Goal: Task Accomplishment & Management: Use online tool/utility

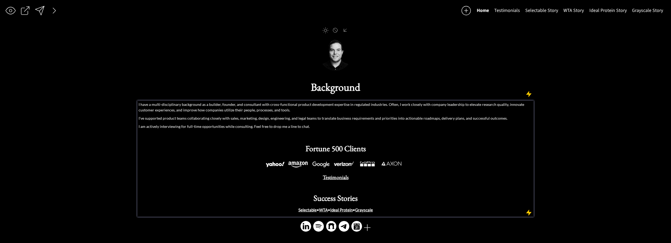
click at [224, 106] on p "I have a multi-disciplinary background as a builder, founder, and consultant wi…" at bounding box center [336, 107] width 394 height 11
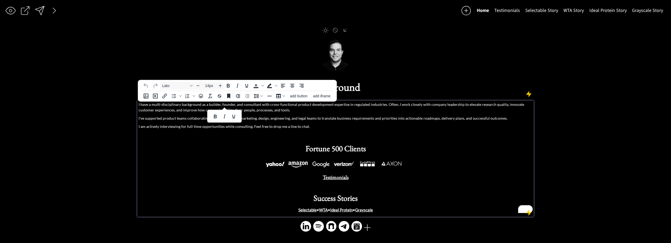
drag, startPoint x: 273, startPoint y: 111, endPoint x: 269, endPoint y: 109, distance: 4.4
click at [272, 111] on p "I have a multi-disciplinary background as a builder, founder, and consultant wi…" at bounding box center [336, 107] width 394 height 11
click at [299, 107] on p "I have a multi-disciplinary background as a builder, founder, and consultant wi…" at bounding box center [336, 107] width 394 height 11
drag, startPoint x: 309, startPoint y: 105, endPoint x: 315, endPoint y: 103, distance: 6.5
click at [309, 105] on p "I have a multi-disciplinary background as a builder, founder, and consultant wi…" at bounding box center [336, 107] width 394 height 11
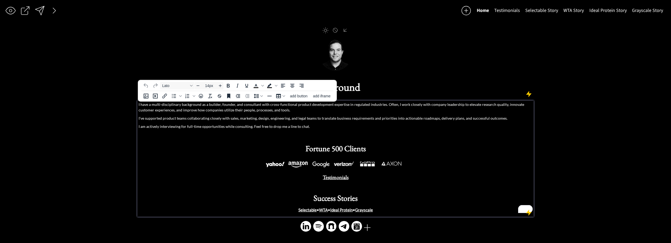
click at [315, 103] on p "I have a multi-disciplinary background as a builder, founder, and consultant wi…" at bounding box center [336, 107] width 394 height 11
click at [258, 110] on p "I have a multi-disciplinary background as a builder, founder, and consultant wi…" at bounding box center [336, 107] width 394 height 11
click at [241, 105] on p "I have a multi-disciplinary background as a builder, founder, and consultant wi…" at bounding box center [336, 107] width 394 height 11
click at [379, 109] on p "I have a multi-disciplinary background as a builder, founder, and product manag…" at bounding box center [336, 107] width 394 height 11
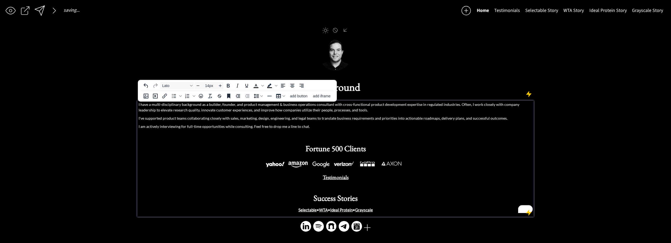
click at [371, 104] on p "I have a multi-disciplinary background as a builder, founder, and product manag…" at bounding box center [336, 107] width 394 height 11
click at [400, 105] on p "I have a multi-disciplinary background as a builder, founder, and product manag…" at bounding box center [336, 107] width 394 height 11
click at [470, 110] on p "I have a multi-disciplinary background as a builder, founder, and product manag…" at bounding box center [336, 107] width 394 height 11
click at [264, 111] on p "I have a multi-disciplinary background as a builder, founder, and product manag…" at bounding box center [336, 107] width 394 height 11
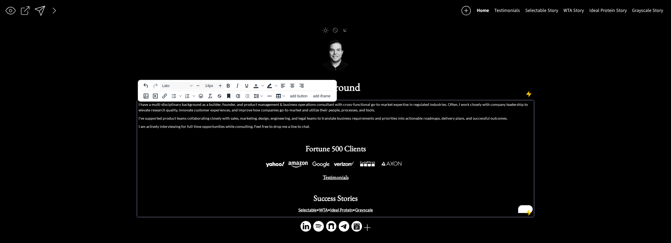
drag, startPoint x: 364, startPoint y: 106, endPoint x: 367, endPoint y: 105, distance: 3.5
click at [364, 106] on p "I have a multi-disciplinary background as a builder, founder, and product manag…" at bounding box center [336, 107] width 394 height 11
click at [367, 105] on p "I have a multi-disciplinary background as a builder, founder, and product manag…" at bounding box center [336, 107] width 394 height 11
click at [366, 105] on p "I have a multi-disciplinary background as a builder, founder, and product manag…" at bounding box center [336, 107] width 394 height 11
click at [388, 104] on p "I have a multi-disciplinary background as a builder, founder, and product manag…" at bounding box center [336, 107] width 394 height 11
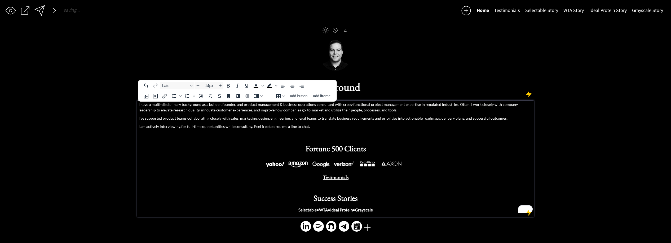
drag, startPoint x: 392, startPoint y: 111, endPoint x: 370, endPoint y: 114, distance: 22.5
click at [392, 111] on p "I have a multi-disciplinary background as a builder, founder, and product manag…" at bounding box center [336, 107] width 394 height 11
click at [338, 104] on p "I have a multi-disciplinary background as a builder, founder, and product manag…" at bounding box center [336, 107] width 394 height 11
click at [406, 112] on p "I have a multi-disciplinary background as a builder, founder, and product manag…" at bounding box center [336, 107] width 394 height 11
click at [174, 118] on p "I've supported product teams collaborating closely with sales, marketing, desig…" at bounding box center [336, 118] width 394 height 6
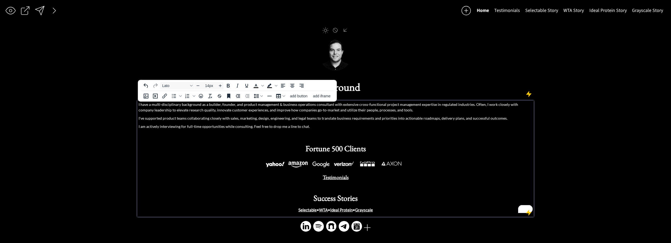
click at [189, 114] on div "I have a multi-disciplinary background as a builder, founder, and product manag…" at bounding box center [336, 157] width 394 height 111
click at [140, 119] on p "I've supported product teams collaborating closely with sales, marketing, desig…" at bounding box center [336, 118] width 394 height 6
click at [206, 116] on p "I've supported product teams collaborating closely with sales, marketing, desig…" at bounding box center [336, 118] width 394 height 6
drag, startPoint x: 186, startPoint y: 118, endPoint x: 138, endPoint y: 119, distance: 48.8
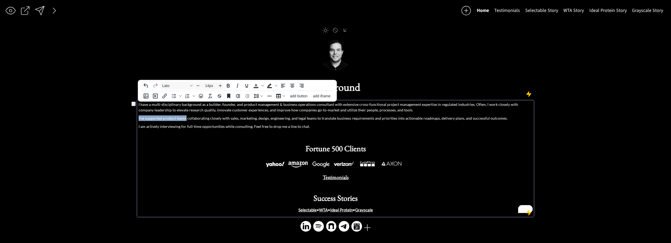
click at [138, 119] on div "I have a multi-disciplinary background as a builder, founder, and product manag…" at bounding box center [335, 158] width 396 height 116
click at [320, 110] on p "I have a multi-disciplinary background as a builder, founder, and product manag…" at bounding box center [336, 107] width 394 height 11
drag, startPoint x: 240, startPoint y: 112, endPoint x: 244, endPoint y: 111, distance: 3.5
click at [240, 112] on p "I have a multi-disciplinary background as a builder, founder, and product manag…" at bounding box center [336, 107] width 394 height 11
click at [314, 110] on p "I have a multi-disciplinary background as a builder, founder, and product manag…" at bounding box center [336, 107] width 394 height 11
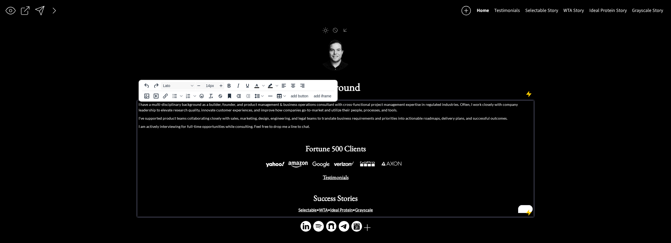
click at [302, 112] on p "I have a multi-disciplinary background as a builder, founder, and product manag…" at bounding box center [336, 107] width 394 height 11
click at [312, 112] on p "I have a multi-disciplinary background as a builder, founder, and product manag…" at bounding box center [336, 107] width 394 height 11
click at [172, 115] on p "I've supported product teams collaborating closely with sales, marketing, desig…" at bounding box center [336, 118] width 394 height 6
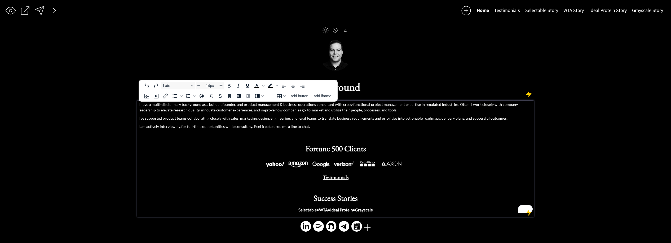
click at [174, 119] on p "I've supported product teams collaborating closely with sales, marketing, desig…" at bounding box center [336, 118] width 394 height 6
click at [188, 118] on p "I've supported product teams collaborating closely with sales, marketing, desig…" at bounding box center [336, 118] width 394 height 6
click at [163, 119] on p "I've supported product teams collaborating closely with sales, marketing, desig…" at bounding box center [336, 118] width 394 height 6
click at [188, 119] on p "I've supported product teams collaborating closely with sales, marketing, desig…" at bounding box center [336, 118] width 394 height 6
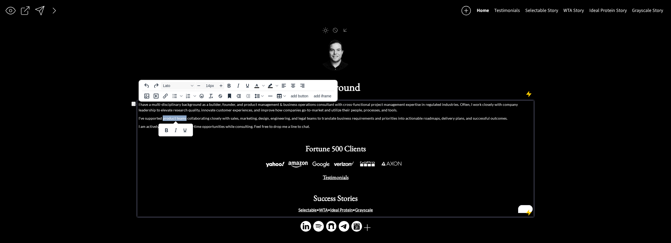
click at [186, 121] on p "I've supported product teams collaborating closely with sales, marketing, desig…" at bounding box center [336, 118] width 394 height 6
click at [194, 121] on div "I have a multi-disciplinary background as a builder, founder, and product manag…" at bounding box center [336, 157] width 394 height 111
click at [201, 119] on p "I've supported scopes from collaborating closely with sales, marketing, design,…" at bounding box center [336, 118] width 394 height 6
click at [209, 116] on p "I've supported scopes from collaborating closely with sales, marketing, design,…" at bounding box center [336, 118] width 394 height 6
click at [207, 116] on p "I've supported scopes from collaborating closely with sales, marketing, design,…" at bounding box center [336, 118] width 394 height 6
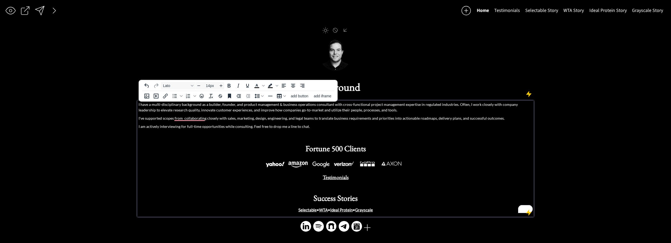
click at [217, 116] on p "I've supported scopes from collaborating closely with sales, marketing, design,…" at bounding box center [336, 118] width 394 height 6
drag, startPoint x: 226, startPoint y: 119, endPoint x: 129, endPoint y: 117, distance: 96.2
click at [130, 117] on div "saving... Home Testimonials Selectable Story WTA Story Ideal Protein Story Gray…" at bounding box center [335, 121] width 671 height 243
click at [291, 116] on p "I've supported scopes from collaborating closely with sales, marketing, design,…" at bounding box center [336, 118] width 394 height 6
drag, startPoint x: 205, startPoint y: 119, endPoint x: 136, endPoint y: 118, distance: 69.5
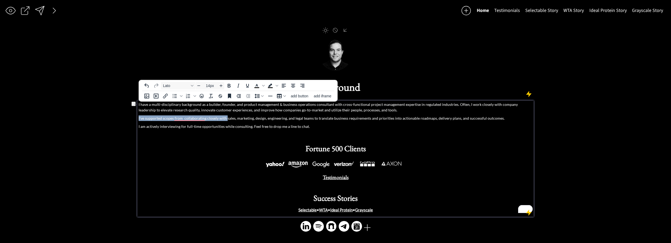
click at [136, 118] on div "saving... Home Testimonials Selectable Story WTA Story Ideal Protein Story Gray…" at bounding box center [335, 121] width 671 height 243
drag, startPoint x: 152, startPoint y: 118, endPoint x: 167, endPoint y: 118, distance: 15.4
click at [152, 118] on p "I've supported scopes from collaborating closely with sales, marketing, design,…" at bounding box center [336, 118] width 394 height 6
drag, startPoint x: 249, startPoint y: 121, endPoint x: 239, endPoint y: 121, distance: 10.1
click at [249, 121] on div "I have a multi-disciplinary background as a builder, founder, and product manag…" at bounding box center [336, 157] width 394 height 111
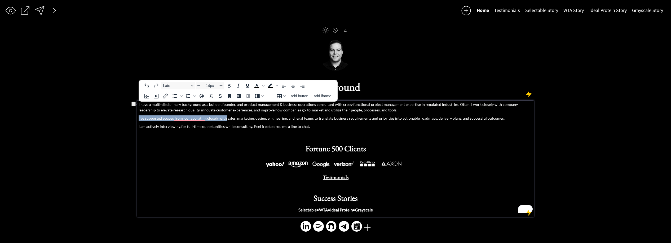
drag, startPoint x: 224, startPoint y: 118, endPoint x: 122, endPoint y: 117, distance: 101.5
click at [122, 117] on div "saving... Home Testimonials Selectable Story WTA Story Ideal Protein Story Gray…" at bounding box center [335, 121] width 671 height 243
click at [307, 118] on p "I've supported scopes from collaborating closely with sales, marketing, design,…" at bounding box center [336, 118] width 394 height 6
drag, startPoint x: 315, startPoint y: 119, endPoint x: 131, endPoint y: 120, distance: 183.7
click at [131, 120] on div "saving... Home Testimonials Selectable Story WTA Story Ideal Protein Story Gray…" at bounding box center [335, 121] width 671 height 243
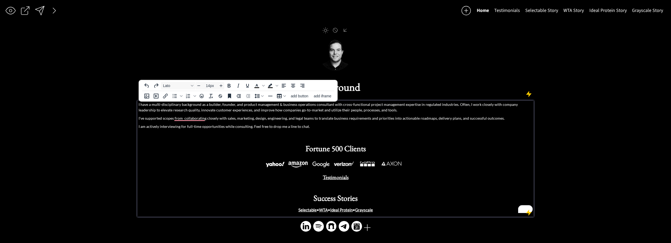
click at [331, 120] on p "I've supported scopes from collaborating closely with sales, marketing, design,…" at bounding box center [336, 118] width 394 height 6
click at [390, 117] on p "I've supported scopes from collaborating closely with sales, marketing, design,…" at bounding box center [336, 118] width 394 height 6
click at [468, 116] on p "I've supported scopes from collaborating closely with sales, marketing, design,…" at bounding box center [336, 118] width 394 height 6
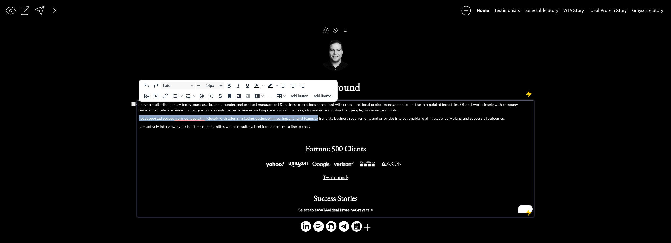
drag, startPoint x: 315, startPoint y: 118, endPoint x: 129, endPoint y: 116, distance: 185.8
click at [129, 116] on div "saving... Home Testimonials Selectable Story WTA Story Ideal Protein Story Gray…" at bounding box center [335, 121] width 671 height 243
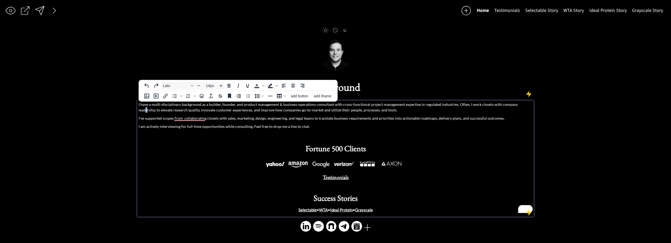
click at [518, 104] on p "I have a multi-disciplinary background as a builder, founder, and product manag…" at bounding box center [336, 107] width 394 height 11
click at [502, 107] on p "I have a multi-disciplinary background as a builder, founder, and product manag…" at bounding box center [336, 107] width 394 height 11
click at [170, 111] on p "I have a multi-disciplinary background as a builder, founder, and product manag…" at bounding box center [336, 107] width 394 height 11
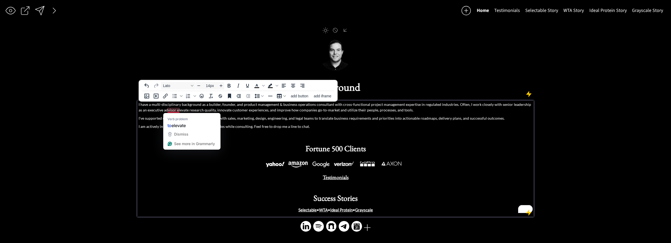
click at [168, 111] on p "I have a multi-disciplinary background as a builder, founder, and product manag…" at bounding box center [336, 107] width 394 height 11
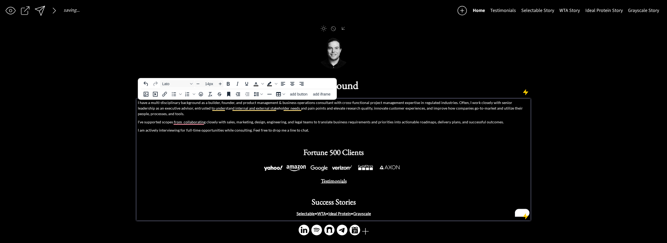
click at [376, 107] on p "I have a multi-disciplinary background as a builder, founder, and product manag…" at bounding box center [333, 108] width 391 height 17
click at [398, 109] on p "I have a multi-disciplinary background as a builder, founder, and product manag…" at bounding box center [333, 108] width 391 height 17
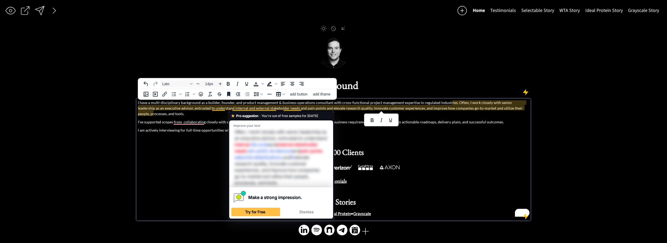
click at [261, 105] on p "I have a multi-disciplinary background as a builder, founder, and product manag…" at bounding box center [333, 108] width 391 height 17
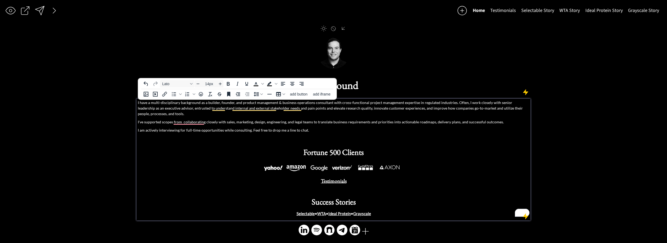
click at [253, 108] on p "I have a multi-disciplinary background as a builder, founder, and product manag…" at bounding box center [333, 108] width 391 height 17
click at [325, 109] on p "I have a multi-disciplinary background as a builder, founder, and product manag…" at bounding box center [333, 108] width 391 height 17
click at [302, 108] on p "I have a multi-disciplinary background as a builder, founder, and product manag…" at bounding box center [333, 108] width 391 height 17
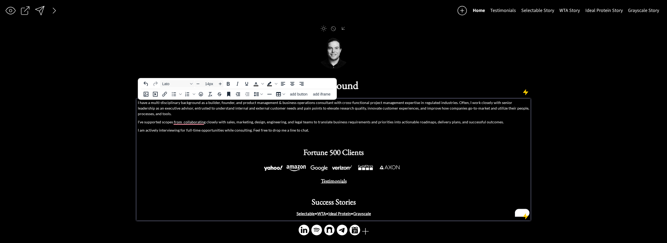
click at [441, 109] on p "I have a multi-disciplinary background as a builder, founder, and product manag…" at bounding box center [333, 108] width 391 height 17
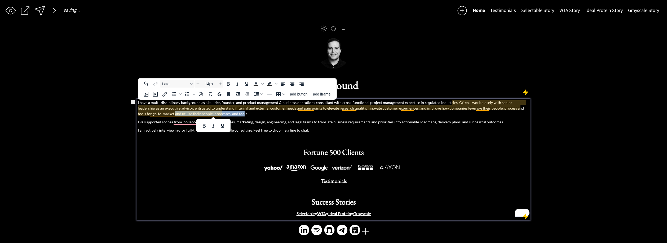
drag, startPoint x: 183, startPoint y: 112, endPoint x: 151, endPoint y: 112, distance: 32.1
click at [151, 112] on p "I have a multi-disciplinary background as a builder, founder, and product manag…" at bounding box center [333, 108] width 391 height 17
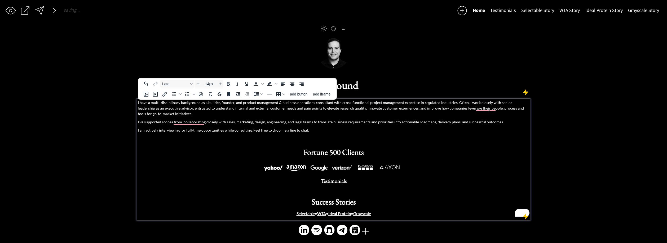
click at [183, 113] on p "I have a multi-disciplinary background as a builder, founder, and product manag…" at bounding box center [333, 108] width 391 height 17
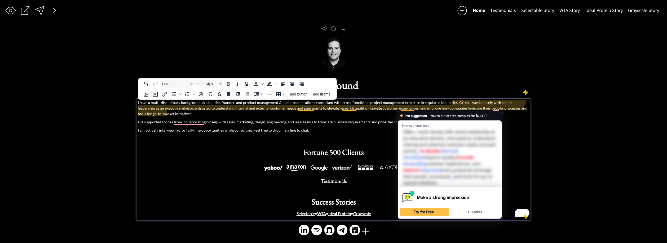
click at [311, 111] on p "I have a multi-disciplinary background as a builder, founder, and product manag…" at bounding box center [333, 108] width 391 height 17
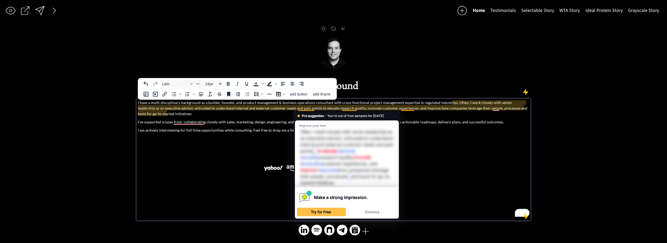
click at [377, 108] on p "I have a multi-disciplinary background as a builder, founder, and product manag…" at bounding box center [333, 108] width 391 height 17
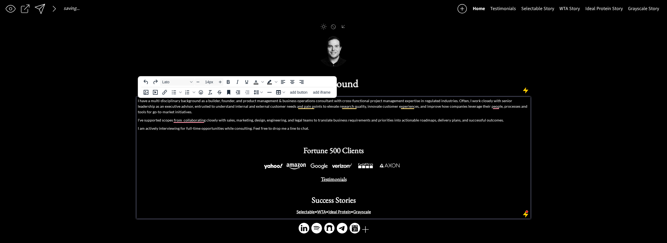
scroll to position [0, 0]
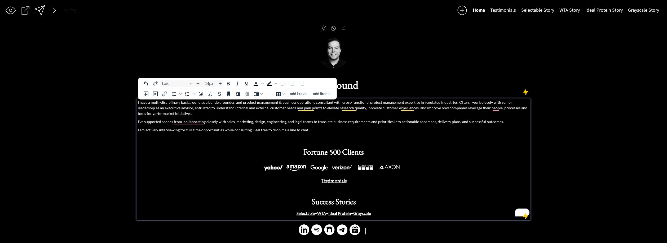
click at [477, 103] on p "I have a multi-disciplinary background as a builder, founder, and product manag…" at bounding box center [333, 107] width 391 height 17
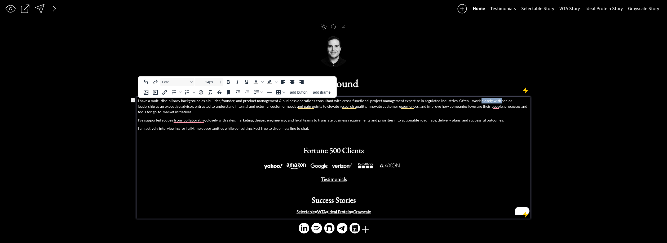
drag, startPoint x: 474, startPoint y: 101, endPoint x: 494, endPoint y: 101, distance: 19.9
click at [494, 101] on p "I have a multi-disciplinary background as a builder, founder, and product manag…" at bounding box center [333, 106] width 391 height 17
click at [505, 101] on p "I have a multi-disciplinary background as a builder, founder, and product manag…" at bounding box center [333, 106] width 391 height 17
drag, startPoint x: 511, startPoint y: 101, endPoint x: 503, endPoint y: 102, distance: 7.8
click at [503, 102] on p "I have a multi-disciplinary background as a builder, founder, and product manag…" at bounding box center [333, 106] width 391 height 17
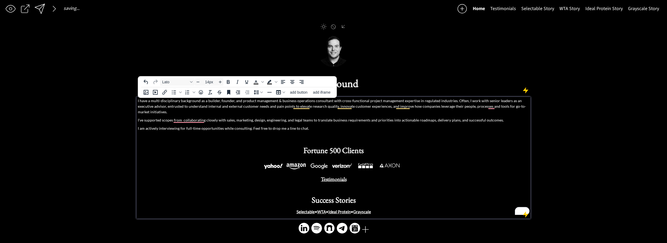
click at [512, 102] on p "I have a multi-disciplinary background as a builder, founder, and product manag…" at bounding box center [333, 106] width 391 height 17
click at [512, 102] on body "saving... Home Testimonials Selectable Story WTA Story Ideal Protein Story Gray…" at bounding box center [333, 119] width 667 height 243
click at [181, 107] on p "I have a multi-disciplinary background as a builder, founder, and product manag…" at bounding box center [333, 106] width 391 height 17
click at [186, 107] on p "I have a multi-disciplinary background as a builder, founder, and product manag…" at bounding box center [333, 106] width 391 height 17
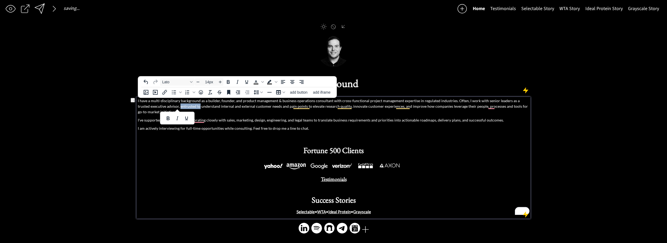
scroll to position [0, 0]
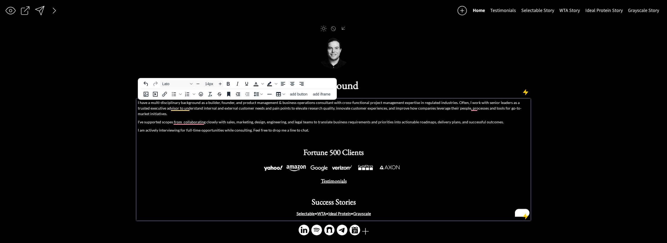
click at [205, 106] on p "I have a multi-disciplinary background as a builder, founder, and product manag…" at bounding box center [333, 108] width 391 height 17
click at [192, 110] on p "I have a multi-disciplinary background as a builder, founder, and product manag…" at bounding box center [333, 108] width 391 height 17
click at [190, 110] on p "I have a multi-disciplinary background as a builder, founder, and product manag…" at bounding box center [333, 108] width 391 height 17
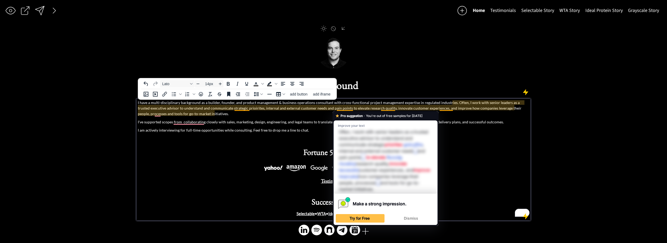
click at [336, 110] on p "I have a multi-disciplinary background as a builder, founder, and product manag…" at bounding box center [333, 108] width 391 height 17
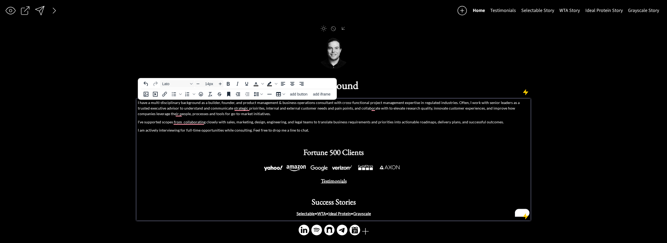
drag, startPoint x: 226, startPoint y: 123, endPoint x: 314, endPoint y: 122, distance: 88.8
click at [314, 122] on p "I've supported scopes from collaborating closely with sales, marketing, design,…" at bounding box center [333, 122] width 391 height 6
drag, startPoint x: 310, startPoint y: 122, endPoint x: 225, endPoint y: 123, distance: 85.1
click at [225, 123] on p "I've supported scopes from collaborating closely with sales, marketing, design,…" at bounding box center [333, 122] width 391 height 6
click at [372, 108] on p "I have a multi-disciplinary background as a builder, founder, and product manag…" at bounding box center [333, 108] width 391 height 17
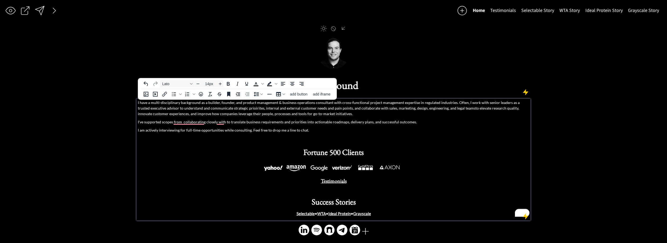
click at [453, 107] on p "I have a multi-disciplinary background as a builder, founder, and product manag…" at bounding box center [333, 108] width 391 height 17
click at [524, 108] on p "I have a multi-disciplinary background as a builder, founder, and product manag…" at bounding box center [333, 108] width 391 height 17
click at [474, 110] on p "I have a multi-disciplinary background as a builder, founder, and product manag…" at bounding box center [333, 108] width 391 height 17
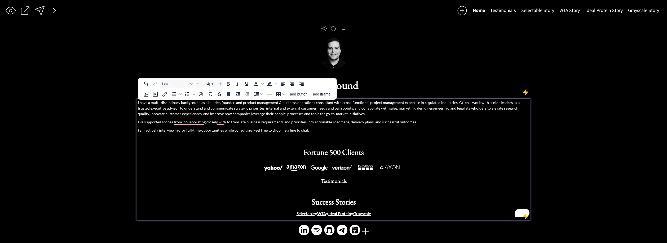
click at [521, 109] on p "I have a multi-disciplinary background as a builder, founder, and product manag…" at bounding box center [333, 108] width 391 height 17
drag, startPoint x: 482, startPoint y: 104, endPoint x: 486, endPoint y: 104, distance: 4.0
click at [482, 104] on p "I have a multi-disciplinary background as a builder, founder, and product manag…" at bounding box center [333, 108] width 391 height 17
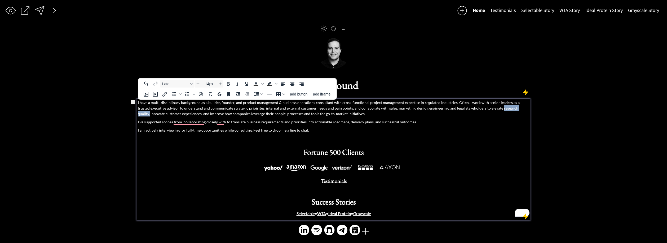
drag, startPoint x: 485, startPoint y: 109, endPoint x: 511, endPoint y: 109, distance: 26.0
click at [511, 109] on p "I have a multi-disciplinary background as a builder, founder, and product manag…" at bounding box center [333, 108] width 391 height 17
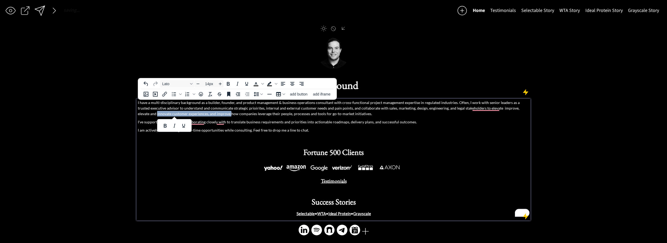
drag, startPoint x: 211, startPoint y: 112, endPoint x: 215, endPoint y: 112, distance: 3.5
click at [212, 112] on p "I have a multi-disciplinary background as a builder, founder, and product manag…" at bounding box center [333, 108] width 391 height 17
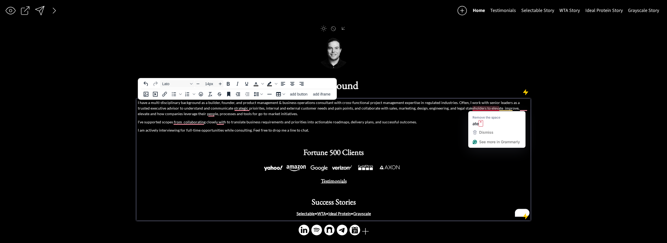
drag, startPoint x: 457, startPoint y: 104, endPoint x: 466, endPoint y: 107, distance: 9.1
click at [460, 105] on p "I have a multi-disciplinary background as a builder, founder, and product manag…" at bounding box center [333, 108] width 391 height 17
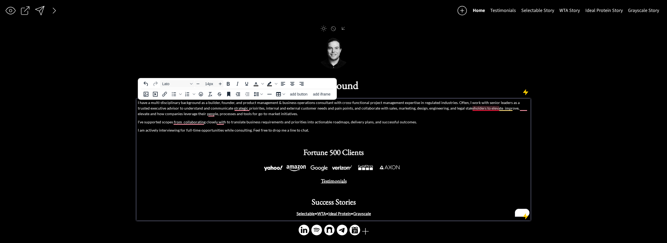
click at [476, 108] on p "I have a multi-disciplinary background as a builder, founder, and product manag…" at bounding box center [333, 108] width 391 height 17
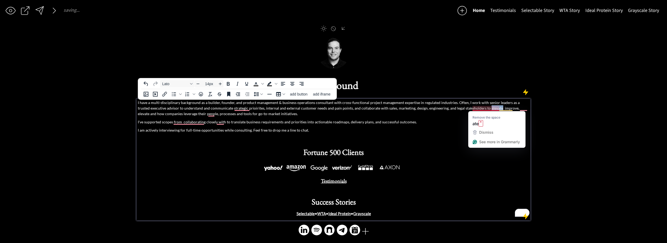
click at [476, 108] on p "I have a multi-disciplinary background as a builder, founder, and product manag…" at bounding box center [333, 108] width 391 height 17
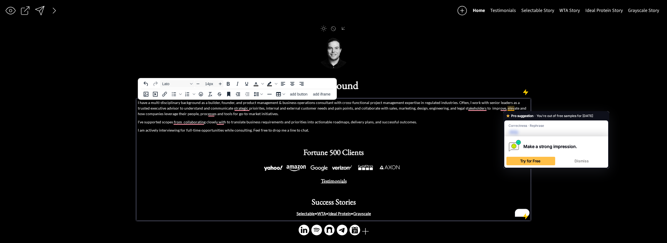
drag, startPoint x: 509, startPoint y: 107, endPoint x: 507, endPoint y: 109, distance: 2.8
click at [509, 108] on p "I have a multi-disciplinary background as a builder, founder, and product manag…" at bounding box center [333, 108] width 391 height 17
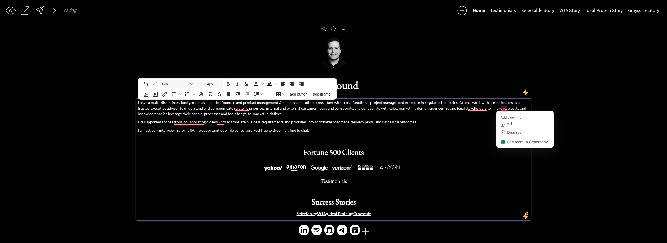
click at [508, 108] on p "I have a multi-disciplinary background as a builder, founder, and product manag…" at bounding box center [333, 108] width 391 height 17
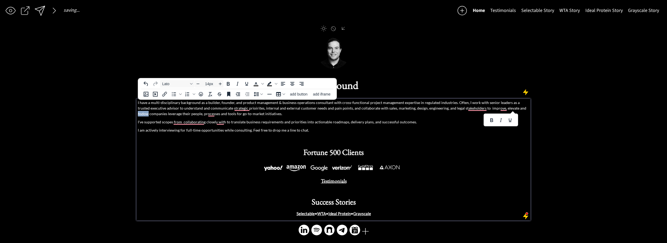
click at [508, 108] on p "I have a multi-disciplinary background as a builder, founder, and product manag…" at bounding box center [333, 108] width 391 height 17
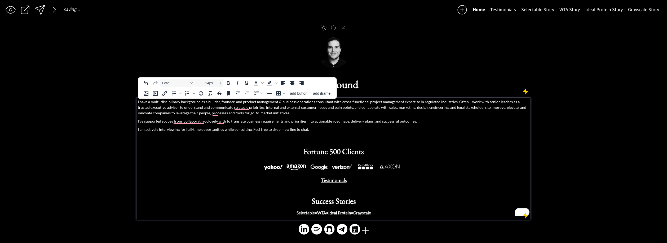
click at [270, 109] on p "I have a multi-disciplinary background as a builder, founder, and product manag…" at bounding box center [333, 107] width 391 height 17
drag, startPoint x: 160, startPoint y: 113, endPoint x: 157, endPoint y: 113, distance: 3.2
click at [157, 113] on p "I have a multi-disciplinary background as a builder, founder, and product manag…" at bounding box center [333, 107] width 391 height 17
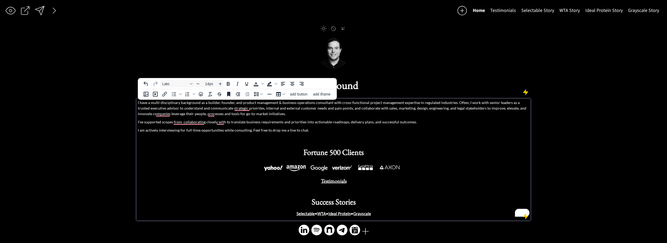
click at [140, 112] on p "I have a multi-disciplinary background as a builder, founder, and product manag…" at bounding box center [333, 108] width 391 height 17
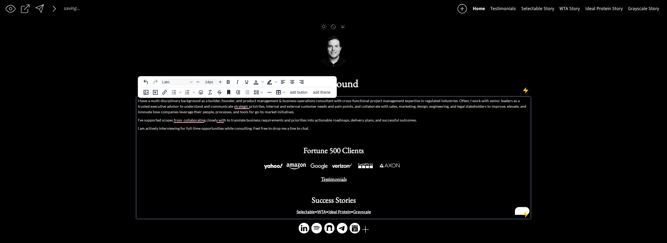
drag, startPoint x: 283, startPoint y: 112, endPoint x: 283, endPoint y: 115, distance: 3.0
click at [283, 113] on p "I have a multi-disciplinary background as a builder, founder, and product manag…" at bounding box center [333, 106] width 391 height 17
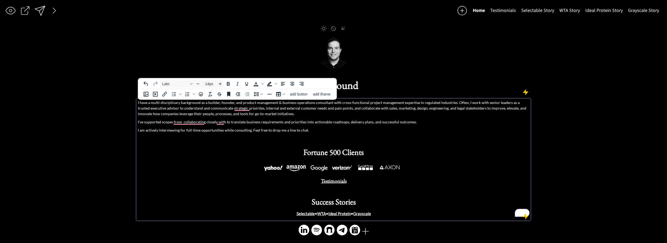
click at [451, 102] on p "I have a multi-disciplinary background as a builder, founder, and product manag…" at bounding box center [333, 108] width 391 height 17
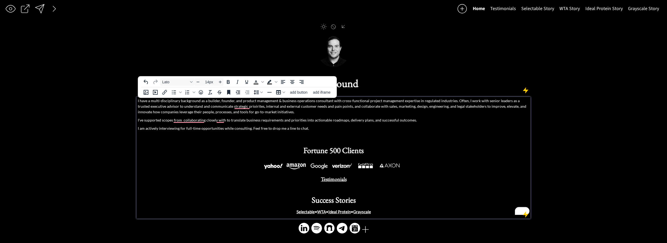
scroll to position [1, 0]
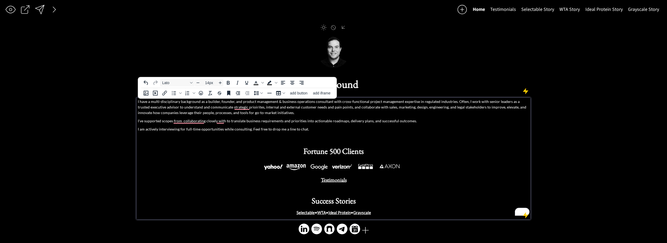
click at [454, 103] on p "I have a multi-disciplinary background as a builder, founder, and product manag…" at bounding box center [333, 107] width 391 height 17
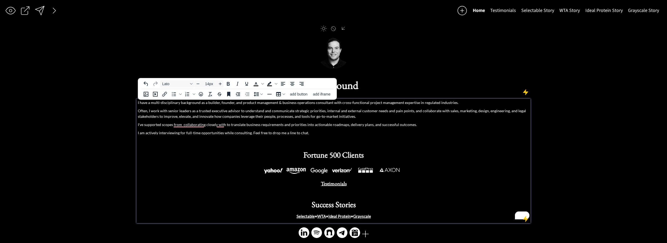
scroll to position [1, 0]
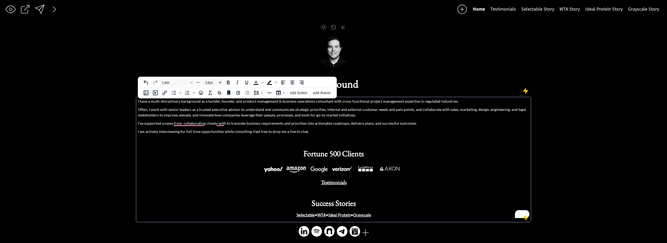
click at [164, 115] on p "Often, I work with senior leaders as a trusted executive advisor to understand …" at bounding box center [333, 112] width 391 height 11
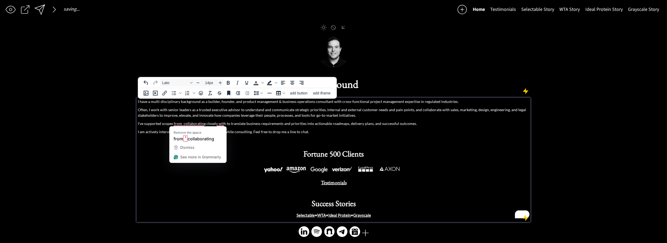
click at [292, 123] on p "I've supported scopes from collaborating closely with to translate business req…" at bounding box center [333, 124] width 391 height 6
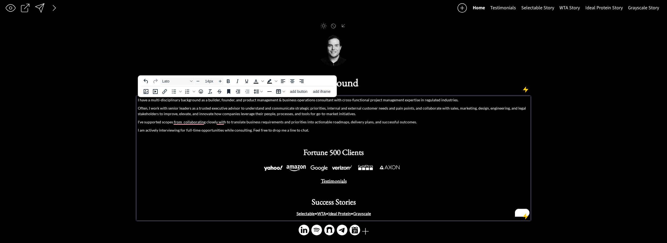
scroll to position [2, 0]
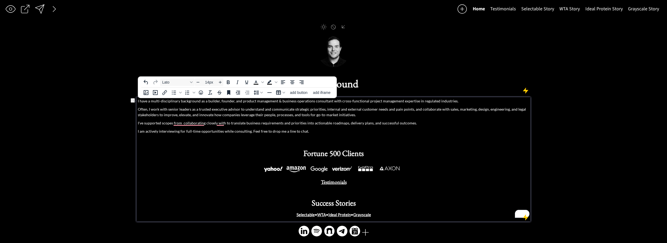
drag, startPoint x: 230, startPoint y: 123, endPoint x: 416, endPoint y: 123, distance: 186.1
click at [416, 122] on p "I've supported scopes from collaborating closely with to translate business req…" at bounding box center [333, 123] width 391 height 6
click at [163, 115] on p "Often, I work with senior leaders as a trusted executive advisor to understand …" at bounding box center [333, 111] width 391 height 11
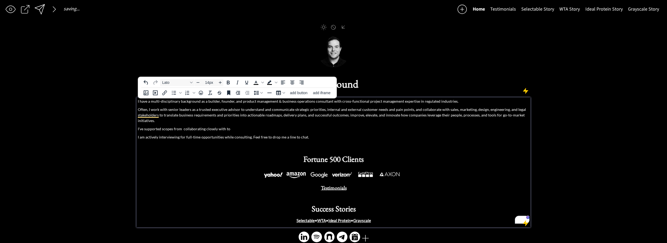
scroll to position [0, 0]
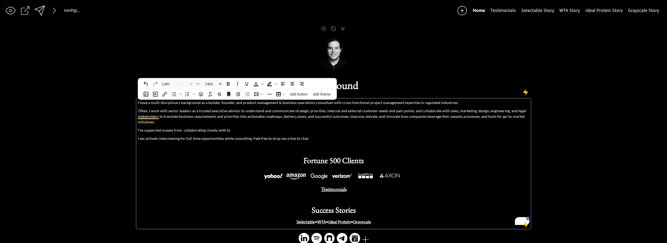
click at [180, 115] on p "Often, I work with senior leaders as a trusted executive advisor to understand …" at bounding box center [333, 116] width 391 height 17
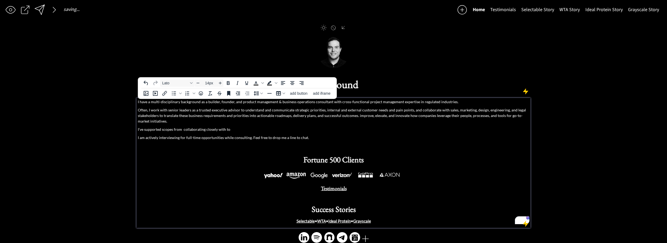
scroll to position [3, 0]
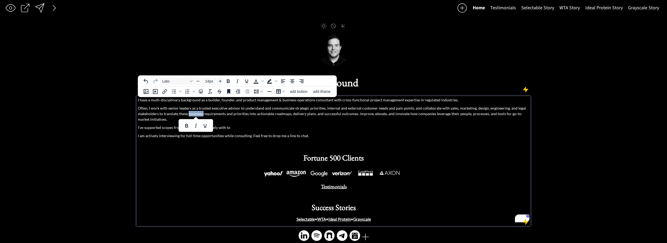
click at [203, 114] on p "Often, I work with senior leaders as a trusted executive advisor to understand …" at bounding box center [333, 113] width 391 height 17
click at [212, 111] on p "Often, I work with senior leaders as a trusted executive advisor to understand …" at bounding box center [333, 113] width 391 height 17
click at [214, 114] on p "Often, I work with senior leaders as a trusted executive advisor to understand …" at bounding box center [333, 113] width 391 height 17
click at [346, 108] on p "Often, I work with senior leaders as a trusted executive advisor to understand …" at bounding box center [333, 113] width 391 height 17
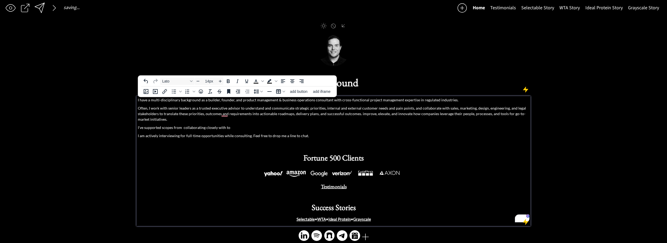
click at [346, 112] on p "Often, I work with senior leaders as a trusted executive advisor to understand …" at bounding box center [333, 113] width 391 height 17
click at [360, 114] on p "Often, I work with senior leaders as a trusted executive advisor to understand …" at bounding box center [333, 113] width 391 height 17
click at [358, 114] on p "Often, I work with senior leaders as a trusted executive advisor to understand …" at bounding box center [333, 113] width 391 height 17
click at [506, 117] on p "Often, I work with senior leaders as a trusted executive advisor to understand …" at bounding box center [333, 113] width 391 height 17
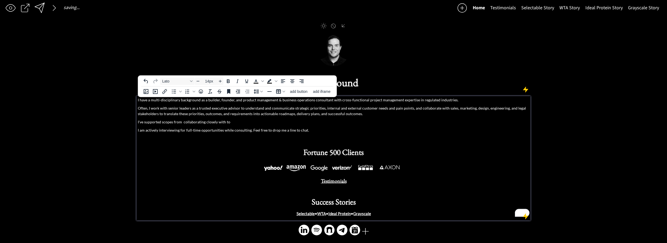
click at [394, 115] on p "Often, I work with senior leaders as a trusted executive advisor to understand …" at bounding box center [333, 110] width 391 height 11
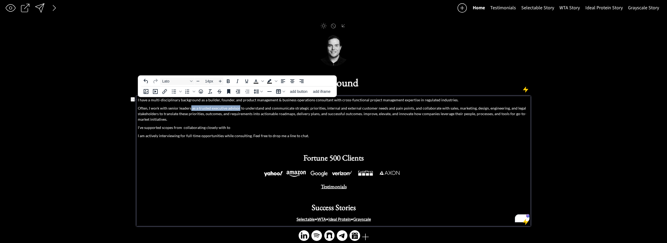
drag, startPoint x: 239, startPoint y: 108, endPoint x: 191, endPoint y: 109, distance: 47.2
click at [191, 109] on p "Often, I work with senior leaders as a trusted executive advisor to understand …" at bounding box center [333, 113] width 391 height 17
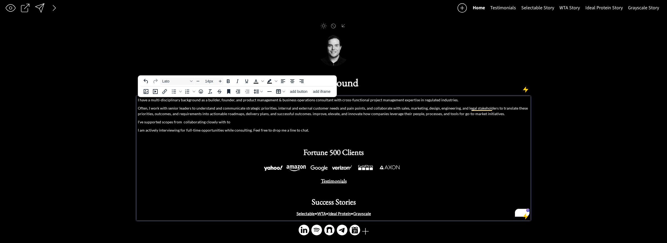
click at [155, 107] on p "Often, I work with senior leaders to understand and communicate strategic prior…" at bounding box center [333, 110] width 391 height 11
click at [172, 110] on p "Often, I work with senior leaders to understand and communicate strategic prior…" at bounding box center [333, 110] width 391 height 11
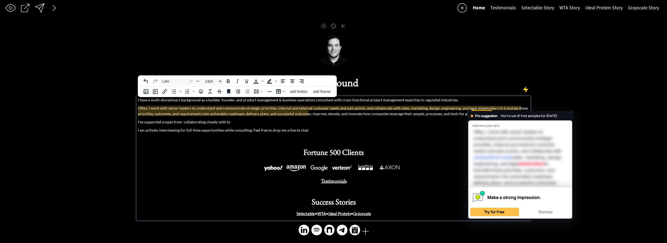
drag, startPoint x: 200, startPoint y: 123, endPoint x: 189, endPoint y: 121, distance: 11.2
click at [200, 124] on p "I've supported scopes from collaborating closely with to" at bounding box center [333, 122] width 391 height 6
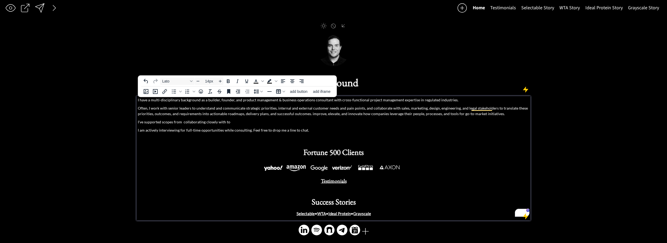
click at [151, 109] on p "Often, I work with senior leaders to understand and communicate strategic prior…" at bounding box center [333, 110] width 391 height 11
click at [235, 108] on p "Often, I'll with senior leaders to understand and communicate strategic priorit…" at bounding box center [333, 110] width 391 height 11
drag, startPoint x: 239, startPoint y: 107, endPoint x: 242, endPoint y: 110, distance: 3.9
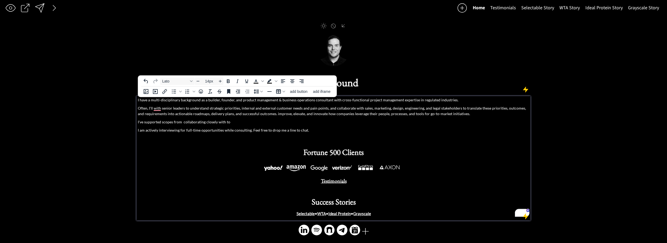
click at [239, 107] on p "Often, I'll with senior leaders to understand strategic priorities, internal an…" at bounding box center [333, 110] width 391 height 11
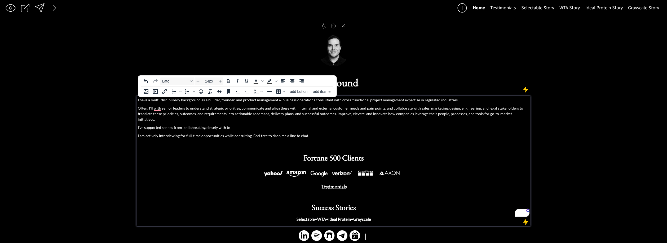
click at [339, 108] on p "Often, I'll with senior leaders to understand strategic priorities, communicate…" at bounding box center [333, 113] width 391 height 17
drag, startPoint x: 339, startPoint y: 108, endPoint x: 367, endPoint y: 112, distance: 28.4
click at [340, 108] on p "Often, I'll with senior leaders to understand strategic priorities, communicate…" at bounding box center [333, 113] width 391 height 17
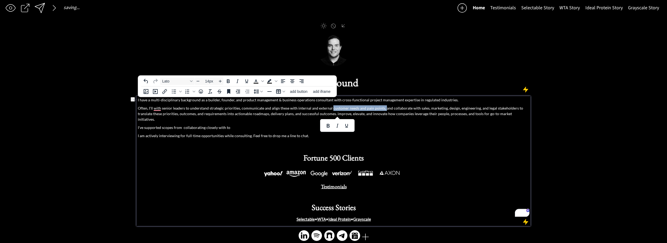
click at [381, 109] on p "Often, I'll with senior leaders to understand strategic priorities, communicate…" at bounding box center [333, 113] width 391 height 17
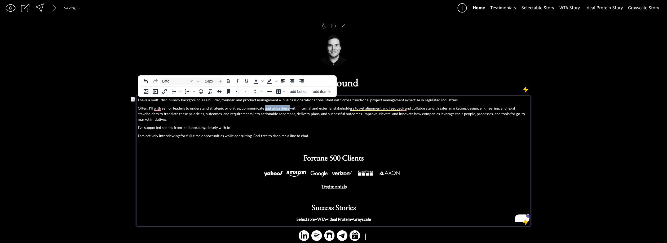
drag, startPoint x: 287, startPoint y: 109, endPoint x: 263, endPoint y: 108, distance: 23.9
click at [263, 108] on p "Often, I'll with senior leaders to understand strategic priorities, communicate…" at bounding box center [333, 113] width 391 height 17
click at [240, 109] on p "Often, I'll with senior leaders to understand strategic priorities,synthesize a…" at bounding box center [333, 113] width 391 height 17
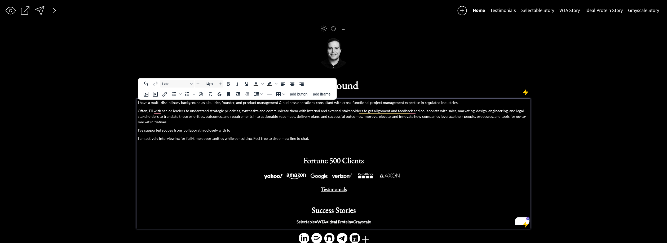
scroll to position [3, 0]
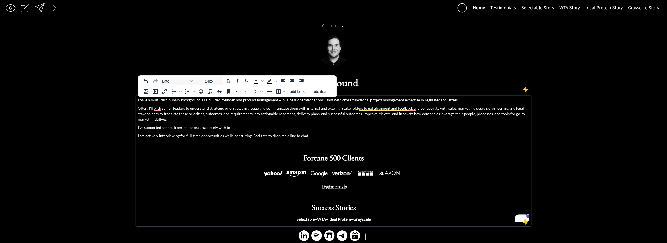
click at [359, 109] on p "Often, I'll with senior leaders to understand strategic priorities, synthesize …" at bounding box center [333, 113] width 391 height 17
click at [436, 108] on p "Often, I'll with senior leaders to understand strategic priorities, synthesize …" at bounding box center [333, 113] width 391 height 17
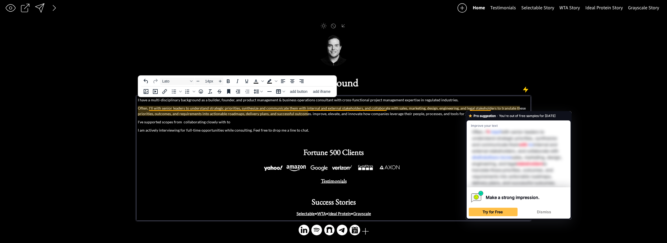
drag, startPoint x: 311, startPoint y: 116, endPoint x: 237, endPoint y: 112, distance: 73.8
click at [310, 116] on div "I have a multi-disciplinary background as a builder, founder, and product manag…" at bounding box center [333, 157] width 391 height 120
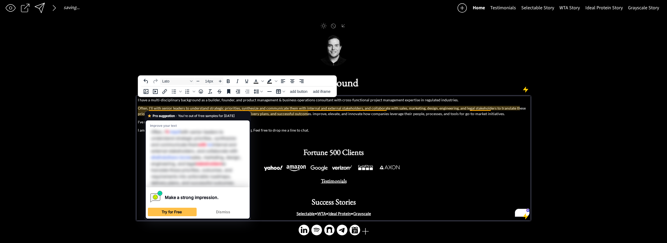
drag, startPoint x: 311, startPoint y: 113, endPoint x: 276, endPoint y: 114, distance: 34.7
click at [311, 113] on p "Often, I'll with senior leaders to understand strategic priorities, synthesize …" at bounding box center [333, 110] width 391 height 11
click at [299, 111] on p "Often, I'll with senior leaders to understand strategic priorities, synthesize …" at bounding box center [333, 110] width 391 height 11
click at [281, 108] on p "Often, I'll with senior leaders to understand strategic priorities, synthesize …" at bounding box center [333, 110] width 391 height 11
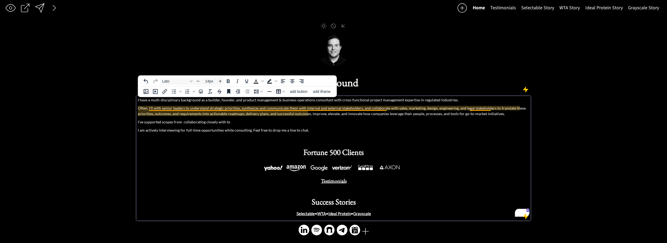
click at [373, 108] on p "Often, I'll with senior leaders to understand strategic priorities, synthesize …" at bounding box center [333, 110] width 391 height 11
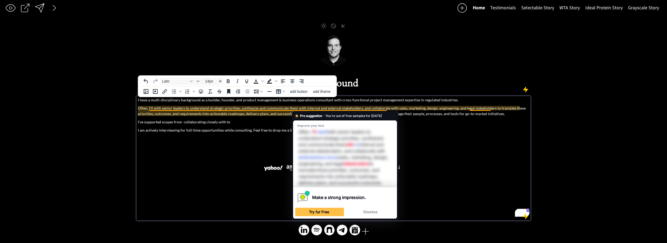
click at [369, 109] on p "Often, I'll with senior leaders to understand strategic priorities, synthesize …" at bounding box center [333, 110] width 391 height 11
drag, startPoint x: 368, startPoint y: 109, endPoint x: 359, endPoint y: 110, distance: 8.8
click at [359, 110] on p "Often, I'll with senior leaders to understand strategic priorities, synthesize …" at bounding box center [333, 110] width 391 height 11
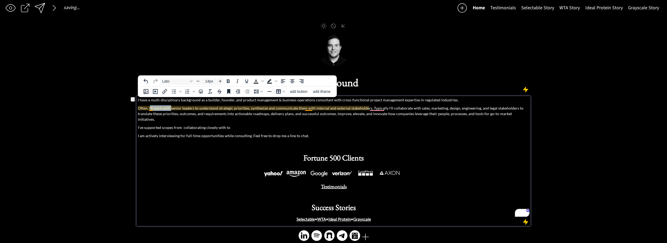
drag, startPoint x: 171, startPoint y: 109, endPoint x: 150, endPoint y: 108, distance: 21.0
click at [150, 108] on p "Often, I'll work with senior leaders to understand strategic priorities, synthe…" at bounding box center [333, 113] width 391 height 17
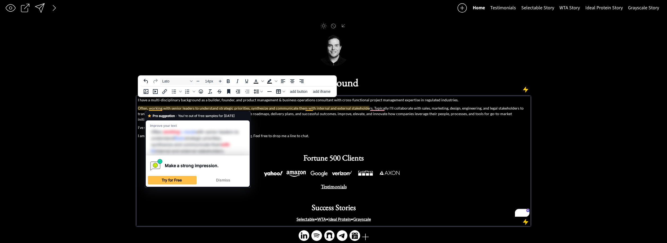
click at [199, 106] on p "Often, working with senior leaders to understand strategic priorities, synthesi…" at bounding box center [333, 113] width 391 height 17
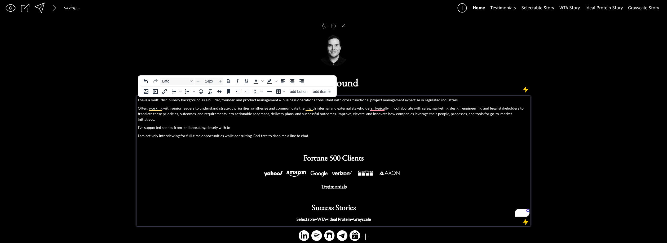
click at [196, 109] on p "Often, working with senior leaders to understand strategic priorities, synthesi…" at bounding box center [333, 113] width 391 height 17
click at [217, 109] on p "Often, working with senior leaders to understand strategic priorities, synthesi…" at bounding box center [333, 113] width 391 height 17
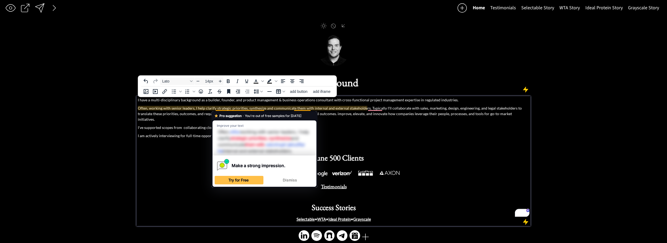
click at [292, 107] on p "Often, working with senior leaders, I help clarify strategic priorities, synthe…" at bounding box center [333, 113] width 391 height 17
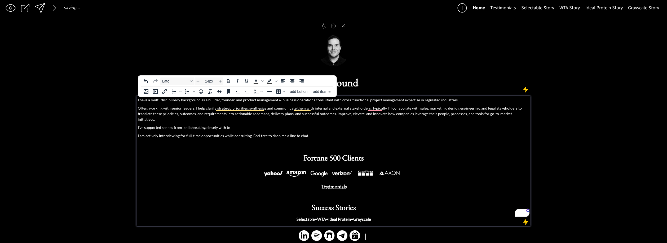
click at [298, 110] on p "Often, working with senior leaders, I help clarify strategic priorities, synthe…" at bounding box center [333, 113] width 391 height 17
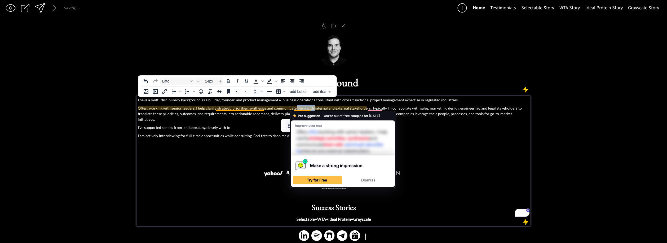
click at [311, 107] on p "Often, working with senior leaders, I help clarify strategic priorities, synthe…" at bounding box center [333, 113] width 391 height 17
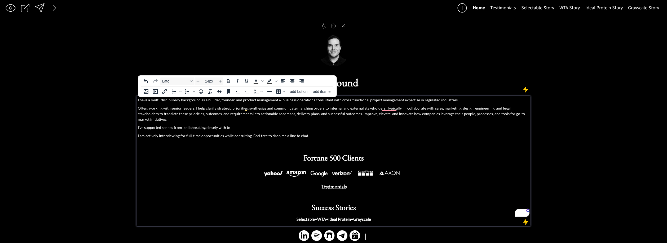
click at [382, 108] on p "Often, working with senior leaders, I help clarify strategic priorities, synthe…" at bounding box center [333, 113] width 391 height 17
click at [159, 115] on p "Often, working with senior leaders, I help clarify strategic priorities, synthe…" at bounding box center [333, 113] width 391 height 17
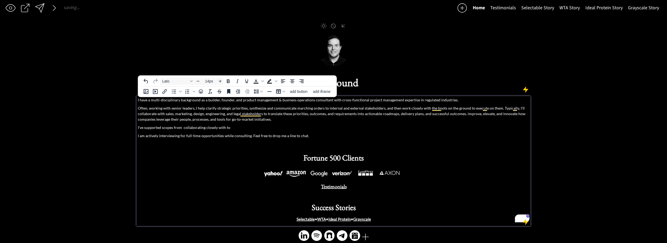
click at [157, 115] on p "Often, working with senior leaders, I help clarify strategic priorities, synthe…" at bounding box center [333, 113] width 391 height 17
click at [283, 113] on p "Often, working with senior leaders, I help clarify strategic priorities, synthe…" at bounding box center [333, 113] width 391 height 17
drag, startPoint x: 283, startPoint y: 113, endPoint x: 286, endPoint y: 113, distance: 3.7
click at [283, 113] on p "Often, working with senior leaders, I help clarify strategic priorities, synthe…" at bounding box center [333, 113] width 391 height 17
click at [446, 115] on p "Often, working with senior leaders, I help clarify strategic priorities, synthe…" at bounding box center [333, 113] width 391 height 17
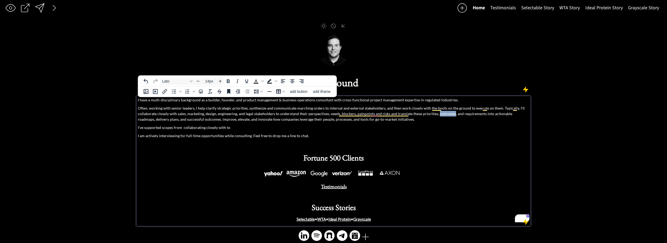
click at [446, 115] on p "Often, working with senior leaders, I help clarify strategic priorities, synthe…" at bounding box center [333, 113] width 391 height 17
click at [271, 113] on p "Often, working with senior leaders, I help clarify strategic priorities, synthe…" at bounding box center [333, 113] width 391 height 17
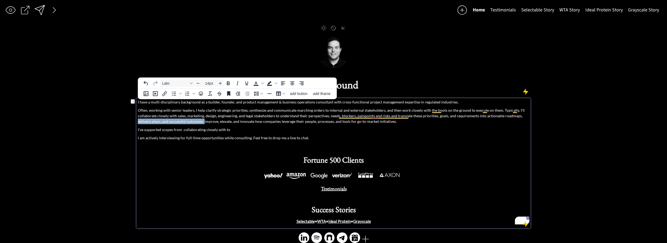
scroll to position [0, 0]
drag, startPoint x: 203, startPoint y: 118, endPoint x: 133, endPoint y: 121, distance: 70.0
click at [133, 121] on div "saving... Home Testimonials Selectable Story WTA Story Ideal Protein Story Gray…" at bounding box center [333, 126] width 667 height 253
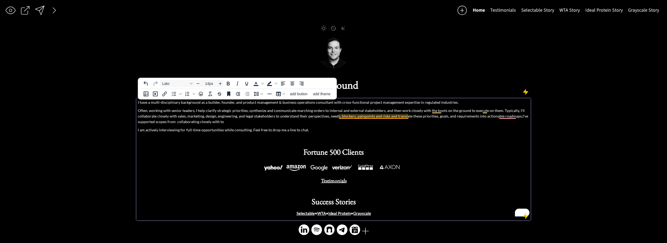
click at [384, 118] on p "Often, working with senior leaders, I help clarify strategic priorities, synthe…" at bounding box center [333, 116] width 391 height 17
click at [386, 117] on p "Often, working with senior leaders, I help clarify strategic priorities, synthe…" at bounding box center [333, 116] width 391 height 17
click at [518, 115] on p "Often, working with senior leaders, I help clarify strategic priorities, synthe…" at bounding box center [333, 116] width 391 height 17
drag, startPoint x: 223, startPoint y: 123, endPoint x: 233, endPoint y: 122, distance: 9.8
click at [224, 123] on p "Often, working with senior leaders, I help clarify strategic priorities, synthe…" at bounding box center [333, 116] width 391 height 17
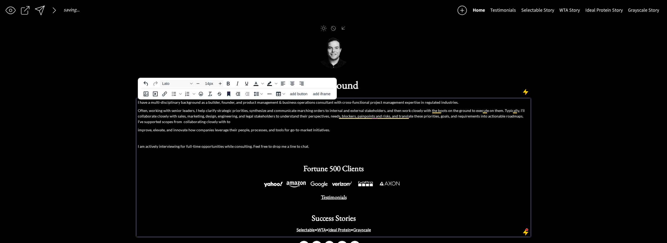
drag, startPoint x: 226, startPoint y: 122, endPoint x: 231, endPoint y: 122, distance: 5.1
click at [228, 122] on p "Often, working with senior leaders, I help clarify strategic priorities, synthe…" at bounding box center [333, 116] width 391 height 17
drag, startPoint x: 517, startPoint y: 117, endPoint x: 520, endPoint y: 121, distance: 4.5
click at [520, 121] on p "Often, working with senior leaders, I help clarify strategic priorities, synthe…" at bounding box center [333, 116] width 391 height 17
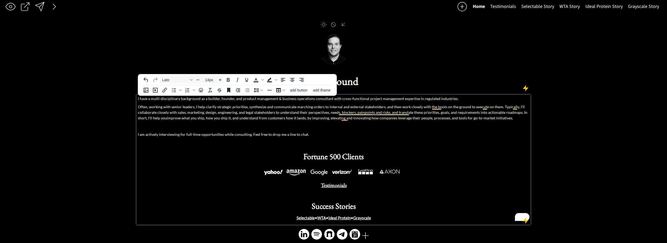
scroll to position [3, 0]
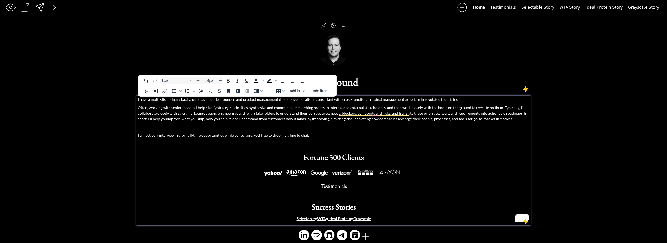
click at [227, 118] on p "Often, working with senior leaders, I help clarify strategic priorities, synthe…" at bounding box center [333, 113] width 391 height 17
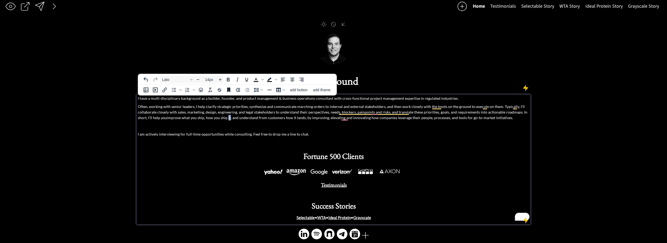
click at [227, 118] on p "Often, working with senior leaders, I help clarify strategic priorities, synthe…" at bounding box center [333, 112] width 391 height 17
drag, startPoint x: 236, startPoint y: 118, endPoint x: 298, endPoint y: 118, distance: 62.6
click at [298, 118] on p "Often, working with senior leaders, I help clarify strategic priorities, synthe…" at bounding box center [333, 112] width 391 height 17
click at [437, 119] on p "Often, working with senior leaders, I help clarify strategic priorities, synthe…" at bounding box center [333, 112] width 391 height 17
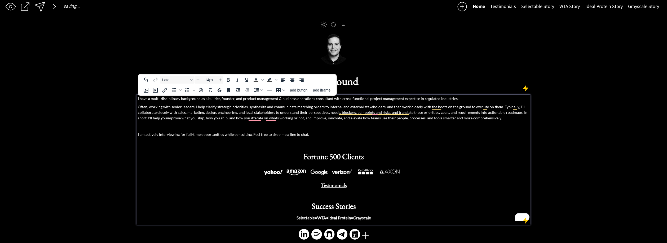
click at [474, 118] on p "Often, working with senior leaders, I help clarify strategic priorities, synthe…" at bounding box center [333, 112] width 391 height 17
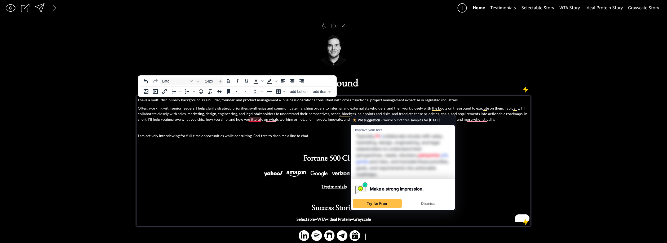
click at [254, 118] on p "Often, working with senior leaders, I help clarify strategic priorities, synthe…" at bounding box center [333, 113] width 391 height 17
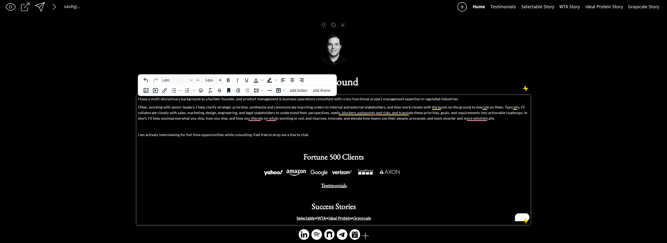
drag, startPoint x: 253, startPoint y: 120, endPoint x: 256, endPoint y: 119, distance: 2.9
click at [253, 120] on p "Often, working with senior leaders, I help clarify strategic priorities, synthe…" at bounding box center [333, 112] width 391 height 17
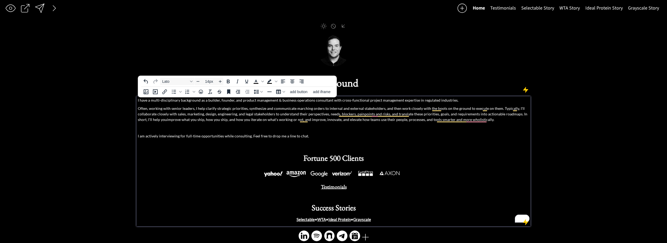
click at [185, 119] on p "Often, working with senior leaders, I help clarify strategic priorities, synthe…" at bounding box center [333, 113] width 391 height 17
click at [203, 119] on p "Often, working with senior leaders, I help clarify strategic priorities, synthe…" at bounding box center [333, 113] width 391 height 17
click at [205, 120] on p "Often, working with senior leaders, I help clarify strategic priorities, synthe…" at bounding box center [333, 113] width 391 height 17
drag, startPoint x: 246, startPoint y: 121, endPoint x: 262, endPoint y: 121, distance: 15.4
click at [263, 121] on p "Often, working with senior leaders, I help clarify strategic priorities, synthe…" at bounding box center [333, 113] width 391 height 17
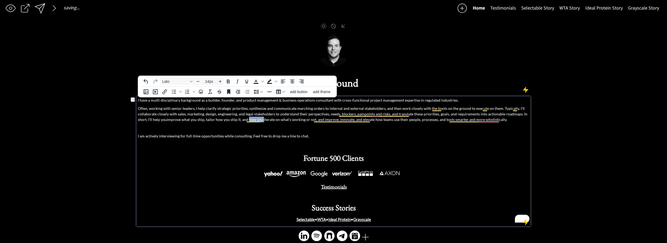
drag, startPoint x: 261, startPoint y: 121, endPoint x: 247, endPoint y: 120, distance: 14.3
click at [247, 120] on p "Often, working with senior leaders, I help clarify strategic priorities, synthe…" at bounding box center [333, 113] width 391 height 17
click at [263, 120] on p "Often, working with senior leaders, I help clarify strategic priorities, synthe…" at bounding box center [333, 113] width 391 height 17
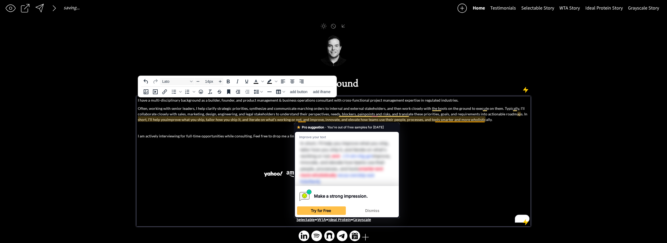
click at [298, 120] on p "Often, working with senior leaders, I help clarify strategic priorities, synthe…" at bounding box center [333, 113] width 391 height 17
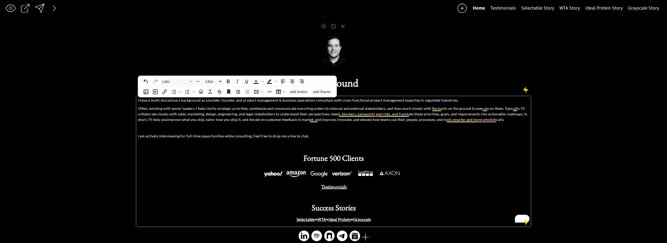
scroll to position [0, 0]
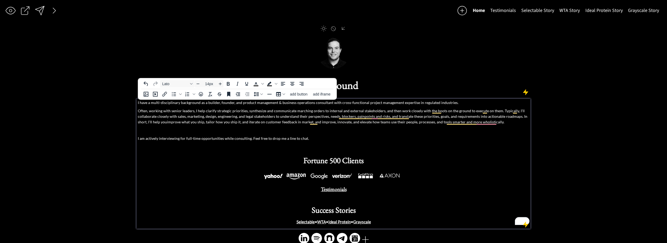
click at [249, 119] on p "Often, working with senior leaders, I help clarify strategic priorities, synthe…" at bounding box center [333, 116] width 391 height 17
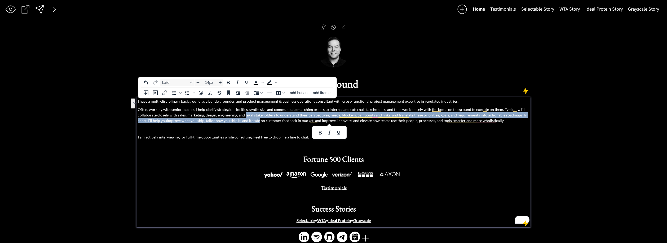
click at [249, 122] on p "Often, working with senior leaders, I help clarify strategic priorities, synthe…" at bounding box center [333, 115] width 391 height 17
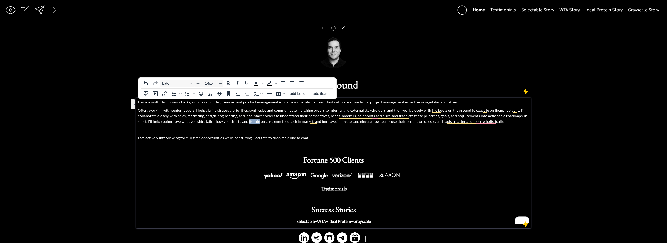
click at [249, 122] on p "Often, working with senior leaders, I help clarify strategic priorities, synthe…" at bounding box center [333, 115] width 391 height 17
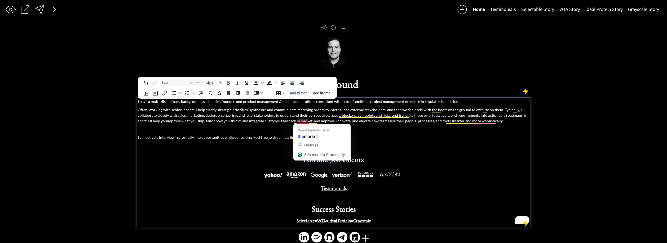
click at [291, 120] on p "Often, working with senior leaders, I help clarify strategic priorities, synthe…" at bounding box center [333, 115] width 391 height 17
click at [298, 121] on p "Often, working with senior leaders, I help clarify strategic priorities, synthe…" at bounding box center [333, 115] width 391 height 17
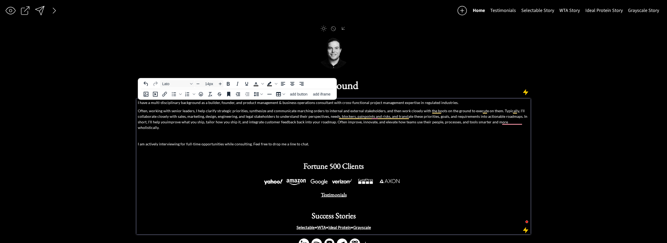
scroll to position [1, 0]
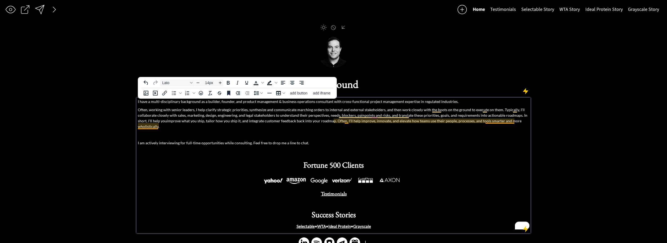
click at [491, 118] on p "Often, working with senior leaders, I help clarify strategic priorities, synthe…" at bounding box center [333, 118] width 391 height 22
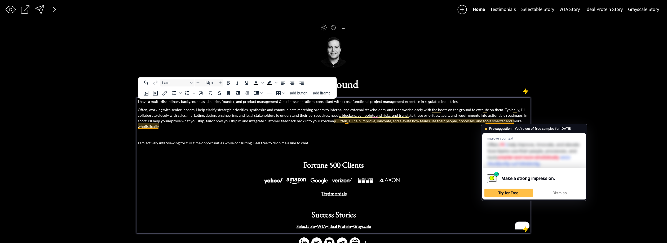
click at [487, 121] on p "Often, working with senior leaders, I help clarify strategic priorities, synthe…" at bounding box center [333, 118] width 391 height 22
click at [486, 121] on p "Often, working with senior leaders, I help clarify strategic priorities, synthe…" at bounding box center [333, 118] width 391 height 22
drag, startPoint x: 486, startPoint y: 122, endPoint x: 527, endPoint y: 122, distance: 41.4
click at [527, 122] on p "Often, working with senior leaders, I help clarify strategic priorities, synthe…" at bounding box center [333, 118] width 391 height 22
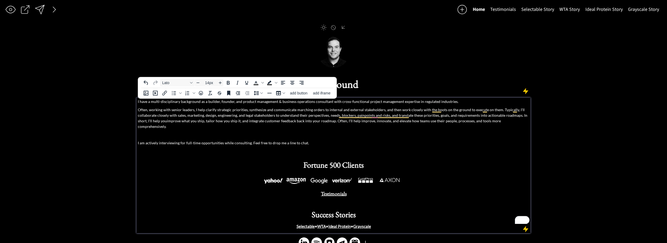
click at [498, 112] on p "Often, working with senior leaders, I help clarify strategic priorities, synthe…" at bounding box center [333, 118] width 391 height 22
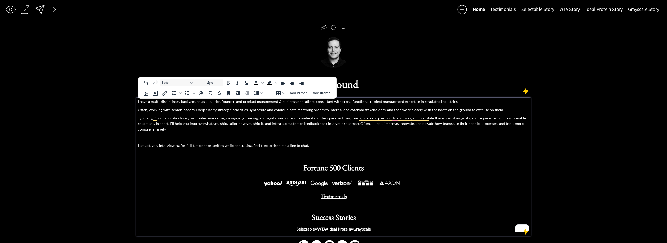
click at [428, 106] on div "I have a multi-disciplinary background as a builder, founder, and product manag…" at bounding box center [333, 165] width 391 height 133
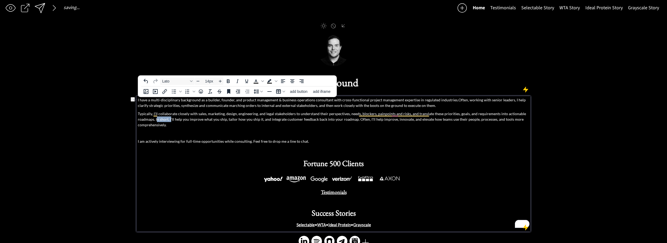
scroll to position [2, 0]
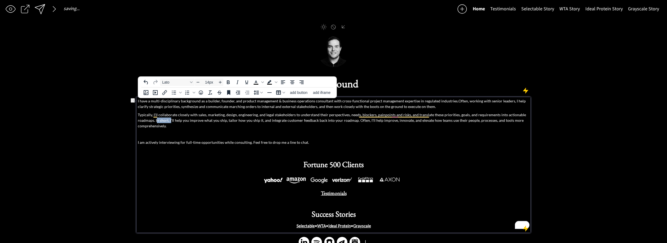
drag, startPoint x: 170, startPoint y: 120, endPoint x: 156, endPoint y: 121, distance: 14.1
click at [157, 121] on p "Typically, I'll collaborate closely with sales, marketing, design, engineering,…" at bounding box center [333, 120] width 391 height 17
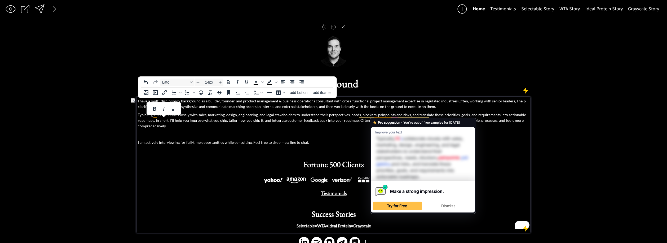
click at [387, 114] on p "Typically, I'll collaborate closely with sales, marketing, design, engineering,…" at bounding box center [333, 120] width 391 height 17
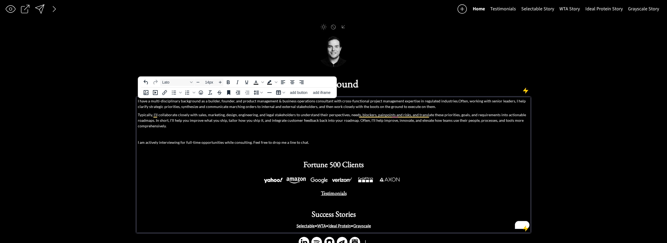
scroll to position [3, 0]
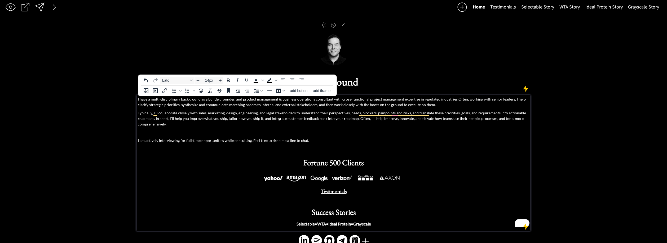
click at [315, 113] on p "Typically, I'll collaborate closely with sales, marketing, design, engineering,…" at bounding box center [333, 118] width 391 height 17
click at [319, 112] on p "Typically, I'll collaborate closely with sales, marketing, design, engineering,…" at bounding box center [333, 118] width 391 height 17
click at [339, 113] on p "Typically, I'll collaborate closely with sales, marketing, design, engineering,…" at bounding box center [333, 118] width 391 height 17
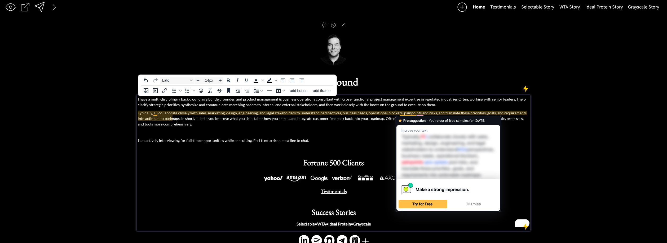
click at [409, 112] on p "Typically, I'll collaborate closely with sales, marketing, design, engineering,…" at bounding box center [333, 118] width 391 height 17
click at [400, 114] on p "Typically, I'll collaborate closely with sales, marketing, design, engineering,…" at bounding box center [333, 118] width 391 height 17
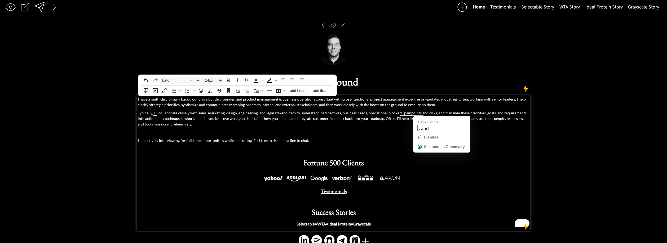
click at [432, 113] on p "Typically, I'll collaborate closely with sales, marketing, design, engineering,…" at bounding box center [333, 118] width 391 height 17
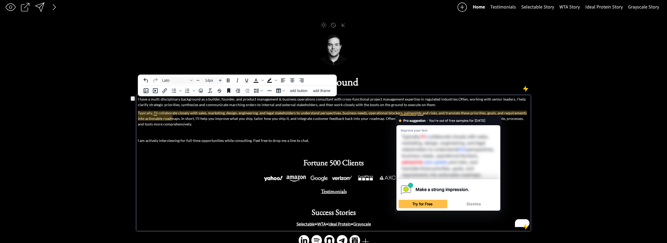
click at [401, 115] on p "Typically, I'll collaborate closely with sales, marketing, design, engineering,…" at bounding box center [333, 118] width 391 height 17
click at [399, 115] on p "Typically, I'll collaborate closely with sales, marketing, design, engineering,…" at bounding box center [333, 118] width 391 height 17
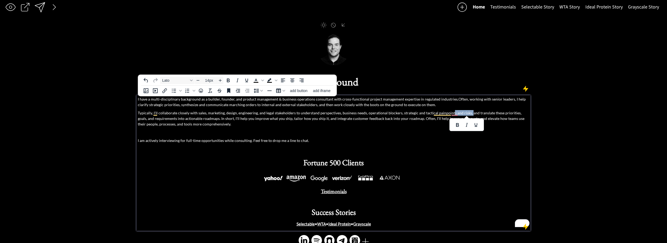
drag, startPoint x: 458, startPoint y: 113, endPoint x: 454, endPoint y: 113, distance: 3.4
click at [450, 113] on p "Typically, I'll collaborate closely with sales, marketing, design, engineering,…" at bounding box center [333, 118] width 391 height 17
click at [506, 114] on p "Typically, I'll collaborate closely with sales, marketing, design, engineering,…" at bounding box center [333, 118] width 391 height 17
drag, startPoint x: 168, startPoint y: 119, endPoint x: 218, endPoint y: 121, distance: 50.4
click at [169, 119] on p "Typically, I'll collaborate closely with sales, marketing, design, engineering,…" at bounding box center [333, 118] width 391 height 17
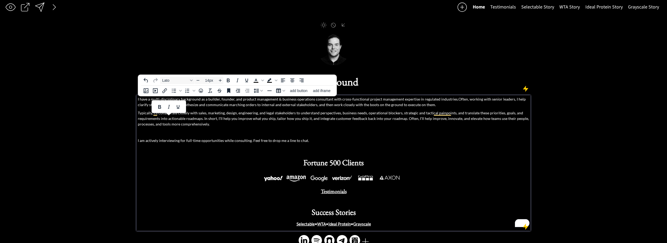
click at [202, 119] on p "Typically, I'll collaborate closely with sales, marketing, design, engineering,…" at bounding box center [333, 118] width 391 height 17
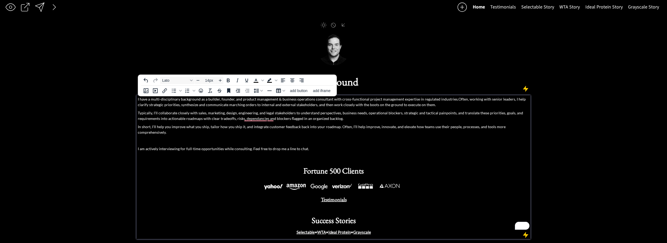
click at [160, 127] on p "In short, I'll help you improve what you ship, tailor how you ship it, and inte…" at bounding box center [333, 129] width 391 height 11
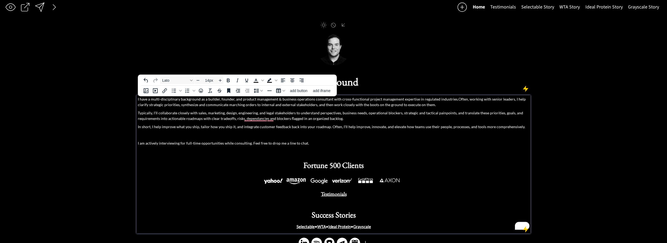
click at [235, 125] on p "In short, I help improve what you ship, tailor how you ship it, and integrate c…" at bounding box center [333, 127] width 391 height 6
drag, startPoint x: 295, startPoint y: 127, endPoint x: 327, endPoint y: 130, distance: 32.5
click at [295, 127] on p "In short, I help improve what you ship, tailor how you ship it, and integrate c…" at bounding box center [333, 127] width 391 height 6
click at [312, 128] on p "In short, I help improve what you ship, tailor how you ship it, and integrate c…" at bounding box center [333, 127] width 391 height 6
drag, startPoint x: 312, startPoint y: 128, endPoint x: 309, endPoint y: 128, distance: 3.5
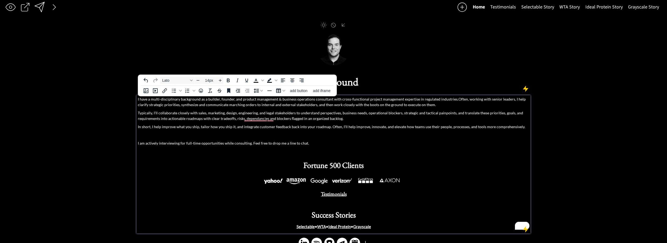
click at [312, 128] on p "In short, I help improve what you ship, tailor how you ship it, and integrate c…" at bounding box center [333, 127] width 391 height 6
click at [309, 128] on p "In short, I help improve what you ship, tailor how you ship it, and integrate c…" at bounding box center [333, 127] width 391 height 6
click at [263, 127] on p "In short, I help improve what you ship, tailor how you ship it, and integrate c…" at bounding box center [333, 127] width 391 height 6
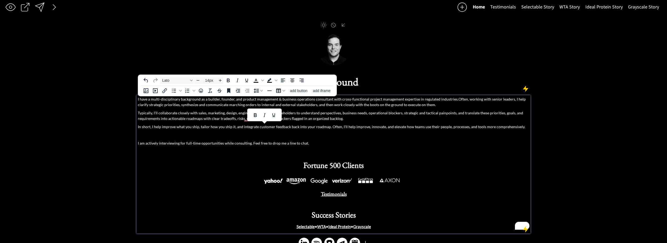
drag, startPoint x: 244, startPoint y: 128, endPoint x: 293, endPoint y: 128, distance: 49.3
click at [244, 128] on p "In short, I help improve what you ship, tailor how you ship it, and integrate c…" at bounding box center [333, 127] width 391 height 6
click at [294, 127] on p "In short, I help improve what you ship, tailor how you ship it, and integrate c…" at bounding box center [333, 127] width 391 height 6
click at [263, 126] on p "In short, I help improve what you ship, tailor how you ship it, and integrate c…" at bounding box center [333, 127] width 391 height 6
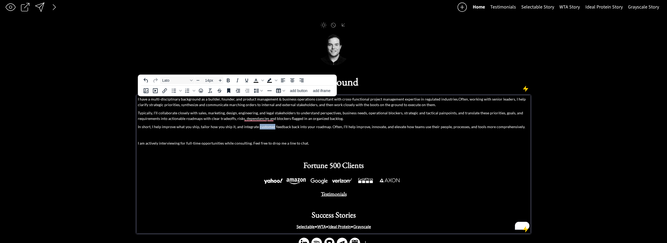
click at [263, 126] on p "In short, I help improve what you ship, tailor how you ship it, and integrate c…" at bounding box center [333, 127] width 391 height 6
drag, startPoint x: 280, startPoint y: 126, endPoint x: 256, endPoint y: 128, distance: 24.2
click at [256, 128] on p "In short, I help improve what you ship, tailor how you ship it, and integrate f…" at bounding box center [333, 127] width 391 height 6
click at [352, 118] on p "Typically, I'll collaborate closely with sales, marketing, design, engineering,…" at bounding box center [333, 115] width 391 height 11
drag, startPoint x: 345, startPoint y: 119, endPoint x: 327, endPoint y: 119, distance: 17.2
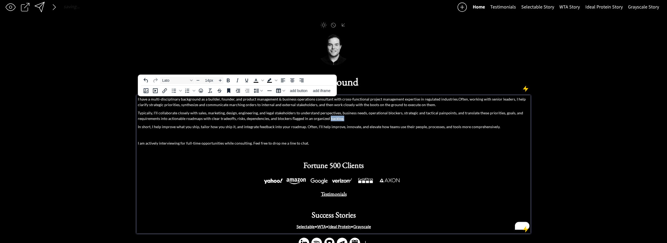
click at [327, 119] on p "Typically, I'll collaborate closely with sales, marketing, design, engineering,…" at bounding box center [333, 115] width 391 height 11
click at [304, 107] on p "I have a multi-disciplinary background as a builder, founder, and product manag…" at bounding box center [333, 101] width 391 height 11
click at [303, 106] on p "I have a multi-disciplinary background as a builder, founder, and product manag…" at bounding box center [333, 101] width 391 height 11
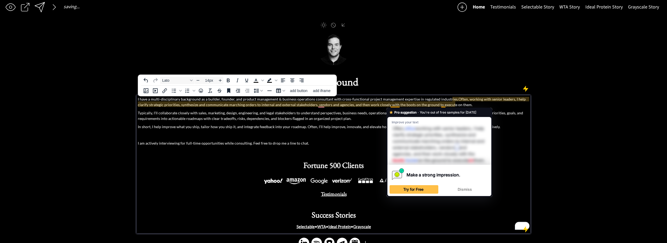
click at [396, 105] on p "I have a multi-disciplinary background as a builder, founder, and product manag…" at bounding box center [333, 101] width 391 height 11
click at [422, 105] on p "I have a multi-disciplinary background as a builder, founder, and product manag…" at bounding box center [333, 101] width 391 height 11
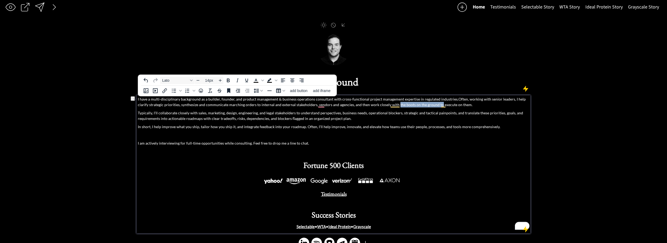
drag, startPoint x: 427, startPoint y: 104, endPoint x: 423, endPoint y: 111, distance: 7.4
click at [385, 105] on p "I have a multi-disciplinary background as a builder, founder, and product manag…" at bounding box center [333, 101] width 391 height 11
click at [392, 106] on p "I have a multi-disciplinary background as a builder, founder, and product manag…" at bounding box center [333, 101] width 391 height 11
click at [395, 106] on p "I have a multi-disciplinary background as a builder, founder, and product manag…" at bounding box center [333, 101] width 391 height 11
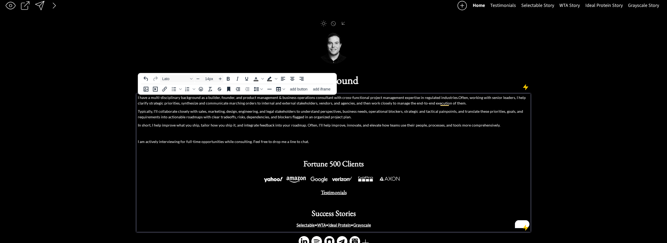
scroll to position [5, 0]
click at [278, 109] on p "Typically, I'll collaborate closely with sales, marketing, design, engineering,…" at bounding box center [333, 113] width 391 height 11
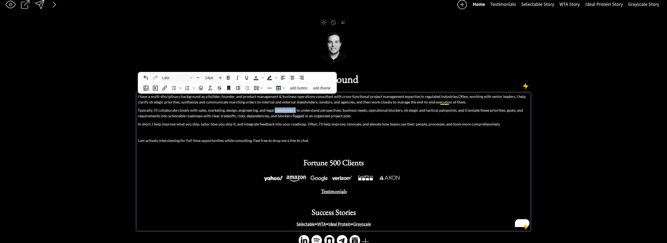
scroll to position [7, 0]
click at [278, 109] on p "Typically, I'll collaborate closely with sales, marketing, design, engineering,…" at bounding box center [333, 112] width 391 height 11
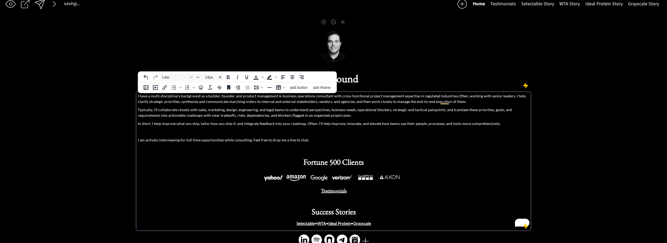
click at [295, 110] on p "Typically, I'll collaborate closely with sales, marketing, design, engineering,…" at bounding box center [333, 112] width 391 height 11
drag, startPoint x: 473, startPoint y: 109, endPoint x: 462, endPoint y: 111, distance: 10.6
click at [463, 111] on p "Typically, I'll collaborate closely with sales, marketing, design, engineering,…" at bounding box center [333, 112] width 391 height 11
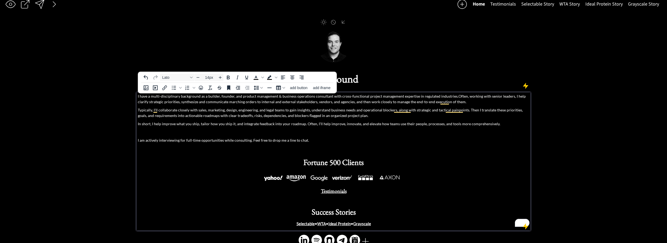
click at [503, 114] on p "Typically, I'll collaborate closely with sales, marketing, design, engineering,…" at bounding box center [333, 112] width 391 height 11
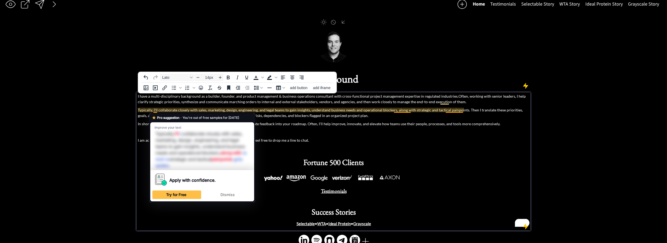
click at [204, 114] on div "Pro suggestion · You're out of free samples for today Improve your text Typical…" at bounding box center [202, 157] width 106 height 89
click at [301, 120] on div "I have a multi-disciplinary background as a builder, founder, and product manag…" at bounding box center [333, 159] width 391 height 133
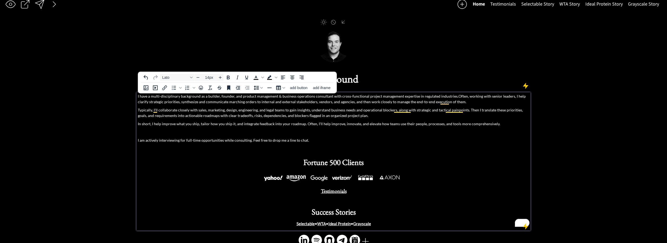
click at [397, 115] on p "Typically, I'll collaborate closely with sales, marketing, design, engineering,…" at bounding box center [333, 112] width 391 height 11
drag, startPoint x: 363, startPoint y: 115, endPoint x: 334, endPoint y: 117, distance: 28.2
click at [334, 117] on p "Typically, I'll collaborate closely with sales, marketing, design, engineering,…" at bounding box center [333, 112] width 391 height 11
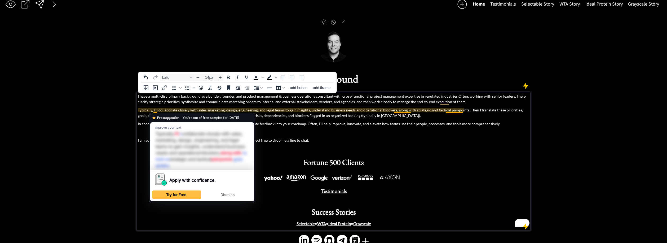
click at [354, 120] on div "I have a multi-disciplinary background as a builder, founder, and product manag…" at bounding box center [333, 159] width 391 height 133
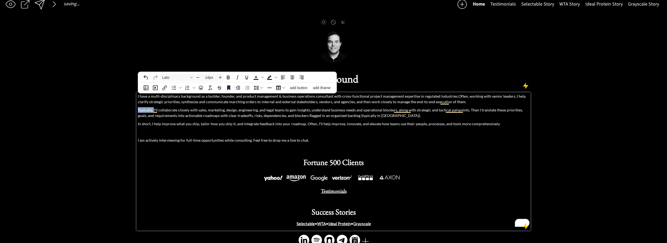
drag, startPoint x: 153, startPoint y: 110, endPoint x: 267, endPoint y: 115, distance: 113.8
click at [129, 111] on div "saving... Home Testimonials Selectable Story WTA Story Ideal Protein Story Gray…" at bounding box center [333, 124] width 667 height 261
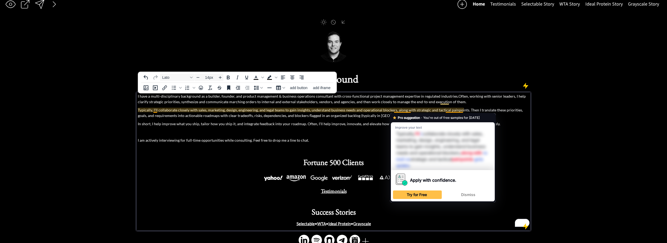
click at [415, 102] on p "I have a multi-disciplinary background as a builder, founder, and product manag…" at bounding box center [333, 98] width 391 height 11
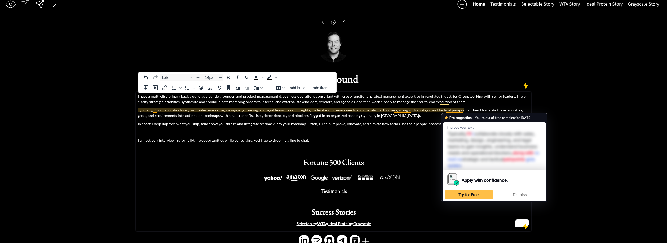
click at [456, 111] on p "Typically, I'll collaborate closely with sales, marketing, design, engineering,…" at bounding box center [333, 112] width 391 height 11
drag, startPoint x: 340, startPoint y: 118, endPoint x: 363, endPoint y: 116, distance: 23.1
click at [341, 118] on p "Typically, I'll collaborate closely with sales, marketing, design, engineering,…" at bounding box center [333, 112] width 391 height 11
click at [463, 111] on p "Typically, I'll collaborate closely with sales, marketing, design, engineering,…" at bounding box center [333, 112] width 391 height 11
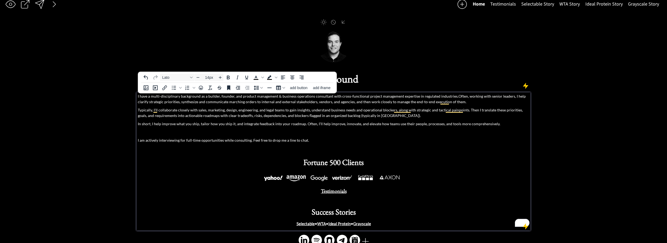
click at [464, 116] on p "Typically, I'll collaborate closely with sales, marketing, design, engineering,…" at bounding box center [333, 112] width 391 height 11
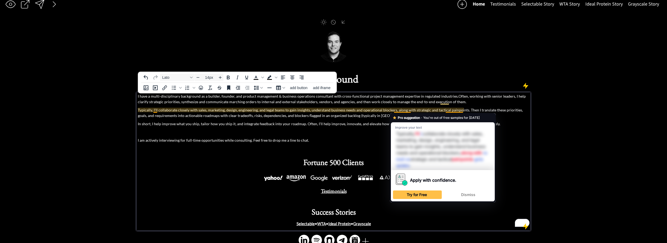
click at [406, 111] on p "Typically, I'll collaborate closely with sales, marketing, design, engineering,…" at bounding box center [333, 112] width 391 height 11
click at [449, 111] on p "Typically, I'll collaborate closely with sales, marketing, design, engineering,…" at bounding box center [333, 112] width 391 height 11
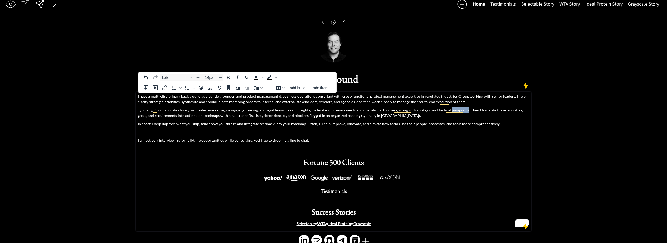
click at [449, 111] on p "Typically, I'll collaborate closely with sales, marketing, design, engineering,…" at bounding box center [333, 112] width 391 height 11
drag, startPoint x: 495, startPoint y: 111, endPoint x: 499, endPoint y: 108, distance: 5.0
click at [533, 111] on div "saving... Home Testimonials Selectable Story WTA Story Ideal Protein Story Gray…" at bounding box center [333, 124] width 667 height 261
click at [492, 108] on p "Typically, I'll collaborate closely with sales, marketing, design, engineering,…" at bounding box center [333, 112] width 391 height 11
drag, startPoint x: 494, startPoint y: 111, endPoint x: 144, endPoint y: 117, distance: 349.9
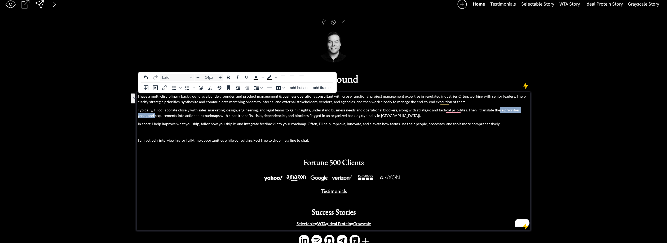
click at [144, 117] on p "Typically, I'll collaborate closely with sales, marketing, design, engineering,…" at bounding box center [333, 112] width 391 height 11
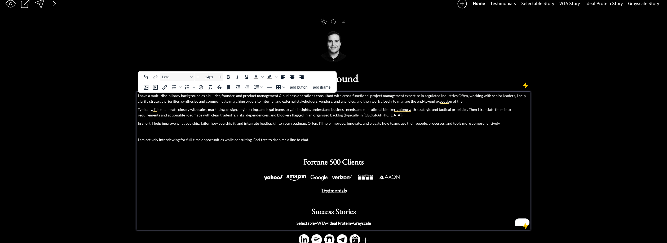
click at [363, 114] on p "Typically, I'll collaborate closely with sales, marketing, design, engineering,…" at bounding box center [333, 112] width 391 height 11
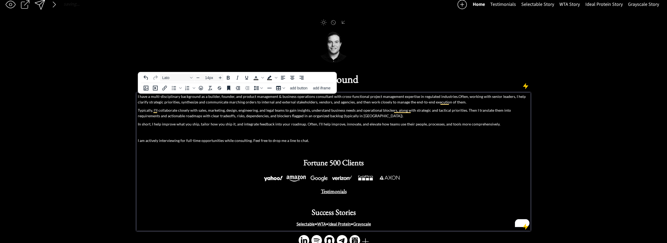
scroll to position [7, 0]
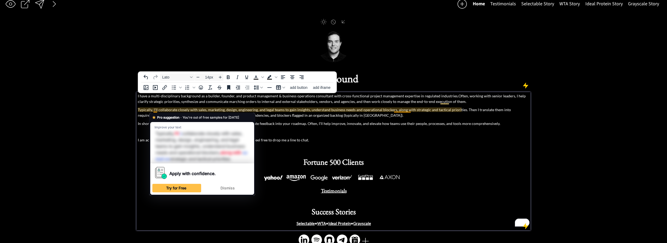
drag, startPoint x: 305, startPoint y: 108, endPoint x: 331, endPoint y: 113, distance: 26.3
click at [307, 108] on p "Typically, I'll collaborate closely with sales, marketing, design, engineering,…" at bounding box center [333, 112] width 391 height 11
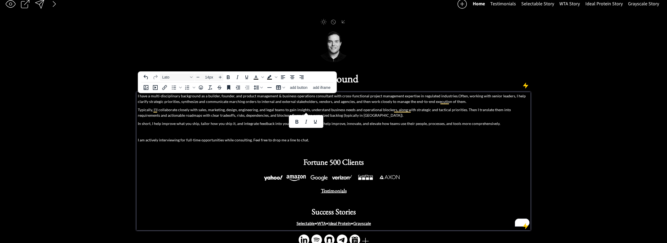
click at [343, 117] on p "Typically, I'll collaborate closely with sales, marketing, design, engineering,…" at bounding box center [333, 112] width 391 height 11
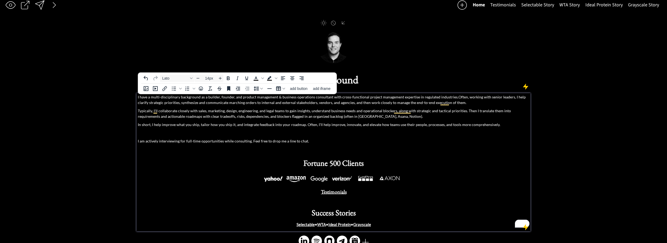
scroll to position [5, 0]
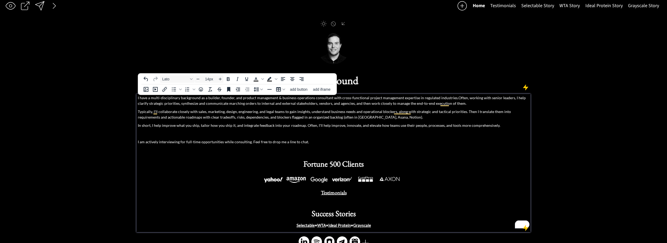
click at [154, 125] on p "In short, I help improve what you ship, tailor how you ship it, and integrate f…" at bounding box center [333, 125] width 391 height 6
drag, startPoint x: 152, startPoint y: 126, endPoint x: 133, endPoint y: 126, distance: 19.9
click at [133, 126] on div "saving... Home Testimonials Selectable Story WTA Story Ideal Protein Story Gray…" at bounding box center [333, 125] width 667 height 261
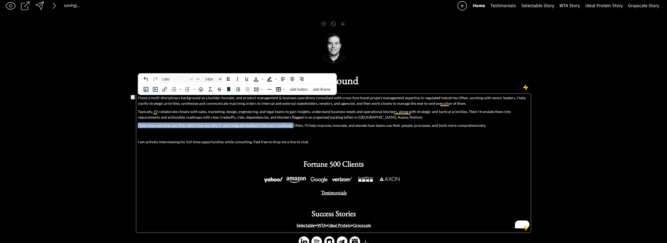
drag, startPoint x: 290, startPoint y: 126, endPoint x: 121, endPoint y: 126, distance: 169.4
click at [120, 126] on div "saving... Home Testimonials Selectable Story WTA Story Ideal Protein Story Gray…" at bounding box center [333, 125] width 667 height 261
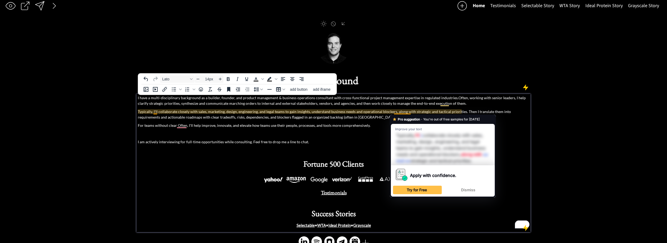
click at [428, 107] on div "I have a multi-disciplinary background as a builder, founder, and product manag…" at bounding box center [333, 161] width 391 height 133
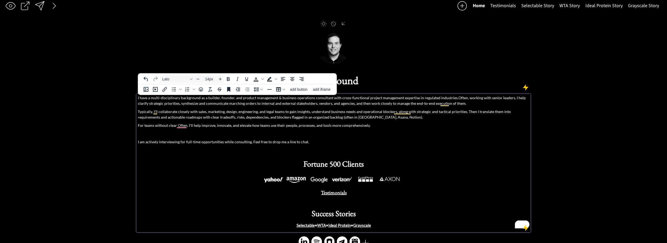
click at [297, 134] on p "To enrich screen reader interactions, please activate Accessibility in Grammarl…" at bounding box center [333, 134] width 391 height 6
click at [165, 110] on p "Typically, I'll collaborate closely with sales, marketing, design, engineering,…" at bounding box center [333, 114] width 391 height 11
click at [258, 112] on p "Typically, I'll collaborate closely with sales, marketing, design, engineering,…" at bounding box center [333, 114] width 391 height 11
click at [305, 113] on p "Typically, I'll collaborate closely with sales, marketing, design, engineering,…" at bounding box center [333, 114] width 391 height 11
click at [306, 113] on p "Typically, I'll collaborate closely with sales, marketing, design, engineering,…" at bounding box center [333, 114] width 391 height 11
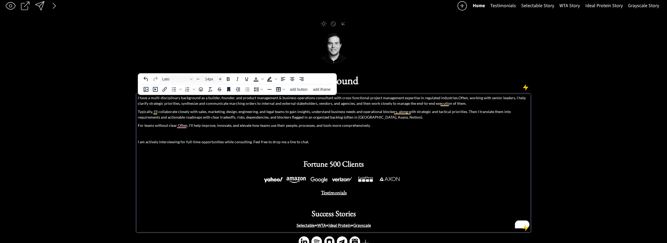
click at [294, 113] on p "Typically, I'll collaborate closely with sales, marketing, design, engineering,…" at bounding box center [333, 114] width 391 height 11
click at [364, 112] on p "Typically, I'll collaborate closely with sales, marketing, design, engineering,…" at bounding box center [333, 114] width 391 height 11
click at [417, 111] on p "Typically, I'll collaborate closely with sales, marketing, design, engineering,…" at bounding box center [333, 114] width 391 height 11
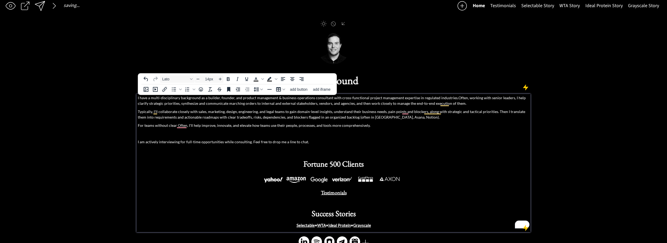
click at [488, 111] on p "Typically, I'll collaborate closely with sales, marketing, design, engineering,…" at bounding box center [333, 114] width 391 height 11
click at [502, 112] on p "Typically, I'll collaborate closely with sales, marketing, design, engineering,…" at bounding box center [333, 114] width 391 height 11
click at [522, 113] on p "Typically, I'll collaborate closely with sales, marketing, design, engineering,…" at bounding box center [333, 114] width 391 height 11
drag, startPoint x: 124, startPoint y: 117, endPoint x: 131, endPoint y: 117, distance: 7.2
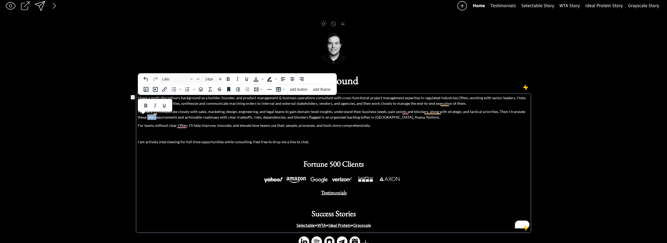
click at [126, 117] on div "saving... Home Testimonials Selectable Story WTA Story Ideal Protein Story Gray…" at bounding box center [333, 125] width 667 height 261
click at [164, 118] on p "Typically, I'll collaborate closely with sales, marketing, design, engineering,…" at bounding box center [333, 114] width 391 height 11
click at [203, 115] on p "Typically, I'll collaborate closely with sales, marketing, design, engineering,…" at bounding box center [333, 114] width 391 height 11
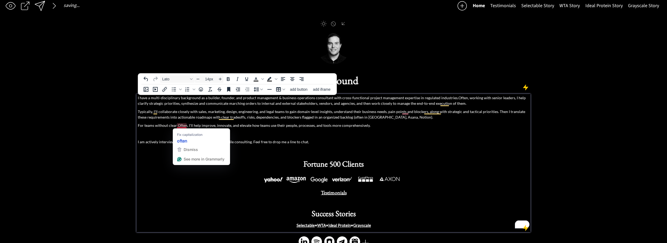
click at [168, 118] on p "Typically, I'll collaborate closely with sales, marketing, design, engineering,…" at bounding box center [333, 114] width 391 height 11
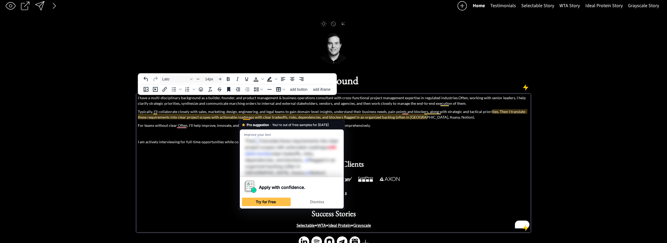
click at [246, 117] on p "Typically, I'll collaborate closely with sales, marketing, design, engineering,…" at bounding box center [333, 114] width 391 height 11
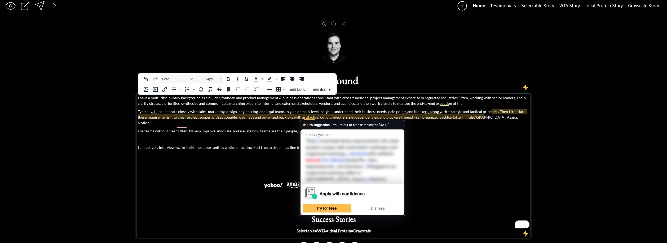
click at [309, 117] on p "Typically, I'll collaborate closely with sales, marketing, design, engineering,…" at bounding box center [333, 117] width 391 height 17
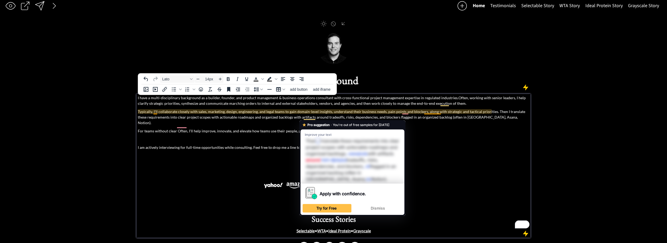
click at [436, 112] on p "Typically, I'll collaborate closely with sales, marketing, design, engineering,…" at bounding box center [333, 117] width 391 height 17
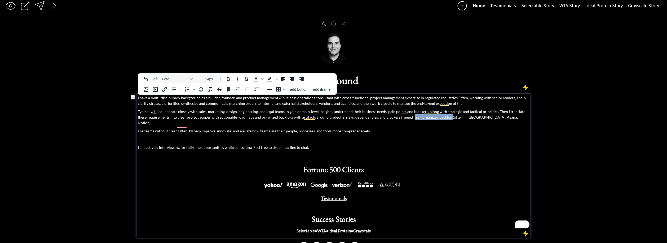
drag, startPoint x: 412, startPoint y: 118, endPoint x: 438, endPoint y: 118, distance: 25.7
click at [438, 118] on p "Typically, I'll collaborate closely with sales, marketing, design, engineering,…" at bounding box center [333, 117] width 391 height 17
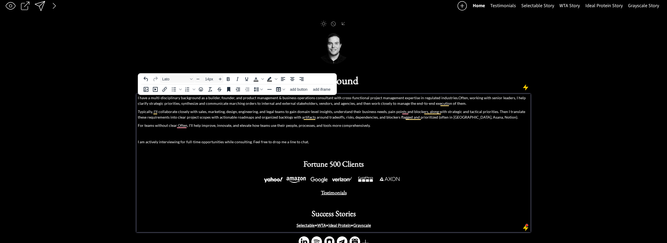
scroll to position [5, 0]
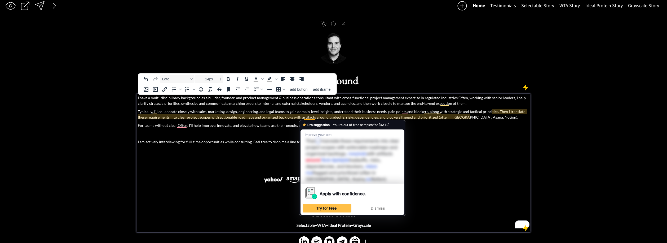
click at [314, 117] on p "Typically, I'll collaborate closely with sales, marketing, design, engineering,…" at bounding box center [333, 114] width 391 height 11
click at [343, 115] on p "Typically, I'll collaborate closely with sales, marketing, design, engineering,…" at bounding box center [333, 114] width 391 height 11
drag, startPoint x: 280, startPoint y: 117, endPoint x: 314, endPoint y: 118, distance: 33.9
click at [315, 118] on p "Typically, I'll collaborate closely with sales, marketing, design, engineering,…" at bounding box center [333, 114] width 391 height 11
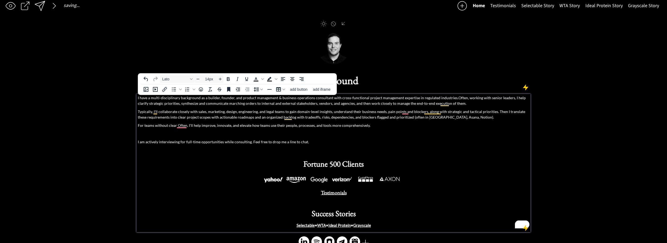
click at [380, 120] on p "Typically, I'll collaborate closely with sales, marketing, design, engineering,…" at bounding box center [333, 114] width 391 height 11
click at [366, 118] on p "Typically, I'll collaborate closely with sales, marketing, design, engineering,…" at bounding box center [333, 114] width 391 height 11
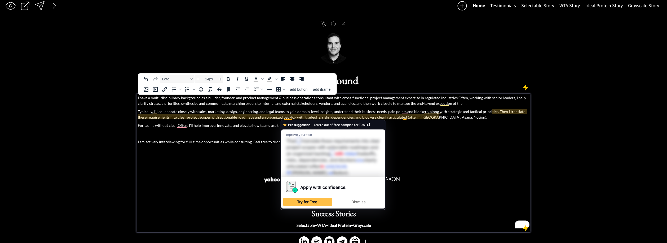
click at [328, 126] on span "You're out of free samples for [DATE]" at bounding box center [342, 124] width 56 height 5
drag, startPoint x: 303, startPoint y: 115, endPoint x: 281, endPoint y: 112, distance: 22.7
click at [303, 115] on p "Typically, I'll collaborate closely with sales, marketing, design, engineering,…" at bounding box center [333, 114] width 391 height 11
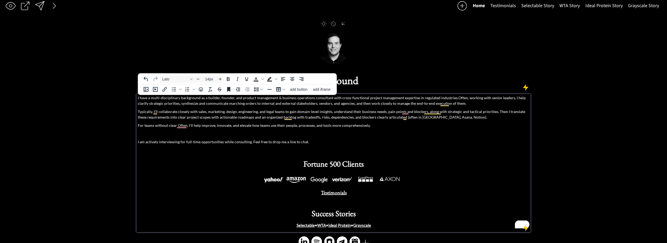
click at [261, 111] on p "Typically, I'll collaborate closely with sales, marketing, design, engineering,…" at bounding box center [333, 114] width 391 height 11
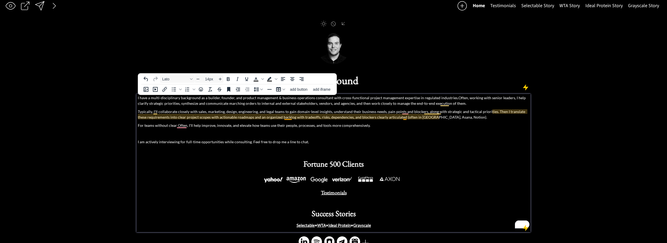
click at [289, 119] on p "Typically, I'll collaborate closely with sales, marketing, design, engineering,…" at bounding box center [333, 114] width 391 height 11
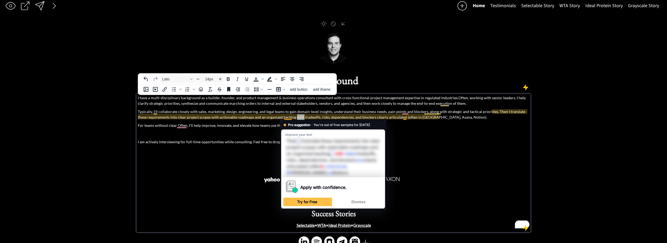
click at [289, 119] on p "Typically, I'll collaborate closely with sales, marketing, design, engineering,…" at bounding box center [333, 114] width 391 height 11
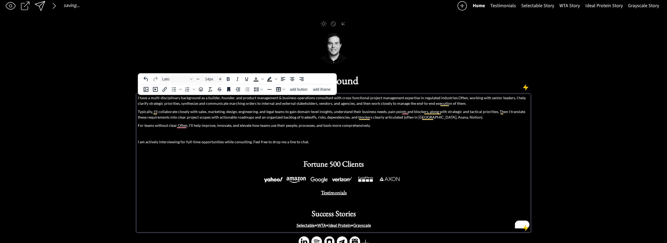
click at [362, 112] on p "Typically, I'll collaborate closely with sales, marketing, design, engineering,…" at bounding box center [333, 114] width 391 height 11
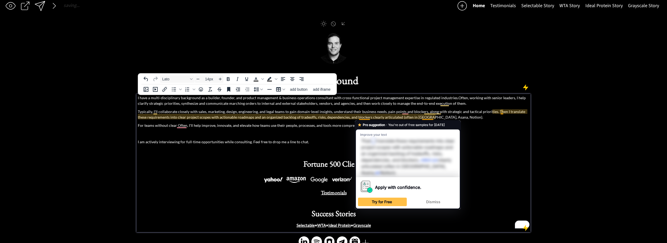
drag, startPoint x: 365, startPoint y: 116, endPoint x: 361, endPoint y: 120, distance: 5.3
click at [365, 116] on p "Typically, I'll collaborate closely with sales, marketing, design, engineering,…" at bounding box center [333, 114] width 391 height 11
click at [360, 119] on p "Typically, I'll collaborate closely with sales, marketing, design, engineering,…" at bounding box center [333, 114] width 391 height 11
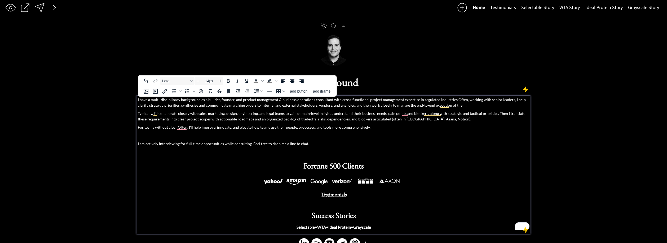
click at [443, 104] on p "I have a multi-disciplinary background as a builder, founder, and product manag…" at bounding box center [333, 102] width 391 height 11
click at [402, 102] on p "I have a multi-disciplinary background as a builder, founder, and product manag…" at bounding box center [333, 102] width 391 height 11
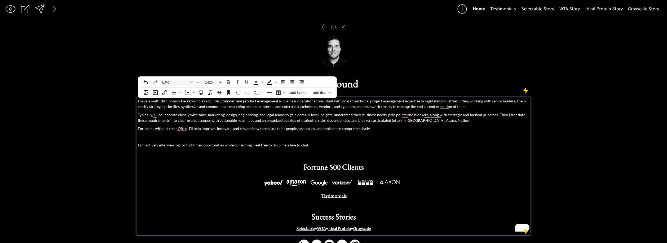
scroll to position [0, 0]
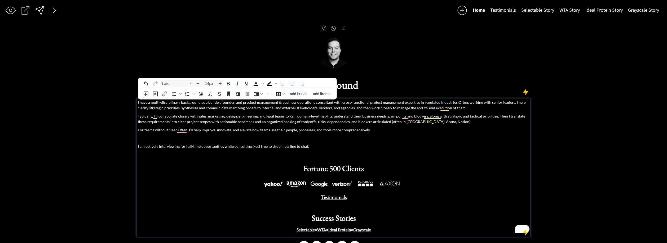
click at [421, 114] on p "Typically, I'll collaborate closely with sales, marketing, design, engineering,…" at bounding box center [333, 118] width 391 height 11
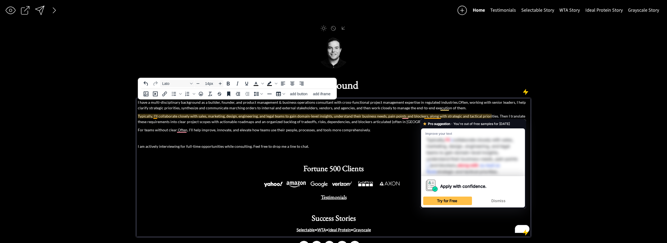
click at [433, 116] on p "Typically, I'll collaborate closely with sales, marketing, design, engineering,…" at bounding box center [333, 118] width 391 height 11
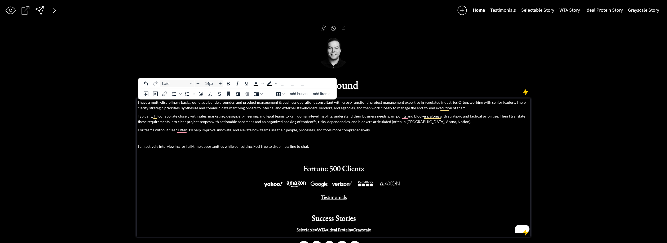
scroll to position [1, 0]
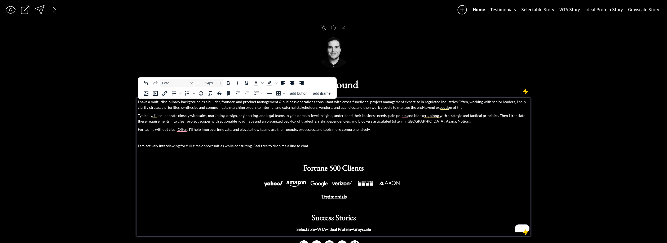
click at [212, 122] on p "Typically, I'll collaborate closely with sales, marketing, design, engineering,…" at bounding box center [333, 118] width 391 height 11
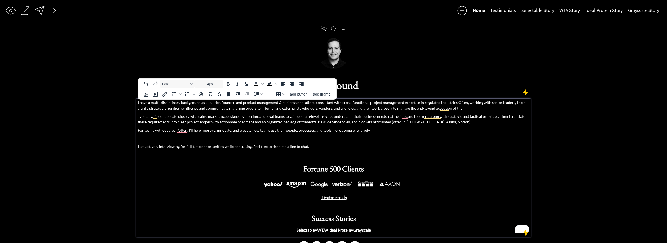
click at [306, 117] on p "Typically, I'll collaborate closely with sales, marketing, design, engineering,…" at bounding box center [333, 118] width 391 height 11
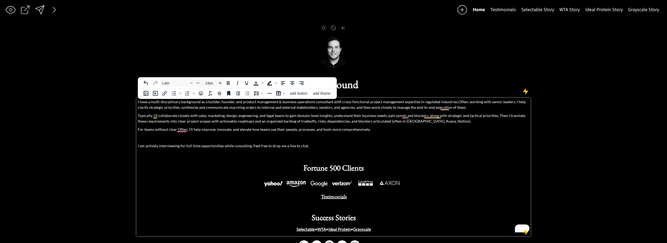
click at [363, 116] on p "Typically, I'll collaborate closely with sales, marketing, design, engineering,…" at bounding box center [333, 118] width 391 height 11
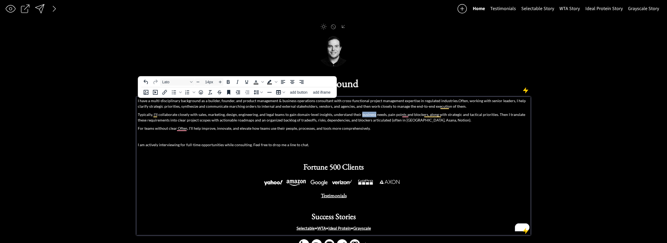
scroll to position [4, 0]
click at [363, 116] on p "Typically, I'll collaborate closely with sales, marketing, design, engineering,…" at bounding box center [333, 116] width 391 height 11
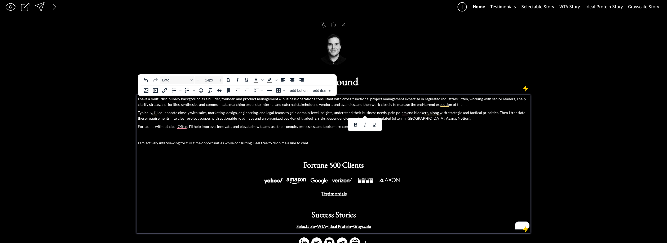
click at [352, 114] on p "Typically, I'll collaborate closely with sales, marketing, design, engineering,…" at bounding box center [333, 115] width 391 height 11
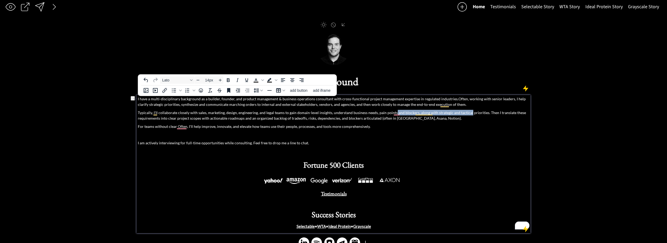
drag, startPoint x: 393, startPoint y: 113, endPoint x: 466, endPoint y: 113, distance: 73.2
click at [466, 113] on p "Typically, I'll collaborate closely with sales, marketing, design, engineering,…" at bounding box center [333, 115] width 391 height 11
click at [167, 112] on p "Typically, I'll collaborate closely with sales, marketing, design, engineering,…" at bounding box center [333, 115] width 391 height 11
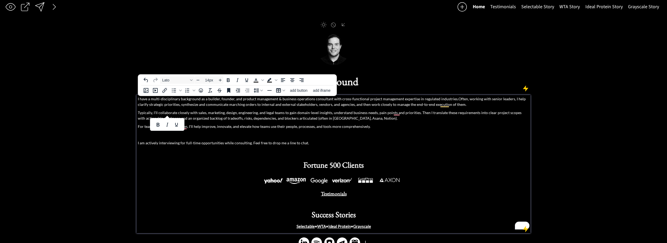
click at [196, 112] on p "Typically, I'll collaborate closely with sales, marketing, design, engineering,…" at bounding box center [333, 115] width 391 height 11
drag, startPoint x: 159, startPoint y: 113, endPoint x: 162, endPoint y: 116, distance: 3.6
click at [159, 113] on p "Typically, I'll collaborate closely with sales, marketing, design, engineering,…" at bounding box center [333, 115] width 391 height 11
click at [263, 113] on p "Typically, I'll assess needs with sales, marketing, design, engineering, and le…" at bounding box center [333, 115] width 391 height 11
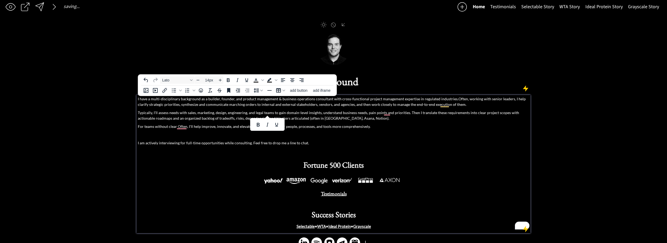
drag, startPoint x: 331, startPoint y: 110, endPoint x: 328, endPoint y: 112, distance: 4.0
click at [331, 110] on p "Typically, I'll assess needs with sales, marketing, design, engineering, and le…" at bounding box center [333, 115] width 391 height 11
click at [328, 112] on p "Typically, I'll assess needs with sales, marketing, design, engineering, and le…" at bounding box center [333, 115] width 391 height 11
click at [358, 113] on p "Typically, I'll assess needs with sales, marketing, design, engineering, and le…" at bounding box center [333, 115] width 391 height 11
click at [439, 112] on p "Typically, I'll assess needs with sales, marketing, design, engineering, and le…" at bounding box center [333, 115] width 391 height 11
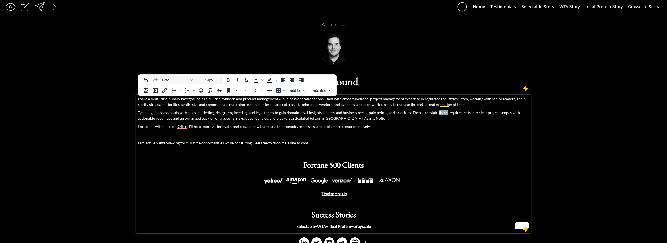
click at [439, 112] on p "Typically, I'll assess needs with sales, marketing, design, engineering, and le…" at bounding box center [333, 115] width 391 height 11
click at [502, 115] on p "Typically, I'll assess needs with sales, marketing, design, engineering, and le…" at bounding box center [333, 115] width 391 height 11
click at [502, 115] on body "saving... Home Testimonials Selectable Story WTA Story Ideal Protein Story Gray…" at bounding box center [333, 117] width 667 height 243
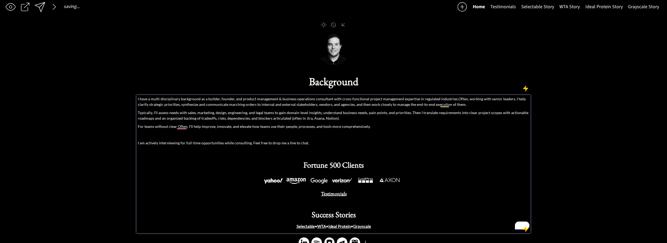
click at [500, 115] on p "Typically, I'll assess needs with sales, marketing, design, engineering, and le…" at bounding box center [333, 115] width 391 height 11
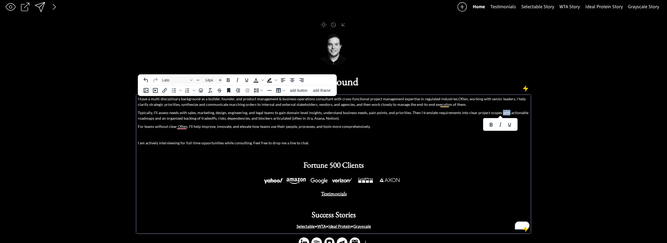
click at [500, 118] on div at bounding box center [500, 124] width 34 height 13
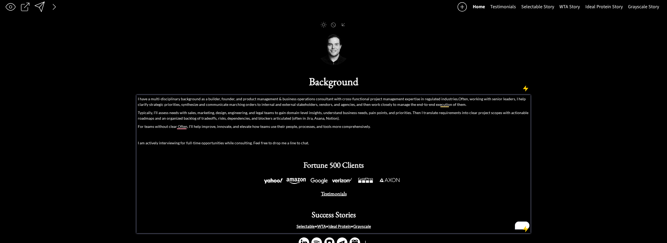
click at [502, 114] on p "Typically, I'll assess needs with sales, marketing, design, engineering, and le…" at bounding box center [333, 115] width 391 height 11
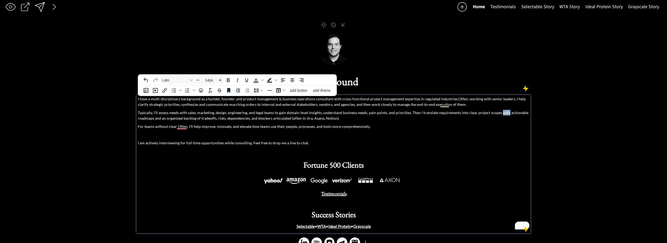
click at [502, 114] on p "Typically, I'll assess needs with sales, marketing, design, engineering, and le…" at bounding box center [333, 115] width 391 height 11
drag, startPoint x: 444, startPoint y: 116, endPoint x: 228, endPoint y: 117, distance: 215.8
click at [444, 116] on p "Typically, I'll assess needs with sales, marketing, design, engineering, and le…" at bounding box center [333, 115] width 391 height 11
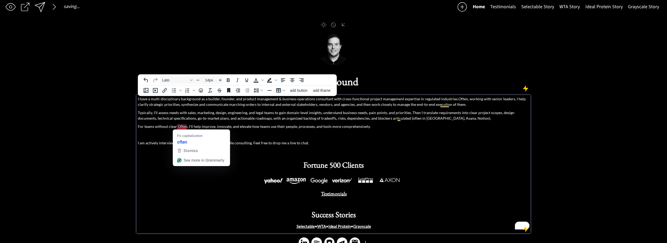
drag, startPoint x: 178, startPoint y: 128, endPoint x: 258, endPoint y: 135, distance: 80.9
click at [178, 127] on p "For teams without clear Often, I'll help improve, innovate, and elevate how tea…" at bounding box center [333, 127] width 391 height 6
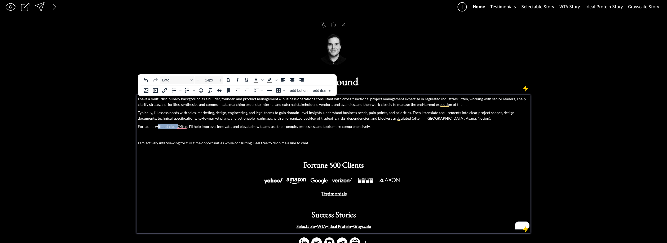
click at [157, 127] on p "For teams without clear Often, I'll help improve, innovate, and elevate how tea…" at bounding box center [333, 127] width 391 height 6
click at [156, 127] on p "For teams without clear Often, I'll help improve, innovate, and elevate how tea…" at bounding box center [333, 127] width 391 height 6
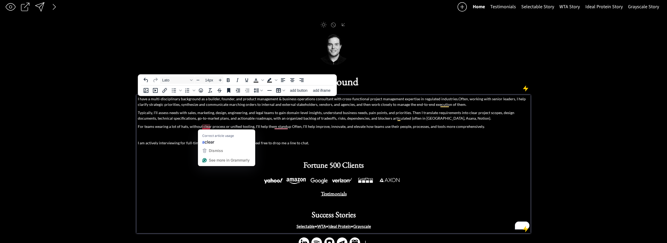
click at [210, 124] on p "For teams wearing a lot of hats, without clear process or unified tooling, I'll…" at bounding box center [333, 127] width 391 height 6
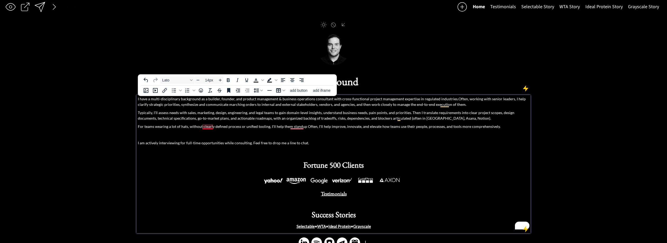
click at [208, 127] on p "For teams wearing a lot of hats, without clearly defined process or unified too…" at bounding box center [333, 127] width 391 height 6
click at [248, 127] on p "For teams wearing a lot of hats, without a clearly defined process or unified t…" at bounding box center [333, 127] width 391 height 6
click at [246, 127] on p "For teams wearing a lot of hats, without a clearly defined process or unified t…" at bounding box center [333, 127] width 391 height 6
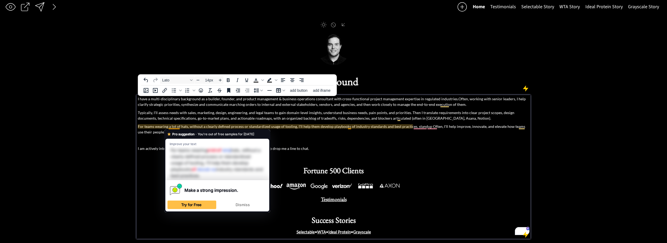
click at [235, 126] on p "For teams wearing a lot of hats, without a clearly defined process or standardi…" at bounding box center [333, 129] width 391 height 11
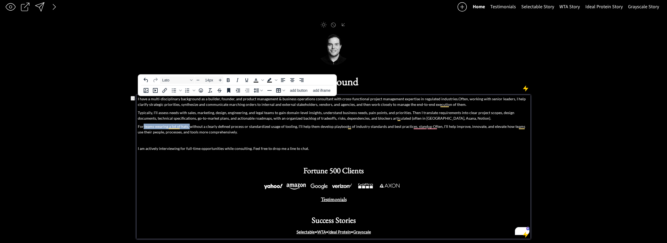
drag, startPoint x: 143, startPoint y: 127, endPoint x: 189, endPoint y: 128, distance: 45.6
click at [189, 128] on p "For teams wearing a lot of hats, without a clearly defined process or standardi…" at bounding box center [333, 129] width 391 height 11
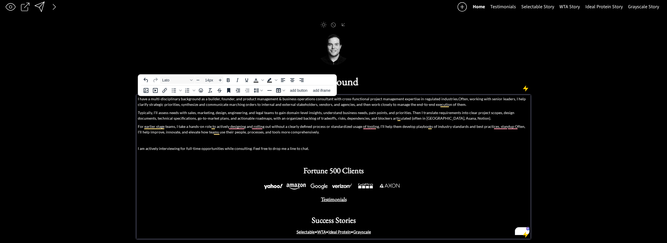
click at [197, 127] on p "For earlier stage teams, I take a hands-on role to actively designing and rolli…" at bounding box center [333, 129] width 391 height 11
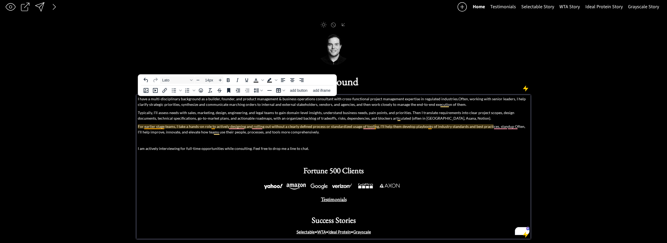
click at [214, 127] on p "For earlier stage teams, I take a hands-on role to actively designing and rolli…" at bounding box center [333, 129] width 391 height 11
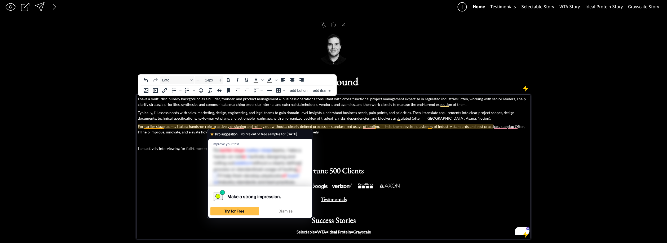
click at [215, 129] on p "For earlier stage teams, I take a hands-on role to actively designing and rolli…" at bounding box center [333, 129] width 391 height 11
click at [221, 128] on p "For earlier stage teams, I take a hands-on role to actively designing and rolli…" at bounding box center [333, 129] width 391 height 11
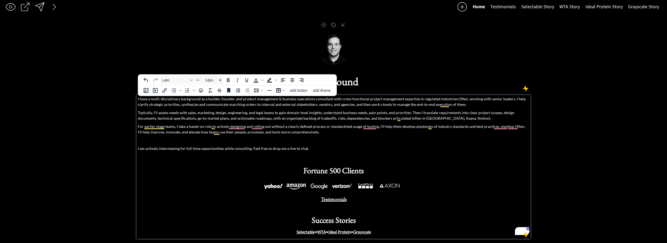
click at [222, 127] on p "For earlier stage teams, I take a hands-on role to actively designing and rolli…" at bounding box center [333, 129] width 391 height 11
click at [195, 126] on p "For earlier stage teams, I take a hands-on role to help teams standardize their…" at bounding box center [333, 129] width 391 height 11
drag, startPoint x: 216, startPoint y: 126, endPoint x: 252, endPoint y: 126, distance: 36.6
click at [252, 126] on p "For earlier stage teams, I take a hands-on role to help teams standardize their…" at bounding box center [333, 129] width 391 height 11
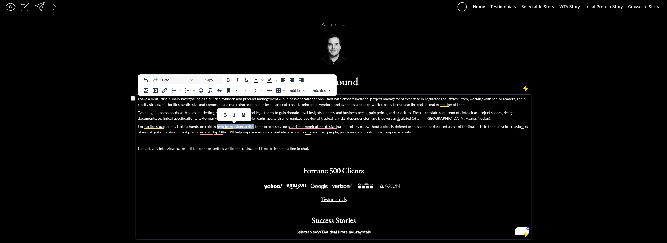
click at [252, 126] on p "For earlier stage teams, I take a hands-on role to help teams standardize their…" at bounding box center [333, 129] width 391 height 11
click at [422, 131] on p "For earlier stage teams, I take a hands-on role to help teams standardize their…" at bounding box center [333, 129] width 391 height 11
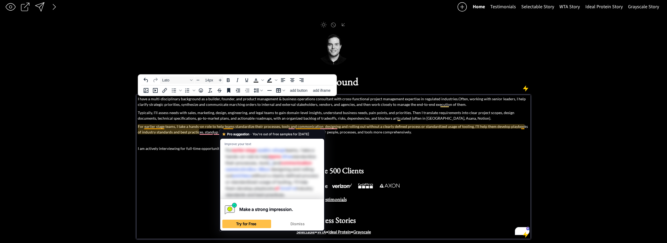
click at [203, 127] on p "For earlier stage teams, I take a hands-on role to help teams standardize their…" at bounding box center [333, 129] width 391 height 11
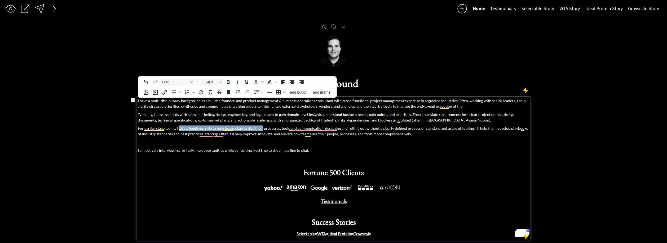
scroll to position [1, 0]
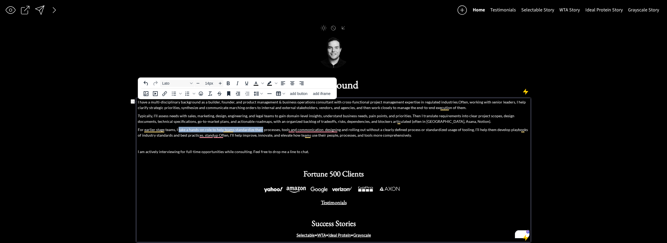
drag, startPoint x: 178, startPoint y: 128, endPoint x: 262, endPoint y: 130, distance: 83.5
click at [262, 130] on p "For earlier stage teams, I take a hands-on role to help teams standardize their…" at bounding box center [333, 132] width 391 height 11
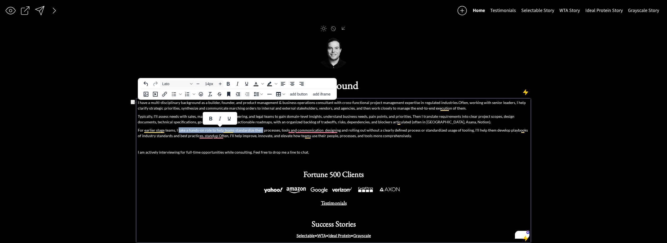
click at [245, 130] on p "For earlier stage teams, I take a hands-on role to help teams standardize their…" at bounding box center [333, 132] width 391 height 11
click at [210, 129] on p "For earlier stage teams, I take a hands-on role to help teams standardize their…" at bounding box center [333, 132] width 391 height 11
click at [207, 130] on p "For earlier stage teams, I take a hands-on role to help teams standardize their…" at bounding box center [333, 132] width 391 height 11
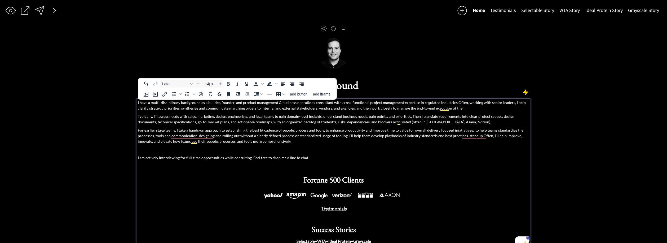
click at [489, 131] on p "For earlier stage teams, I take a hands-on approach to establishing the best fi…" at bounding box center [333, 135] width 391 height 17
drag, startPoint x: 468, startPoint y: 131, endPoint x: 525, endPoint y: 132, distance: 56.5
click at [525, 132] on p "For earlier stage teams, I take a hands-on approach to establishing the best fi…" at bounding box center [333, 135] width 391 height 17
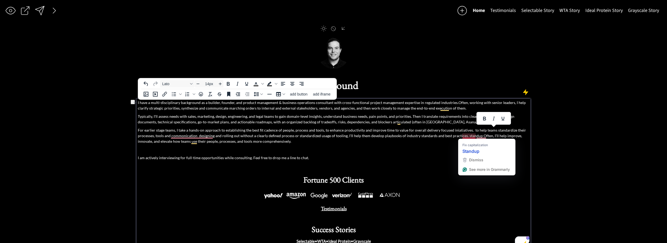
click at [473, 136] on p "For earlier stage teams, I take a hands-on approach to establishing the best fi…" at bounding box center [333, 135] width 391 height 17
click at [474, 132] on p "For earlier stage teams, I take a hands-on approach to establishing the best fi…" at bounding box center [333, 135] width 391 height 17
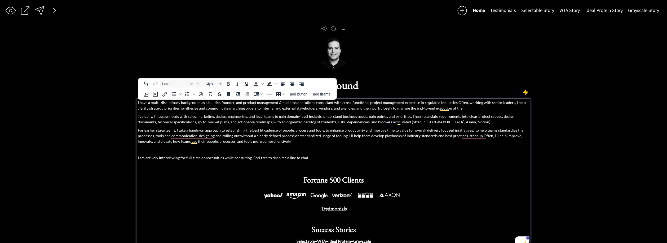
click at [390, 141] on p "For earlier stage teams, I take a hands-on approach to establishing the best fi…" at bounding box center [333, 135] width 391 height 17
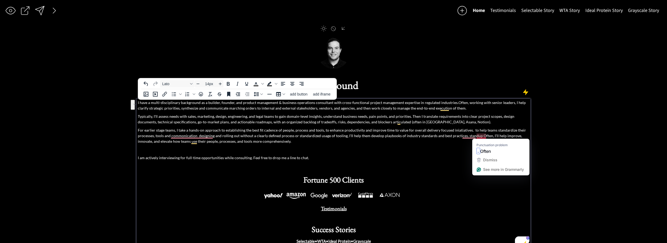
drag, startPoint x: 480, startPoint y: 138, endPoint x: 482, endPoint y: 140, distance: 2.7
click at [482, 140] on html "saving... Home Testimonials Selectable Story WTA Story Ideal Protein Story Gray…" at bounding box center [333, 121] width 667 height 243
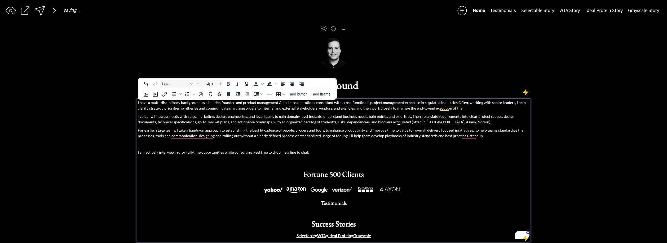
click at [138, 130] on p "For earlier stage teams, I take a hands-on approach to establishing the best fi…" at bounding box center [333, 132] width 391 height 11
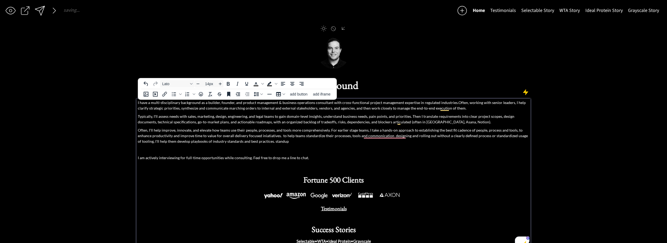
click at [359, 131] on p "Often, I'll help improve, innovate, and elevate how teams use their people, pro…" at bounding box center [333, 135] width 391 height 17
drag, startPoint x: 470, startPoint y: 129, endPoint x: 499, endPoint y: 139, distance: 29.7
click at [471, 129] on p "Often, I'll help improve, innovate, and elevate how teams use their people, pro…" at bounding box center [333, 135] width 391 height 17
click at [474, 133] on p "Often, I'll help improve, innovate, and elevate how teams use their people, pro…" at bounding box center [333, 135] width 391 height 17
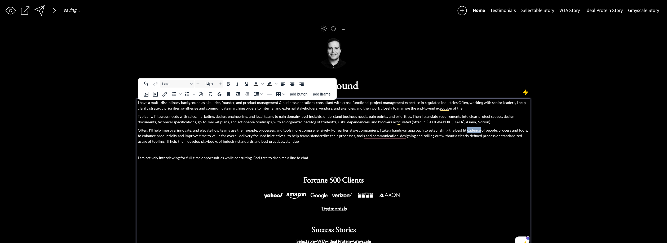
click at [474, 133] on p "Often, I'll help improve, innovate, and elevate how teams use their people, pro…" at bounding box center [333, 135] width 391 height 17
click at [434, 129] on p "Often, I'll help improve, innovate, and elevate how teams use their people, pro…" at bounding box center [333, 135] width 391 height 17
click at [448, 130] on p "Often, I'll help improve, innovate, and elevate how teams use their people, pro…" at bounding box center [333, 135] width 391 height 17
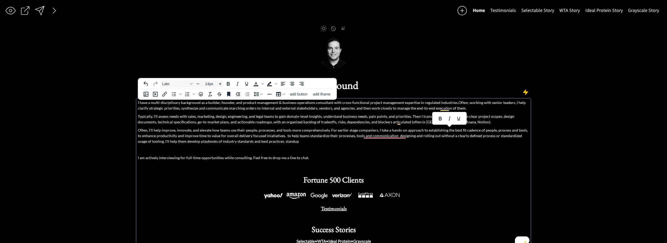
click at [446, 130] on p "Often, I'll help improve, innovate, and elevate how teams use their people, pro…" at bounding box center [333, 135] width 391 height 17
click at [460, 131] on p "Often, I'll help improve, innovate, and elevate how teams use their people, pro…" at bounding box center [333, 135] width 391 height 17
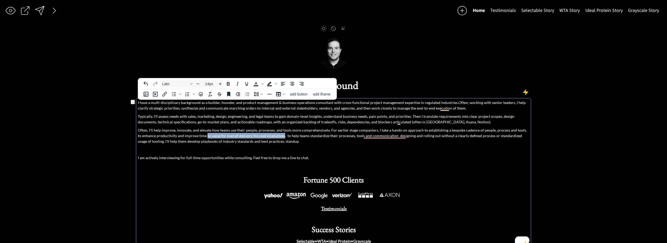
drag, startPoint x: 202, startPoint y: 136, endPoint x: 277, endPoint y: 136, distance: 75.5
click at [277, 136] on p "Often, I'll help improve, innovate, and elevate how teams use their people, pro…" at bounding box center [333, 135] width 391 height 17
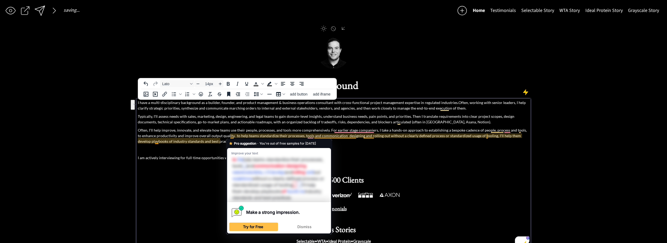
drag, startPoint x: 466, startPoint y: 143, endPoint x: 230, endPoint y: 135, distance: 236.8
click at [230, 135] on p "Often, I'll help improve, innovate, and elevate how teams use their people, pro…" at bounding box center [333, 135] width 391 height 17
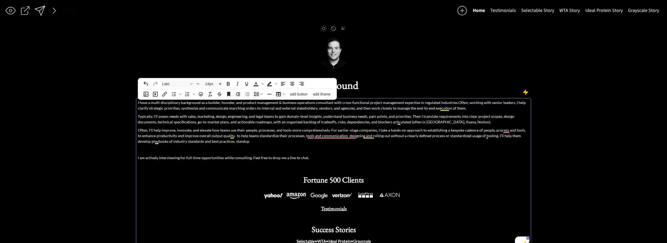
click at [366, 130] on p "Often, I'll help improve, innovate, and elevate how teams use their people, pro…" at bounding box center [333, 135] width 391 height 17
click at [438, 129] on p "Often, I'll help improve, innovate, and elevate how teams use their people, pro…" at bounding box center [333, 135] width 391 height 17
click at [435, 131] on p "Often, I'll help improve, innovate, and elevate how teams use their people, pro…" at bounding box center [333, 135] width 391 height 17
click at [447, 130] on p "Often, I'll help improve, innovate, and elevate how teams use their people, pro…" at bounding box center [333, 135] width 391 height 17
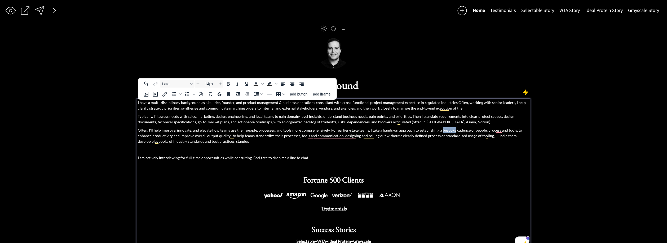
click at [447, 130] on p "Often, I'll help improve, innovate, and elevate how teams use their people, pro…" at bounding box center [333, 135] width 391 height 17
click at [453, 131] on p "Often, I'll help improve, innovate, and elevate how teams use their people, pro…" at bounding box center [333, 135] width 391 height 17
click at [470, 131] on p "Often, I'll help improve, innovate, and elevate how teams use their people, pro…" at bounding box center [333, 135] width 391 height 17
click at [468, 131] on p "Often, I'll help improve, innovate, and elevate how teams use their people, pro…" at bounding box center [333, 135] width 391 height 17
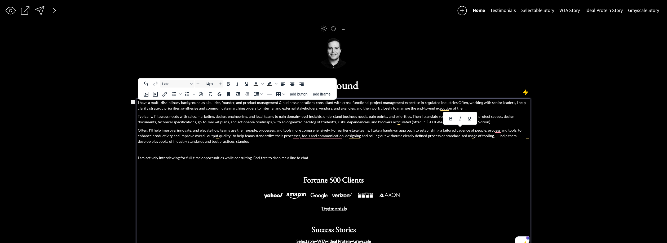
click at [378, 130] on p "Often, I'll help improve, innovate, and elevate how teams use their people, pro…" at bounding box center [333, 135] width 391 height 17
click at [376, 131] on p "Often, I'll help improve, innovate, and elevate how teams use their people, pro…" at bounding box center [333, 135] width 391 height 17
click at [368, 131] on p "Often, I'll help improve, innovate, and elevate how teams use their people, pro…" at bounding box center [333, 135] width 391 height 17
click at [369, 131] on p "Often, I'll help improve, innovate, and elevate how teams use their people, pro…" at bounding box center [333, 135] width 391 height 17
click at [437, 131] on p "Often, I'll help improve, innovate, and elevate how teams use their people, pro…" at bounding box center [333, 135] width 391 height 17
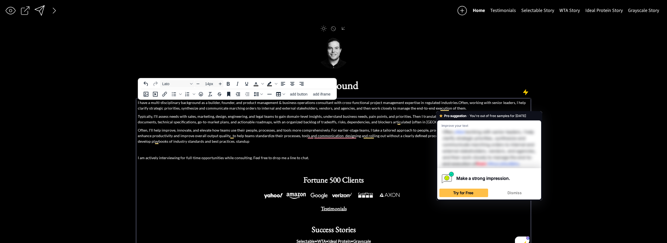
click at [373, 131] on p "Often, I'll help improve, innovate, and elevate how teams use their people, pro…" at bounding box center [333, 135] width 391 height 17
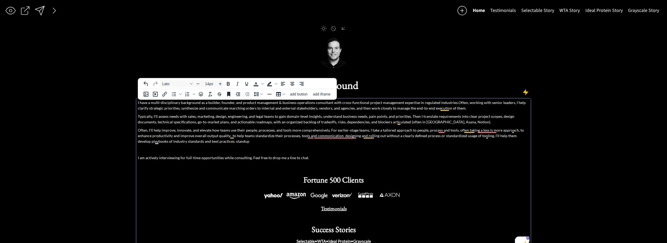
click at [373, 131] on p "Often, I'll help improve, innovate, and elevate how teams use their people, pro…" at bounding box center [333, 135] width 391 height 17
click at [406, 132] on p "Often, I'll help improve, innovate, and elevate how teams use their people, pro…" at bounding box center [333, 135] width 391 height 17
drag, startPoint x: 369, startPoint y: 131, endPoint x: 407, endPoint y: 130, distance: 37.9
click at [407, 130] on p "Often, I'll help improve, innovate, and elevate how teams use their people, pro…" at bounding box center [333, 135] width 391 height 17
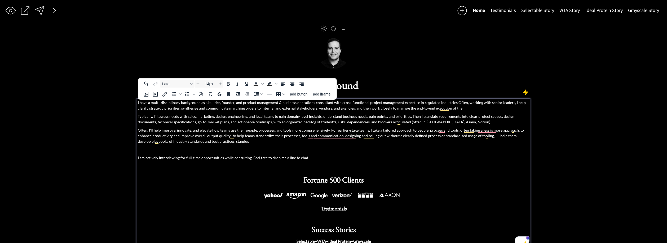
click at [388, 131] on p "Often, I'll help improve, innovate, and elevate how teams use their people, pro…" at bounding box center [333, 135] width 391 height 17
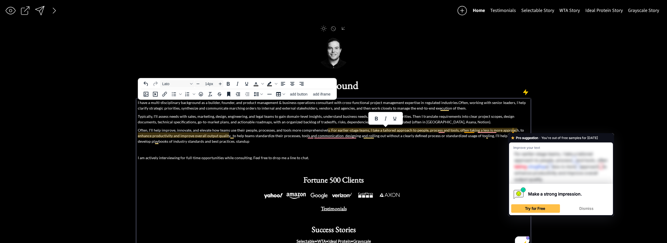
click at [507, 130] on p "Often, I'll help improve, innovate, and elevate how teams use their people, pro…" at bounding box center [333, 135] width 391 height 17
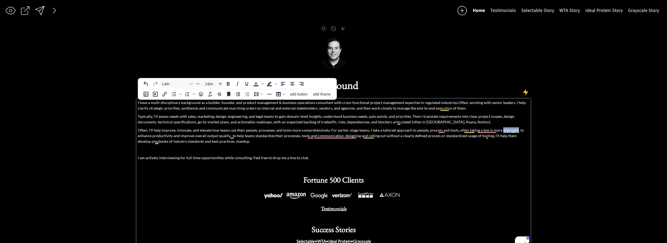
click at [507, 130] on p "Often, I'll help improve, innovate, and elevate how teams use their people, pro…" at bounding box center [333, 135] width 391 height 17
click at [246, 133] on p "Often, I'll help improve, innovate, and elevate how teams use their people, pro…" at bounding box center [333, 135] width 391 height 17
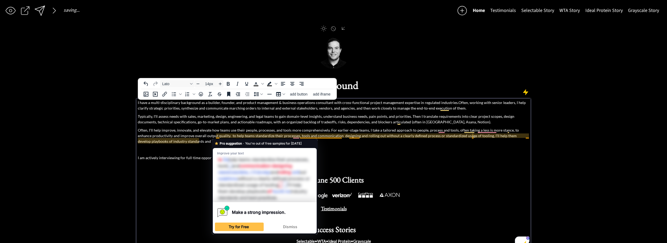
click at [217, 136] on p "Often, I'll help improve, innovate, and elevate how teams use their people, pro…" at bounding box center [333, 135] width 391 height 17
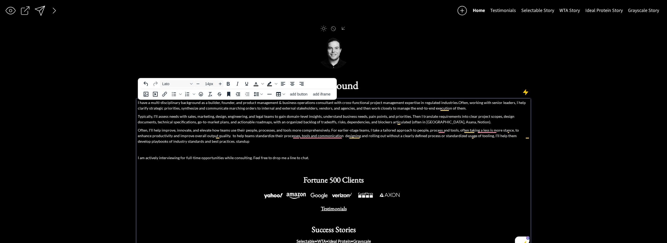
click at [434, 128] on p "Often, I'll help improve, innovate, and elevate how teams use their people, pro…" at bounding box center [333, 135] width 391 height 17
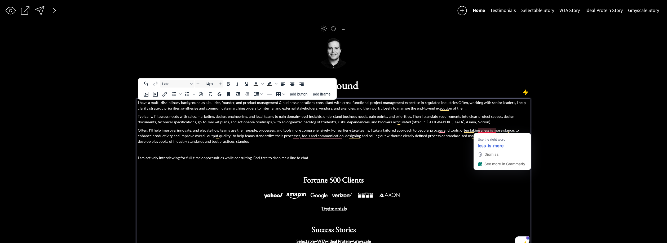
drag, startPoint x: 513, startPoint y: 129, endPoint x: 508, endPoint y: 130, distance: 5.7
click at [513, 129] on p "Often, I'll help improve, innovate, and elevate how teams use their people, pro…" at bounding box center [333, 135] width 391 height 17
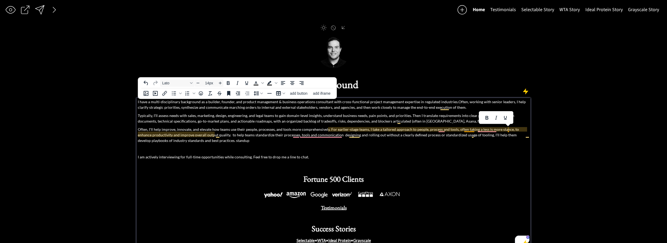
click at [507, 130] on p "Often, I'll help improve, innovate, and elevate how teams use their people, pro…" at bounding box center [333, 134] width 391 height 17
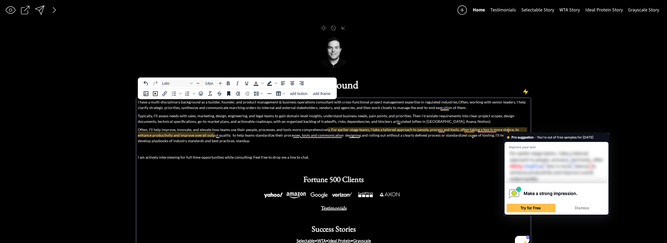
scroll to position [0, 0]
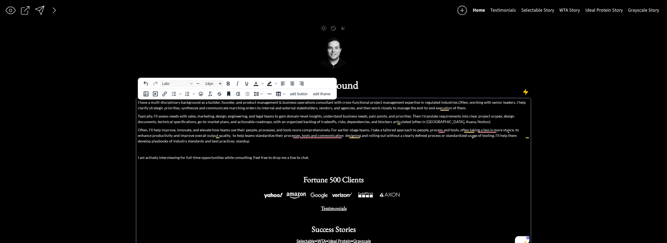
click at [508, 130] on p "Often, I'll help improve, innovate, and elevate how teams use their people, pro…" at bounding box center [333, 135] width 391 height 17
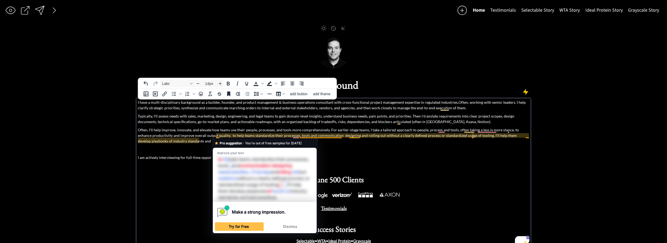
click at [216, 135] on p "Often, I'll help improve, innovate, and elevate how teams use their people, pro…" at bounding box center [333, 135] width 391 height 17
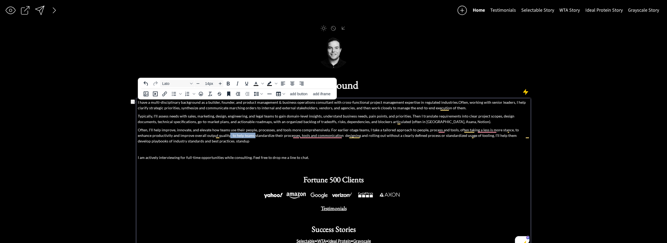
drag, startPoint x: 238, startPoint y: 136, endPoint x: 216, endPoint y: 138, distance: 22.3
click at [214, 137] on p "Often, I'll help improve, innovate, and elevate how teams use their people, pro…" at bounding box center [333, 135] width 391 height 17
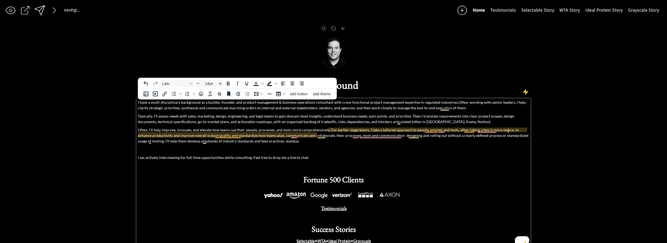
click at [232, 135] on p "Often, I'll help improve, innovate, and elevate how teams use their people, pro…" at bounding box center [333, 135] width 391 height 17
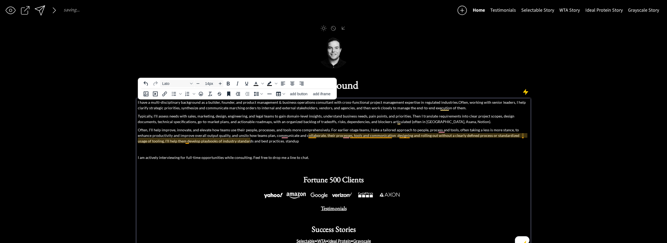
click at [313, 137] on p "Often, I'll help improve, innovate, and elevate how teams use their people, pro…" at bounding box center [333, 135] width 391 height 17
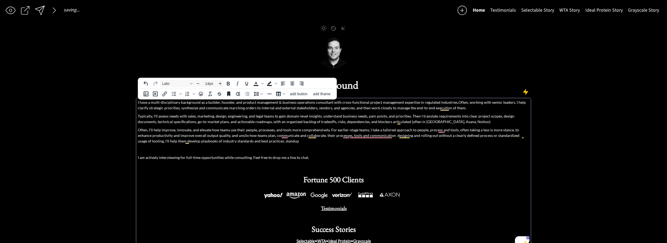
click at [312, 132] on p "Often, I'll help improve, innovate, and elevate how teams use their people, pro…" at bounding box center [333, 135] width 391 height 17
click at [309, 136] on p "Often, I'll help improve, innovate, and elevate how teams use their people, pro…" at bounding box center [333, 135] width 391 height 17
click at [308, 136] on p "Often, I'll help improve, innovate, and elevate how teams use their people, pro…" at bounding box center [333, 135] width 391 height 17
click at [305, 141] on p "Often, I'll help improve, innovate, and elevate how teams use their people, pro…" at bounding box center [333, 135] width 391 height 17
click at [310, 139] on p "Often, I'll help improve, innovate, and elevate how teams use their people, pro…" at bounding box center [333, 135] width 391 height 17
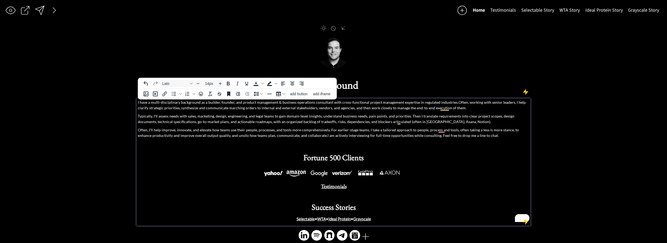
click at [242, 108] on p "I have a multi-disciplinary background as a builder, founder, and product manag…" at bounding box center [333, 104] width 391 height 11
click at [243, 109] on p "I have a multi-disciplinary background as a builder, founder, and product manag…" at bounding box center [333, 104] width 391 height 11
click at [245, 109] on p "I have a multi-disciplinary background as a builder, founder, and product manag…" at bounding box center [333, 104] width 391 height 11
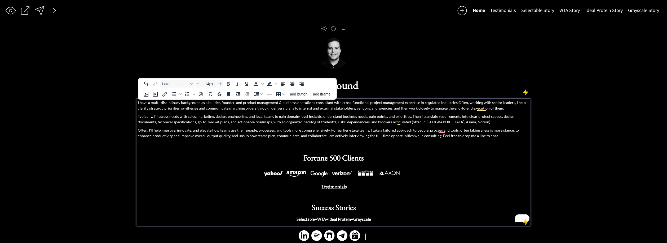
click at [388, 107] on p "I have a multi-disciplinary background as a builder, founder, and product manag…" at bounding box center [333, 105] width 391 height 11
click at [402, 111] on div "I have a multi-disciplinary background as a builder, founder, and product manag…" at bounding box center [333, 161] width 391 height 122
click at [403, 110] on p "I have a multi-disciplinary background as a builder, founder, and product manag…" at bounding box center [333, 104] width 391 height 11
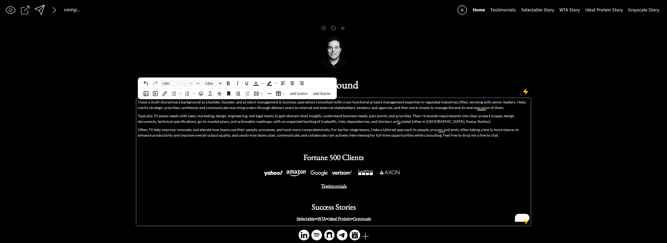
scroll to position [1, 0]
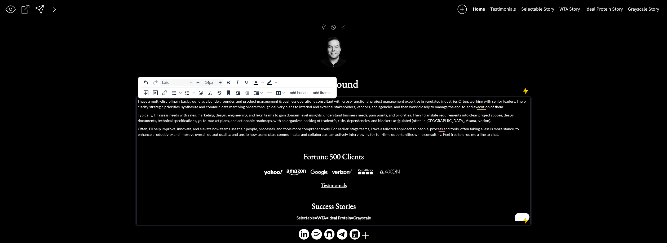
click at [384, 106] on p "I have a multi-disciplinary background as a builder, founder, and product manag…" at bounding box center [333, 103] width 391 height 11
click at [403, 106] on p "I have a multi-disciplinary background as a builder, founder, and product manag…" at bounding box center [333, 103] width 391 height 11
click at [269, 110] on div "I have a multi-disciplinary background as a builder, founder, and product manag…" at bounding box center [333, 160] width 391 height 122
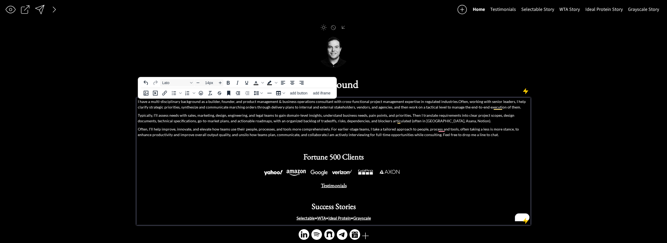
click at [265, 109] on p "I have a multi-disciplinary background as a builder, founder, and product manag…" at bounding box center [333, 104] width 391 height 11
click at [171, 116] on p "Typically, I'll assess needs with sales, marketing, design, engineering, and le…" at bounding box center [333, 117] width 391 height 11
click at [168, 117] on p "Typically, I'll assess needs with sales, marketing, design, engineering, and le…" at bounding box center [333, 117] width 391 height 11
click at [296, 115] on p "Typically, I'll assess business needs with sales, marketing, design, engineerin…" at bounding box center [333, 117] width 391 height 11
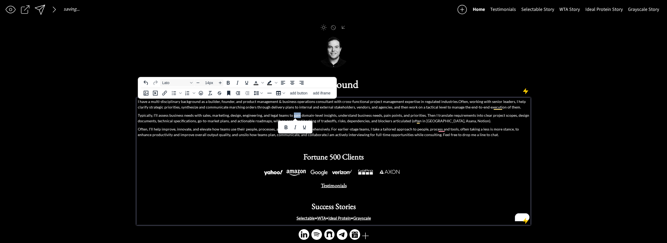
click at [348, 118] on p "Typically, I'll assess business needs with sales, marketing, design, engineerin…" at bounding box center [333, 117] width 391 height 11
click at [358, 115] on p "Typically, I'll assess business needs with sales, marketing, design, engineerin…" at bounding box center [333, 117] width 391 height 11
click at [377, 116] on p "Typically, I'll assess business needs with sales, marketing, design, engineerin…" at bounding box center [333, 117] width 391 height 11
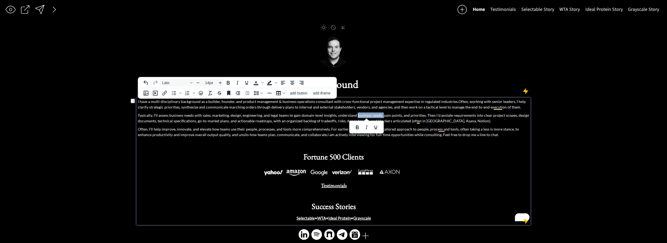
click at [380, 116] on p "Typically, I'll assess business needs with sales, marketing, design, engineerin…" at bounding box center [333, 117] width 391 height 11
drag, startPoint x: 334, startPoint y: 116, endPoint x: 420, endPoint y: 118, distance: 86.2
click at [419, 118] on p "Typically, I'll assess business needs with sales, marketing, design, engineerin…" at bounding box center [333, 117] width 391 height 11
drag, startPoint x: 421, startPoint y: 117, endPoint x: 399, endPoint y: 129, distance: 23.9
click at [334, 116] on p "Typically, I'll assess business needs with sales, marketing, design, engineerin…" at bounding box center [333, 117] width 391 height 11
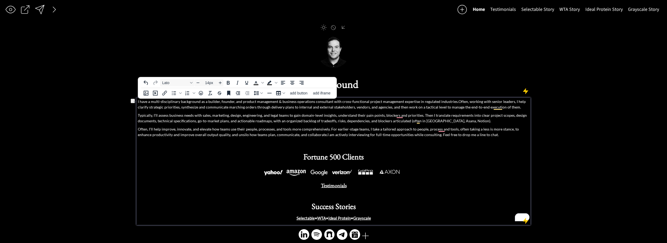
click at [397, 128] on p "Often, I'll help improve, innovate, and elevate how teams use their people, pro…" at bounding box center [333, 131] width 391 height 11
drag, startPoint x: 420, startPoint y: 115, endPoint x: 335, endPoint y: 115, distance: 85.3
click at [334, 115] on p "Typically, I'll assess business needs with sales, marketing, design, engineerin…" at bounding box center [333, 117] width 391 height 11
click at [359, 115] on p "Typically, I'll assess business needs with sales, marketing, design, engineerin…" at bounding box center [333, 117] width 391 height 11
click at [361, 116] on p "Typically, I'll assess business needs with sales, marketing, design, engineerin…" at bounding box center [333, 117] width 391 height 11
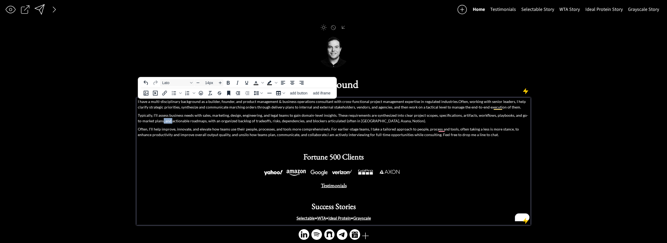
drag, startPoint x: 167, startPoint y: 122, endPoint x: 180, endPoint y: 124, distance: 13.5
click at [158, 122] on p "Typically, I'll assess business needs with sales, marketing, design, engineerin…" at bounding box center [333, 117] width 391 height 11
click at [188, 122] on p "Typically, I'll assess business needs with sales, marketing, design, engineerin…" at bounding box center [333, 117] width 391 height 11
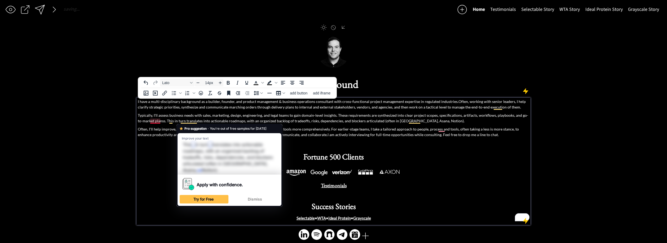
drag, startPoint x: 159, startPoint y: 121, endPoint x: 164, endPoint y: 121, distance: 5.6
click at [159, 121] on p "Typically, I'll assess business needs with sales, marketing, design, engineerin…" at bounding box center [333, 117] width 391 height 11
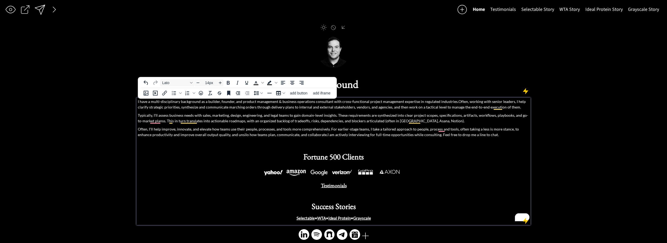
drag, startPoint x: 180, startPoint y: 122, endPoint x: 207, endPoint y: 127, distance: 27.2
click at [168, 121] on p "Typically, I'll assess business needs with sales, marketing, design, engineerin…" at bounding box center [333, 117] width 391 height 11
click at [357, 121] on p "Typically, I'll assess business needs with sales, marketing, design, engineerin…" at bounding box center [333, 117] width 391 height 11
click at [236, 130] on p "Often, I'll help improve, innovate, and elevate how teams use their people, pro…" at bounding box center [333, 131] width 391 height 11
click at [233, 130] on p "Often, I'll help improve, innovate, and elevate how teams use their people, pro…" at bounding box center [333, 131] width 391 height 11
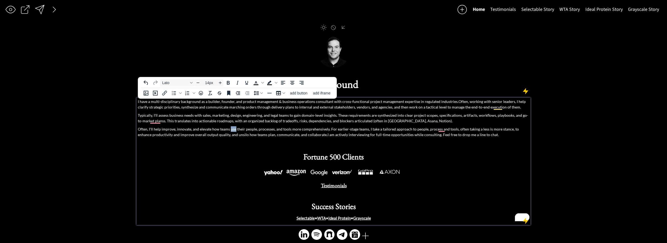
click at [233, 130] on p "Often, I'll help improve, innovate, and elevate how teams use their people, pro…" at bounding box center [333, 131] width 391 height 11
click at [246, 130] on p "Often, I'll help improve, innovate, and elevate how teams use their people, pro…" at bounding box center [333, 131] width 391 height 11
drag, startPoint x: 244, startPoint y: 129, endPoint x: 231, endPoint y: 129, distance: 13.0
click at [231, 129] on p "Often, I'll help improve, innovate, and elevate how teams use their people, pro…" at bounding box center [333, 131] width 391 height 11
click at [410, 129] on p "Often, I'll help improve, innovate, and elevate how teams leverage people, proc…" at bounding box center [333, 131] width 391 height 11
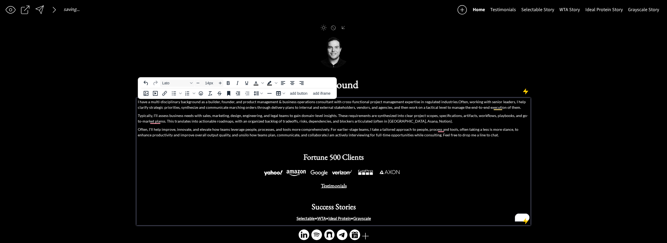
scroll to position [0, 0]
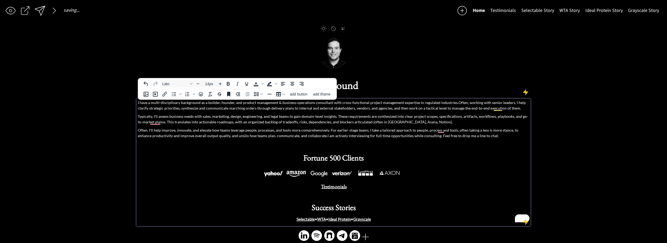
click at [417, 131] on p "Often, I'll help improve, innovate, and elevate how teams leverage people, proc…" at bounding box center [333, 132] width 391 height 11
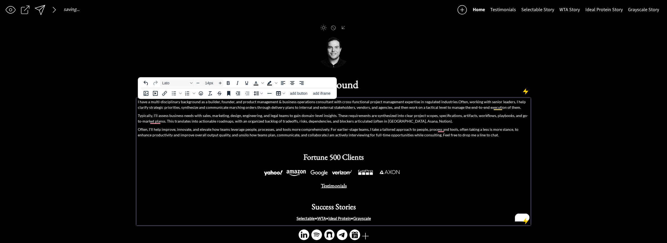
drag, startPoint x: 412, startPoint y: 130, endPoint x: 455, endPoint y: 131, distance: 42.1
click at [412, 130] on p "Often, I'll help improve, innovate, and elevate how teams leverage people, proc…" at bounding box center [333, 131] width 391 height 11
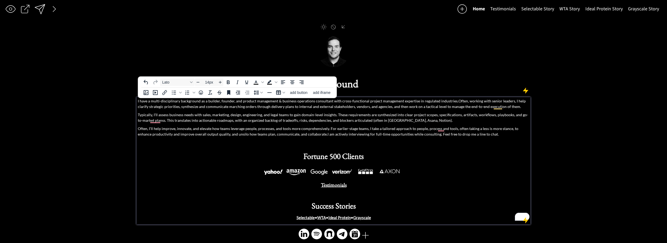
click at [453, 129] on p "Often, I'll help improve, innovate, and elevate how teams leverage people, proc…" at bounding box center [333, 131] width 391 height 11
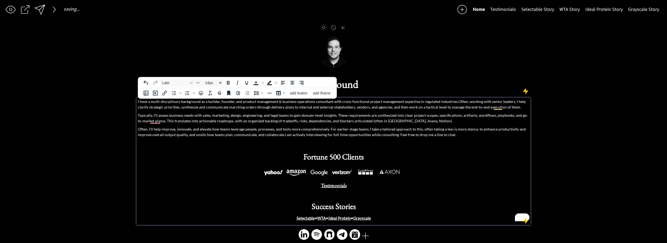
click at [476, 127] on p "Often, I'll help improve, innovate, and elevate how teams leverage people, proc…" at bounding box center [333, 131] width 391 height 11
click at [471, 127] on p "Often, I'll help improve, innovate, and elevate how teams leverage people, proc…" at bounding box center [333, 131] width 391 height 11
click at [486, 128] on p "Often, I'll help improve, innovate, and elevate how teams leverage people, proc…" at bounding box center [333, 131] width 391 height 11
click at [169, 132] on p "Often, I'll help improve, innovate, and elevate how teams leverage people, proc…" at bounding box center [333, 131] width 391 height 11
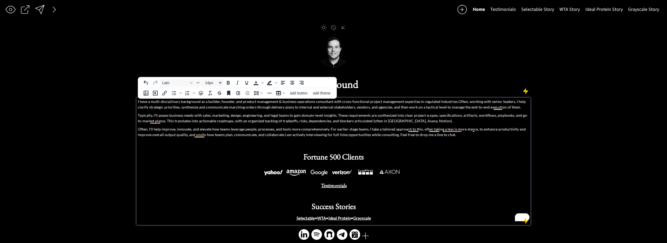
click at [518, 132] on p "Often, I'll help improve, innovate, and elevate how teams leverage people, proc…" at bounding box center [333, 131] width 391 height 11
click at [516, 130] on p "Often, I'll help improve, innovate, and elevate how teams leverage people, proc…" at bounding box center [333, 131] width 391 height 11
click at [270, 137] on p "Often, I'll help improve, innovate, and elevate how teams leverage people, proc…" at bounding box center [333, 131] width 391 height 11
click at [444, 136] on p "Often, I'll help improve, innovate, and elevate how teams leverage people, proc…" at bounding box center [333, 131] width 391 height 11
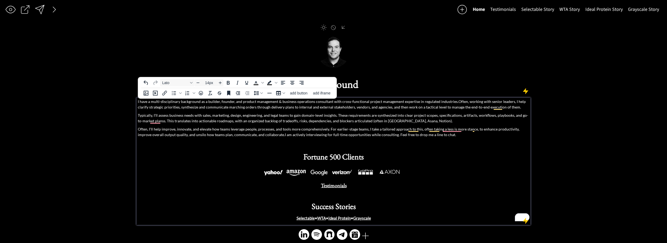
click at [42, 8] on div at bounding box center [39, 9] width 11 height 11
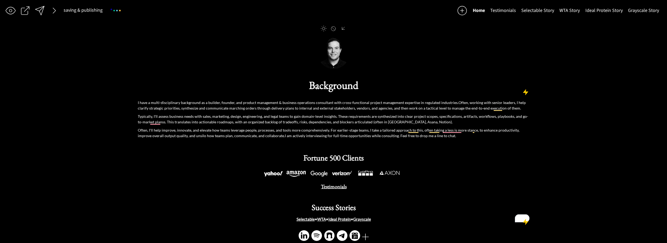
scroll to position [1, 0]
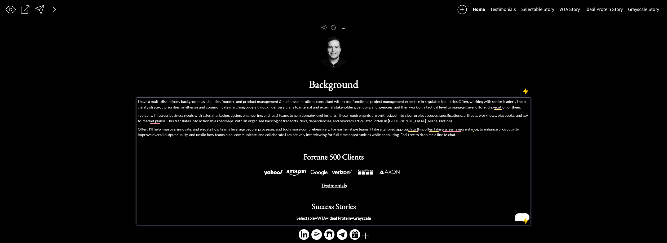
click at [271, 99] on p "I have a multi-disciplinary background as a builder, founder, and product manag…" at bounding box center [333, 104] width 391 height 11
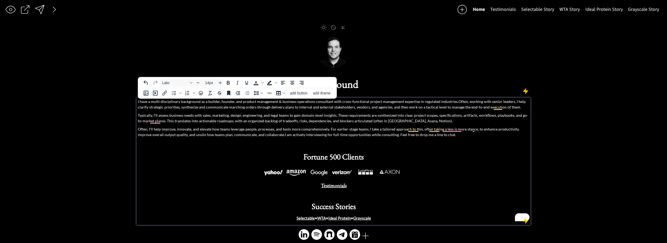
click at [263, 102] on p "I have a multi-disciplinary background as a builder, founder, and product manag…" at bounding box center [333, 104] width 391 height 11
click at [171, 130] on p "Often, I'll help improve, innovate, and elevate how teams leverage people, proc…" at bounding box center [333, 131] width 391 height 11
drag, startPoint x: 173, startPoint y: 136, endPoint x: 133, endPoint y: 136, distance: 39.2
click at [133, 136] on div "saving & publishing saved & published! 👍 saving... Home Testimonials Selectable…" at bounding box center [333, 124] width 667 height 250
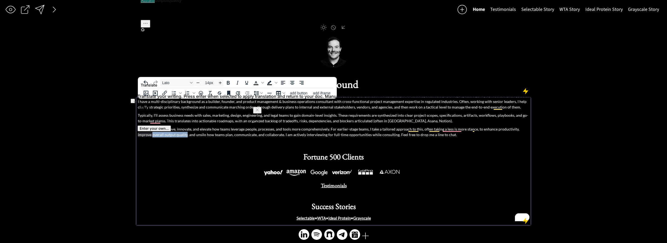
click at [158, 136] on p "Often, I'll help improve, innovate, and elevate how teams leverage people, proc…" at bounding box center [333, 131] width 391 height 11
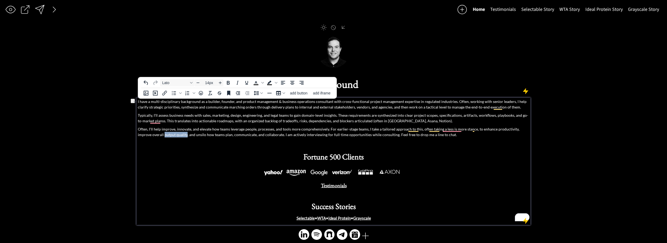
drag, startPoint x: 172, startPoint y: 135, endPoint x: 151, endPoint y: 135, distance: 21.7
click at [151, 135] on p "Often, I'll help improve, innovate, and elevate how teams leverage people, proc…" at bounding box center [333, 131] width 391 height 11
click at [285, 127] on p "Often, I'll help improve, innovate, and elevate how teams leverage people, proc…" at bounding box center [333, 131] width 391 height 11
click at [371, 135] on p "Often, I'll help improve, innovate, and elevate how teams leverage people, proc…" at bounding box center [333, 131] width 391 height 11
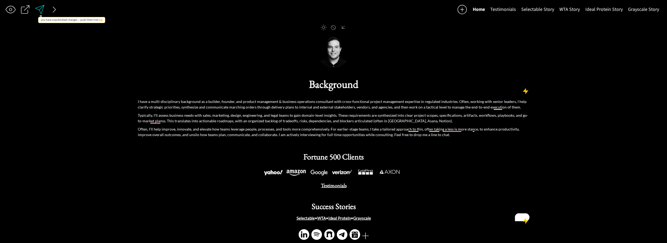
click at [42, 11] on div at bounding box center [39, 9] width 11 height 11
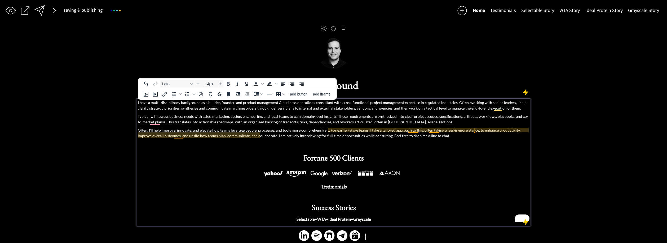
click at [415, 131] on p "Often, I'll help improve, innovate, and elevate how teams leverage people, proc…" at bounding box center [333, 132] width 391 height 11
click at [424, 129] on p "Often, I'll help improve, innovate, and elevate how teams leverage people, proc…" at bounding box center [333, 132] width 391 height 11
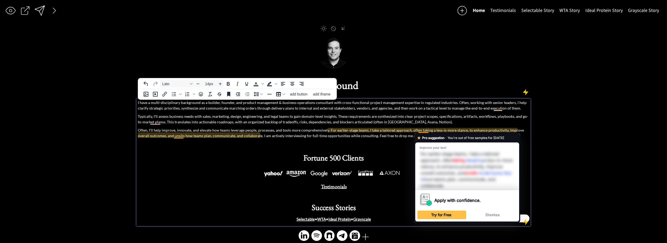
click at [423, 130] on p "Often, I'll help improve, innovate, and elevate how teams leverage people, proc…" at bounding box center [333, 132] width 391 height 11
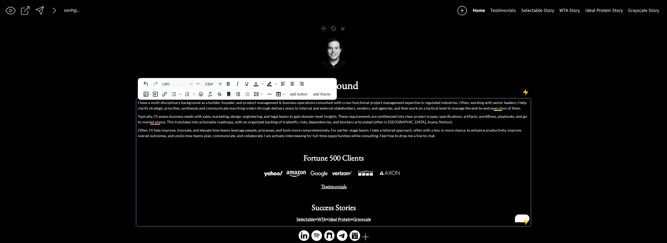
click at [43, 10] on div at bounding box center [40, 11] width 10 height 10
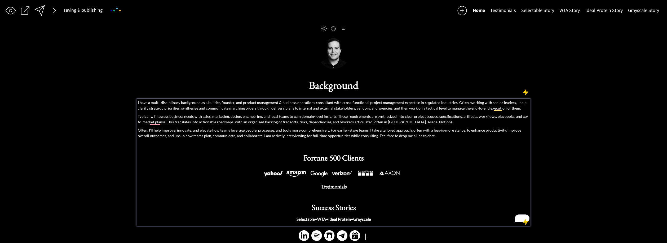
click at [489, 130] on p "Often, I'll help improve, innovate, and elevate how teams leverage people, proc…" at bounding box center [333, 132] width 391 height 11
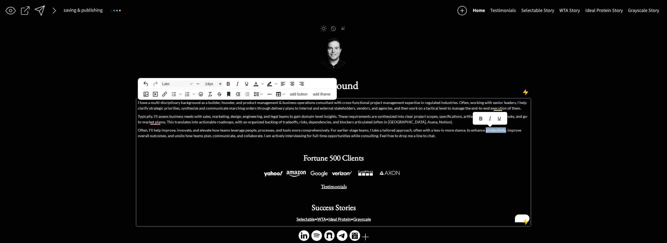
click at [489, 130] on p "Often, I'll help improve, innovate, and elevate how teams leverage people, proc…" at bounding box center [333, 132] width 391 height 11
click at [506, 131] on p "Often, I'll help improve, innovate, and elevate how teams leverage people, proc…" at bounding box center [333, 132] width 391 height 11
click at [515, 131] on p "Often, I'll help improve, innovate, and elevate how teams leverage people, proc…" at bounding box center [333, 132] width 391 height 11
click at [508, 131] on p "Often, I'll help improve, innovate, and elevate how teams leverage people, proc…" at bounding box center [333, 132] width 391 height 11
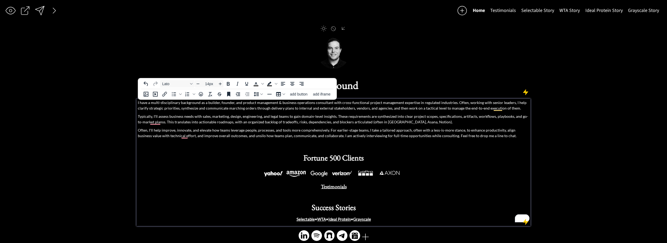
click at [473, 131] on p "Often, I'll help improve, innovate, and elevate how teams leverage people, proc…" at bounding box center [333, 132] width 391 height 11
drag, startPoint x: 472, startPoint y: 131, endPoint x: 479, endPoint y: 131, distance: 7.2
click at [479, 131] on p "Often, I'll help improve, innovate, and elevate how teams leverage people, proc…" at bounding box center [333, 132] width 391 height 11
drag, startPoint x: 504, startPoint y: 131, endPoint x: 484, endPoint y: 130, distance: 19.7
click at [504, 131] on p "Often, I'll help improve, innovate, and elevate how teams leverage people, proc…" at bounding box center [333, 132] width 391 height 11
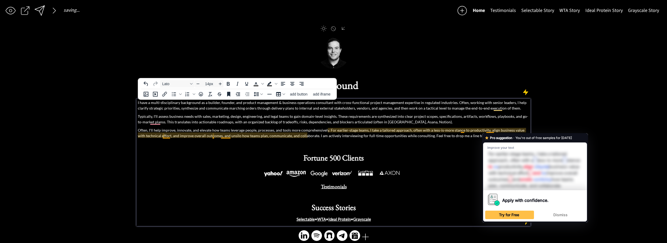
click at [490, 130] on p "Often, I'll help improve, innovate, and elevate how teams leverage people, proc…" at bounding box center [333, 132] width 391 height 11
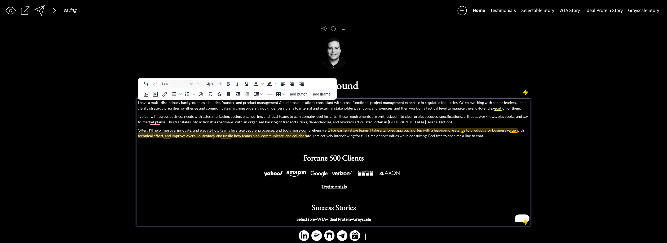
click at [511, 130] on p "Often, I'll help improve, innovate, and elevate how teams leverage people, proc…" at bounding box center [333, 132] width 391 height 11
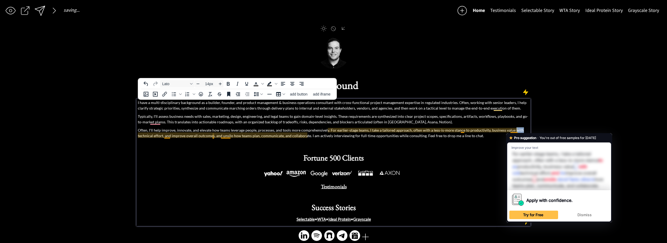
click at [511, 130] on p "Often, I'll help improve, innovate, and elevate how teams leverage people, proc…" at bounding box center [333, 132] width 391 height 11
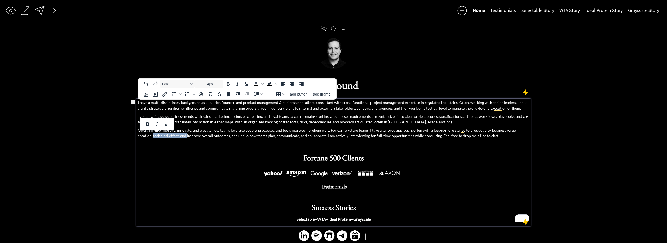
drag, startPoint x: 143, startPoint y: 135, endPoint x: 124, endPoint y: 135, distance: 19.1
click at [124, 135] on div "saving & publishing saved & published! 👍 saving... Home Testimonials Selectable…" at bounding box center [333, 125] width 667 height 250
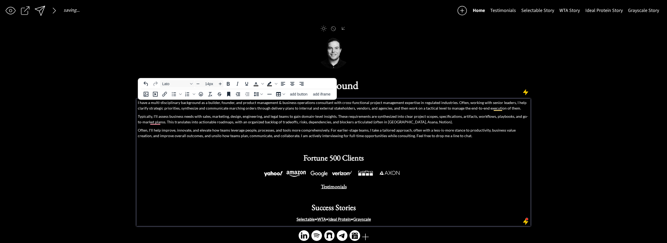
click at [157, 136] on p "Often, I'll help improve, innovate, and elevate how teams leverage people, proc…" at bounding box center [333, 132] width 391 height 11
click at [188, 137] on p "Often, I'll help improve, innovate, and elevate how teams leverage people, proc…" at bounding box center [333, 132] width 391 height 11
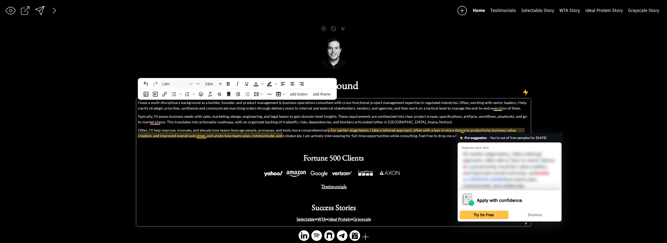
click at [444, 131] on p "Often, I'll help improve, innovate, and elevate how teams leverage people, proc…" at bounding box center [333, 132] width 391 height 11
click at [460, 131] on p "Often, I'll help improve, innovate, and elevate how teams leverage people, proc…" at bounding box center [333, 132] width 391 height 11
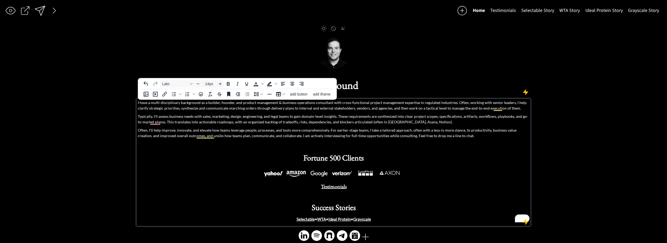
click at [488, 131] on p "Often, I'll help improve, innovate, and elevate how teams leverage people, proc…" at bounding box center [333, 132] width 391 height 11
click at [487, 131] on p "Often, I'll help improve, innovate, and elevate how teams leverage people, proc…" at bounding box center [333, 132] width 391 height 11
click at [468, 131] on p "Often, I'll help improve, innovate, and elevate how teams leverage people, proc…" at bounding box center [333, 132] width 391 height 11
click at [466, 131] on p "Often, I'll help improve, innovate, and elevate how teams leverage people, proc…" at bounding box center [333, 132] width 391 height 11
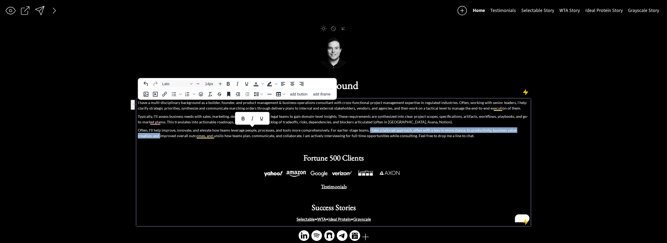
drag, startPoint x: 367, startPoint y: 130, endPoint x: 145, endPoint y: 138, distance: 222.0
click at [145, 138] on p "Often, I'll help improve, innovate, and elevate how teams leverage people, proc…" at bounding box center [333, 132] width 391 height 11
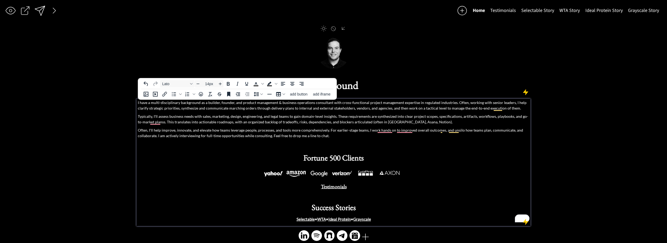
click at [449, 131] on p "Often, I'll help improve, innovate, and elevate how teams leverage people, proc…" at bounding box center [333, 132] width 391 height 11
click at [442, 131] on p "Often, I'll help improve, innovate, and elevate how teams leverage people, proc…" at bounding box center [333, 132] width 391 height 11
drag, startPoint x: 371, startPoint y: 131, endPoint x: 375, endPoint y: 131, distance: 3.7
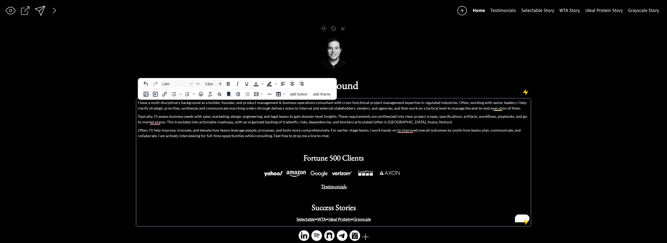
click at [371, 131] on p "Often, I'll help improve, innovate, and elevate how teams leverage people, proc…" at bounding box center [333, 132] width 391 height 11
click at [406, 131] on p "Often, I'll help improve, innovate, and elevate how teams leverage people, proc…" at bounding box center [333, 132] width 391 height 11
click at [369, 130] on p "Often, I'll help improve, innovate, and elevate how teams leverage people, proc…" at bounding box center [333, 132] width 391 height 11
click at [416, 129] on p "Often, I'll help improve, innovate, and elevate how teams leverage people, proc…" at bounding box center [333, 132] width 391 height 11
click at [416, 130] on p "Often, I'll help improve, innovate, and elevate how teams leverage people, proc…" at bounding box center [333, 132] width 391 height 11
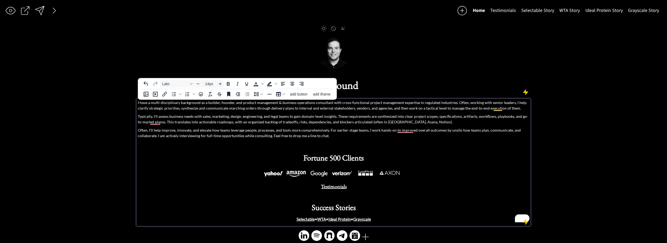
click at [361, 129] on p "Often, I'll help improve, innovate, and elevate how teams leverage people, proc…" at bounding box center [333, 132] width 391 height 11
drag, startPoint x: 446, startPoint y: 130, endPoint x: 369, endPoint y: 130, distance: 76.1
click at [369, 130] on p "Often, I'll help improve, innovate, and elevate how teams leverage people, proc…" at bounding box center [333, 132] width 391 height 11
click at [458, 130] on p "Often, I'll help improve, innovate, and elevate how teams leverage people, proc…" at bounding box center [333, 132] width 391 height 11
click at [351, 131] on p "Often, I'll help improve, innovate, and elevate how teams leverage people, proc…" at bounding box center [333, 132] width 391 height 11
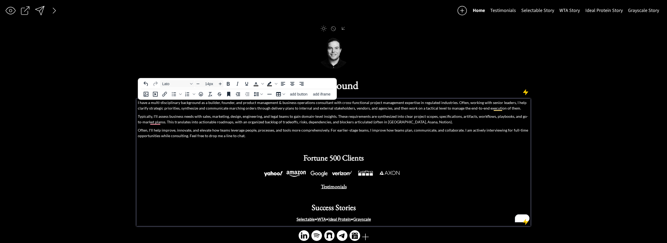
drag, startPoint x: 368, startPoint y: 131, endPoint x: 430, endPoint y: 128, distance: 62.3
click at [430, 128] on p "Often, I'll help improve, innovate, and elevate how teams leverage people, proc…" at bounding box center [333, 132] width 391 height 11
click at [368, 129] on p "Often, I'll help improve, innovate, and elevate how teams leverage people, proc…" at bounding box center [333, 132] width 391 height 11
click at [400, 130] on p "Often, I'll help improve, innovate, and elevate how teams leverage people, proc…" at bounding box center [333, 132] width 391 height 11
click at [498, 129] on p "Often, I'll help improve, innovate, and elevate how teams leverage people, proc…" at bounding box center [333, 132] width 391 height 11
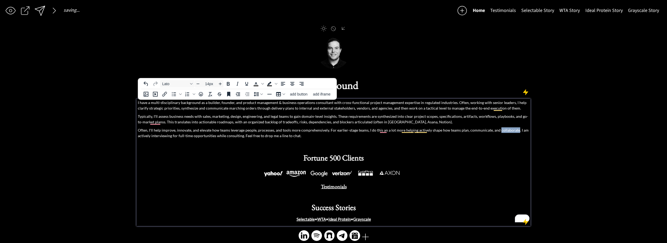
click at [498, 129] on p "Often, I'll help improve, innovate, and elevate how teams leverage people, proc…" at bounding box center [333, 132] width 391 height 11
click at [240, 137] on p "Often, I'll help improve, innovate, and elevate how teams leverage people, proc…" at bounding box center [333, 132] width 391 height 11
click at [241, 137] on p "Often, I'll help improve, innovate, and elevate how teams leverage people, proc…" at bounding box center [333, 132] width 391 height 11
click at [214, 136] on p "Often, I'll help improve, innovate, and elevate how teams leverage people, proc…" at bounding box center [333, 132] width 391 height 11
click at [239, 135] on p "Often, I'll help improve, innovate, and elevate how teams leverage people, proc…" at bounding box center [333, 132] width 391 height 11
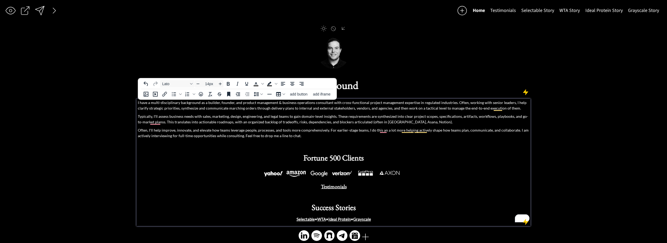
click at [242, 136] on p "Often, I'll help improve, innovate, and elevate how teams leverage people, proc…" at bounding box center [333, 132] width 391 height 11
click at [238, 136] on p "Often, I'll help improve, innovate, and elevate how teams leverage people, proc…" at bounding box center [333, 132] width 391 height 11
click at [48, 8] on div "saving & publishing saved & published! 👍 saving... Home Testimonials Selectable…" at bounding box center [333, 125] width 667 height 250
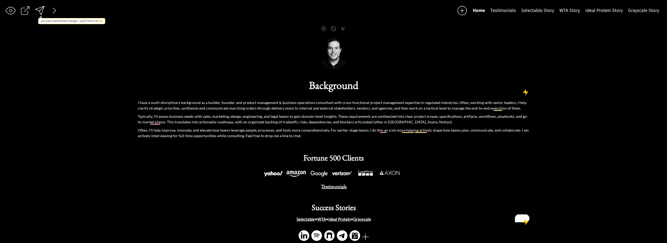
click at [38, 9] on div at bounding box center [39, 10] width 11 height 11
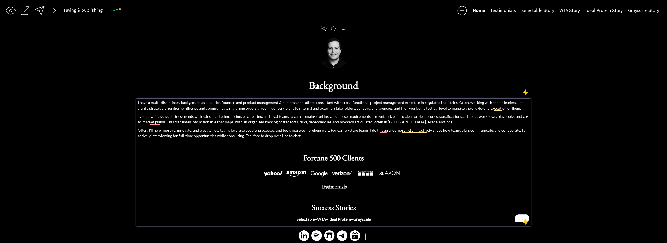
click at [215, 139] on div "I have a multi-disciplinary background as a builder, founder, and product manag…" at bounding box center [333, 161] width 391 height 122
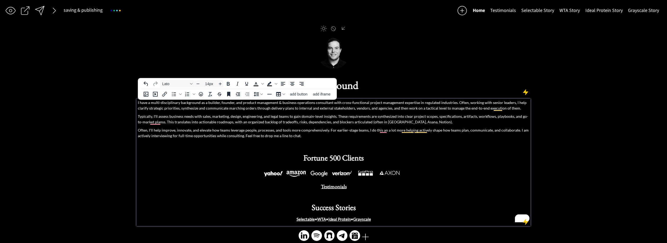
scroll to position [1, 0]
click at [220, 133] on p "Often, I'll help improve, innovate, and elevate how teams leverage people, proc…" at bounding box center [333, 132] width 391 height 11
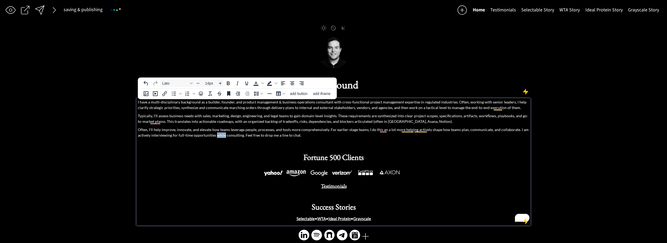
click at [220, 133] on p "Often, I'll help improve, innovate, and elevate how teams leverage people, proc…" at bounding box center [333, 132] width 391 height 11
click at [279, 137] on p "Often, I'll help improve, innovate, and elevate how teams leverage people, proc…" at bounding box center [333, 132] width 391 height 11
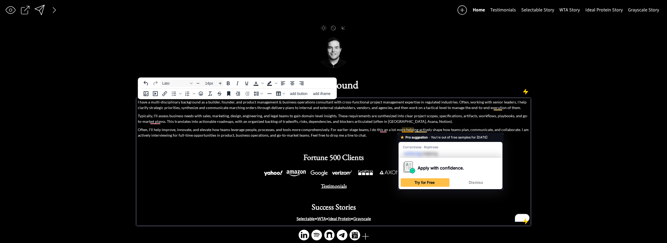
click at [381, 129] on p "Often, I'll help improve, innovate, and elevate how teams leverage people, proc…" at bounding box center [333, 132] width 391 height 11
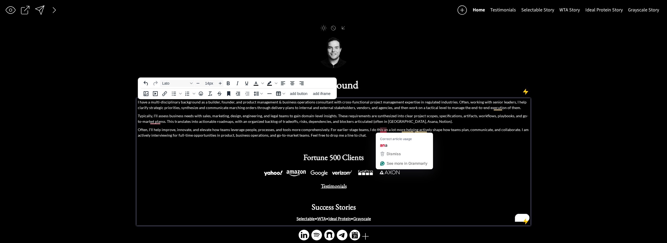
click at [382, 128] on p "Often, I'll help improve, innovate, and elevate how teams leverage people, proc…" at bounding box center [333, 132] width 391 height 11
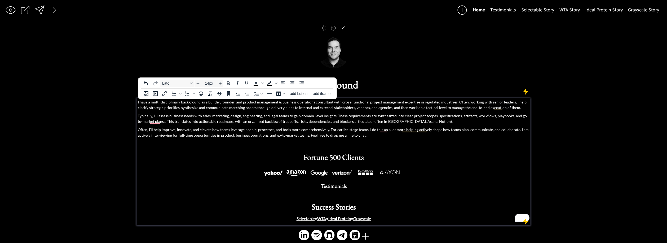
click at [368, 130] on p "Often, I'll help improve, innovate, and elevate how teams leverage people, proc…" at bounding box center [333, 132] width 391 height 11
drag, startPoint x: 386, startPoint y: 130, endPoint x: 369, endPoint y: 130, distance: 17.2
click at [369, 130] on p "Often, I'll help improve, innovate, and elevate how teams leverage people, proc…" at bounding box center [333, 132] width 391 height 11
click at [407, 128] on p "Often, I'll help improve, innovate, and elevate how teams leverage people, proc…" at bounding box center [333, 132] width 391 height 11
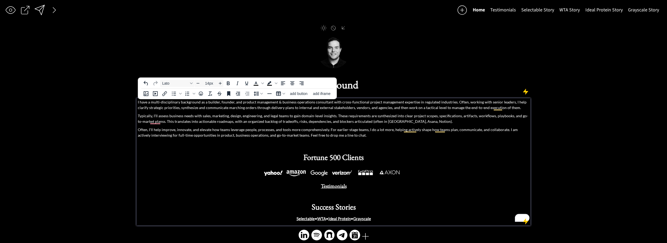
click at [410, 133] on p "Often, I'll help improve, innovate, and elevate how teams leverage people, proc…" at bounding box center [333, 132] width 391 height 11
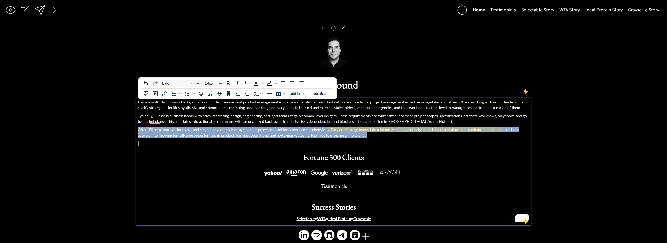
click at [410, 133] on p "Often, I'll help improve, innovate, and elevate how teams leverage people, proc…" at bounding box center [333, 132] width 391 height 11
click at [410, 131] on p "Often, I'll help improve, innovate, and elevate how teams leverage people, proc…" at bounding box center [333, 132] width 391 height 11
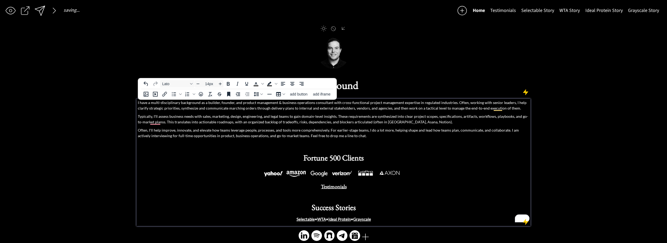
scroll to position [1, 0]
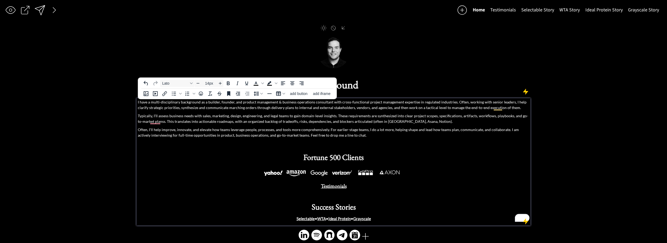
click at [510, 131] on p "Often, I'll help improve, innovate, and elevate how teams leverage people, proc…" at bounding box center [333, 132] width 391 height 11
click at [522, 131] on p "Often, I'll help improve, innovate, and elevate how teams leverage people, proc…" at bounding box center [333, 132] width 391 height 11
click at [294, 137] on p "Often, I'll help improve, innovate, and elevate how teams leverage people, proc…" at bounding box center [333, 132] width 391 height 11
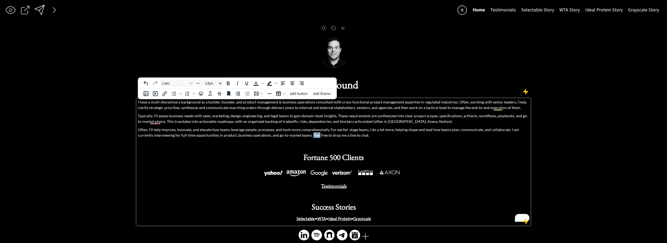
click at [294, 137] on p "Often, I'll help improve, innovate, and elevate how teams leverage people, proc…" at bounding box center [333, 132] width 391 height 11
click at [359, 134] on p "Often, I'll help improve, innovate, and elevate how teams leverage people, proc…" at bounding box center [333, 132] width 391 height 11
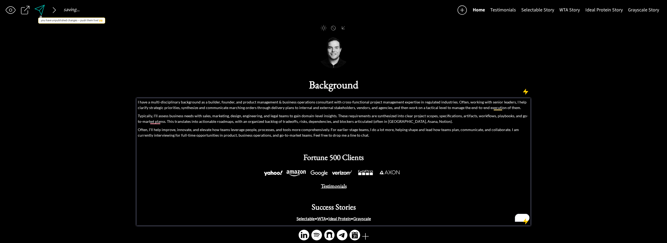
click at [40, 12] on div at bounding box center [40, 10] width 12 height 12
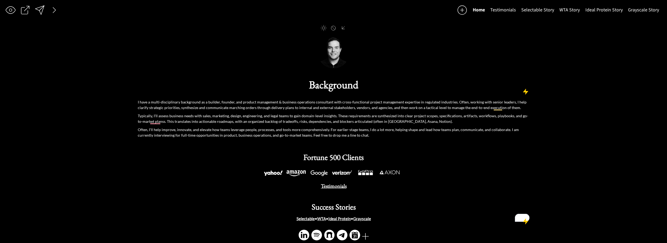
click at [42, 8] on div at bounding box center [39, 10] width 11 height 11
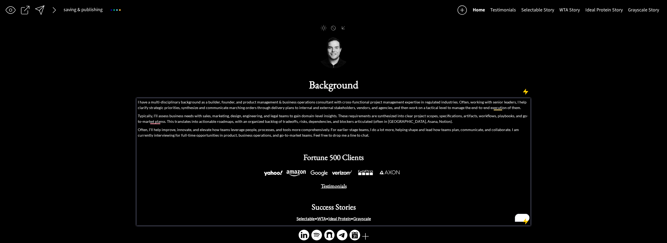
click at [156, 122] on p "Typically, I'll assess business needs with sales, marketing, design, engineerin…" at bounding box center [333, 118] width 391 height 11
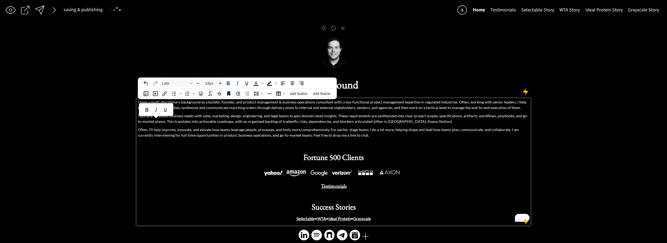
click at [159, 122] on p "Typically, I'll assess business needs with sales, marketing, design, engineerin…" at bounding box center [333, 118] width 391 height 11
click at [54, 6] on div at bounding box center [54, 10] width 11 height 11
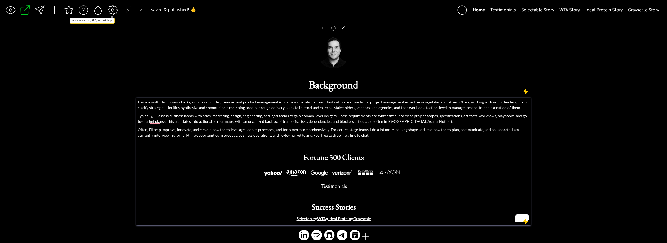
scroll to position [0, 0]
click at [234, 126] on div "I have a multi-disciplinary background as a builder, founder, and product manag…" at bounding box center [333, 161] width 391 height 122
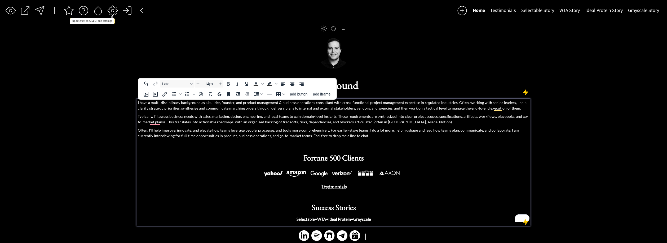
click at [241, 124] on p "Typically, I'll assess business needs with sales, marketing, design, engineerin…" at bounding box center [333, 118] width 391 height 11
click at [241, 103] on p "I have a multi-disciplinary background as a builder, founder, and product manag…" at bounding box center [333, 105] width 391 height 11
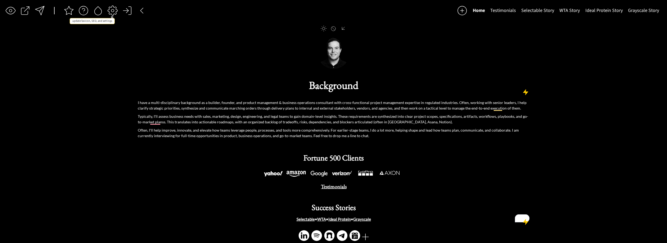
drag, startPoint x: 150, startPoint y: 54, endPoint x: 163, endPoint y: 22, distance: 34.6
click at [150, 54] on div "click to upload a picture" at bounding box center [334, 49] width 394 height 39
click at [242, 95] on div at bounding box center [334, 97] width 394 height 4
click at [252, 111] on div "I have a multi-disciplinary background as a builder, founder, and product manag…" at bounding box center [333, 161] width 391 height 122
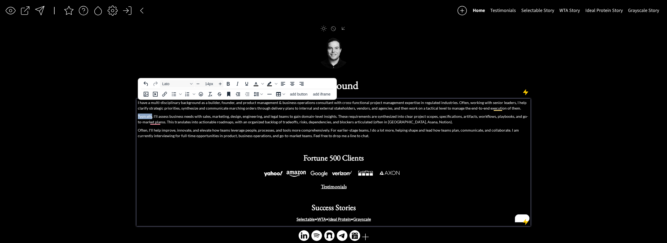
click at [252, 111] on div "I have a multi-disciplinary background as a builder, founder, and product manag…" at bounding box center [333, 161] width 391 height 122
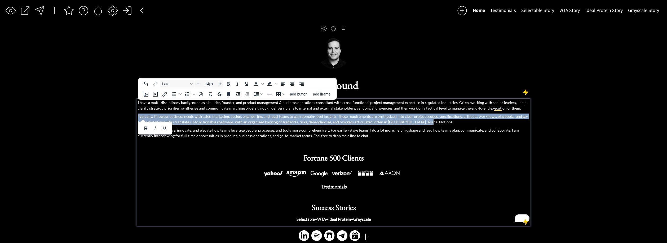
click at [252, 111] on div "I have a multi-disciplinary background as a builder, founder, and product manag…" at bounding box center [333, 161] width 391 height 122
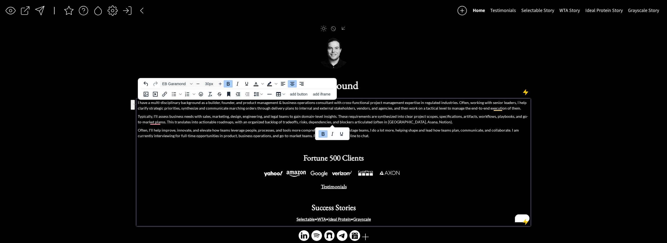
drag, startPoint x: 390, startPoint y: 152, endPoint x: 382, endPoint y: 147, distance: 8.5
click at [389, 151] on p "Fortune 500 Clients" at bounding box center [333, 157] width 391 height 16
type input "14px"
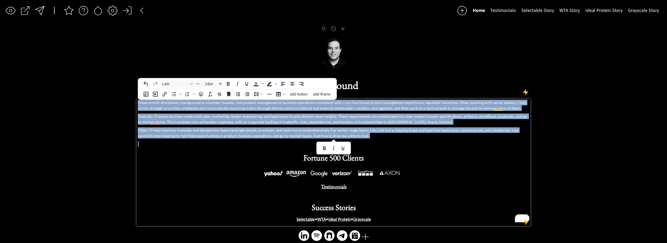
drag, startPoint x: 287, startPoint y: 125, endPoint x: 117, endPoint y: 80, distance: 176.0
click at [117, 80] on div "saving & publishing saved & published! 👍 saving... Home Testimonials Selectable…" at bounding box center [333, 125] width 667 height 250
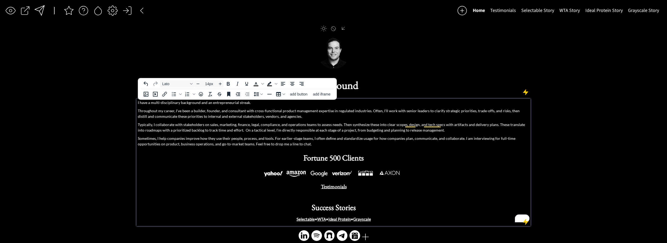
click at [380, 111] on p "Throughout my career, I've been a builder, founder, and consultant with cross-f…" at bounding box center [333, 113] width 391 height 11
drag, startPoint x: 380, startPoint y: 111, endPoint x: 402, endPoint y: 111, distance: 22.0
click at [400, 110] on p "Throughout my career, I've been a builder, founder, and consultant with cross-f…" at bounding box center [333, 113] width 391 height 11
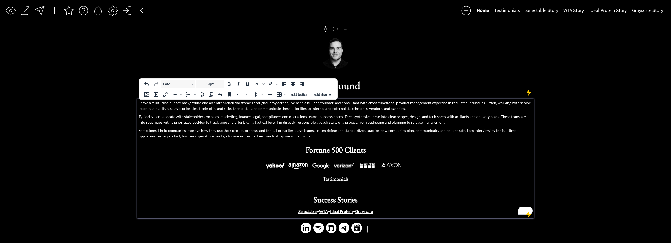
click at [180, 103] on p "I have a multi-disciplinary background and an entrepreneurial streak. Throughou…" at bounding box center [336, 105] width 394 height 11
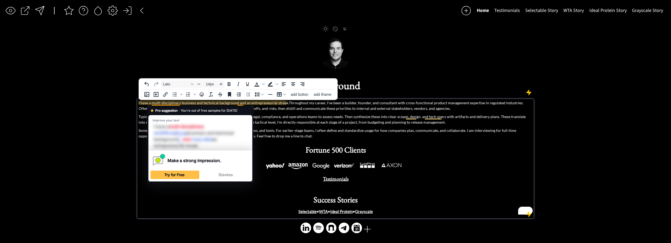
click at [178, 104] on p "I have a multi-disciplinary business and technical background and an entreprene…" at bounding box center [336, 105] width 394 height 11
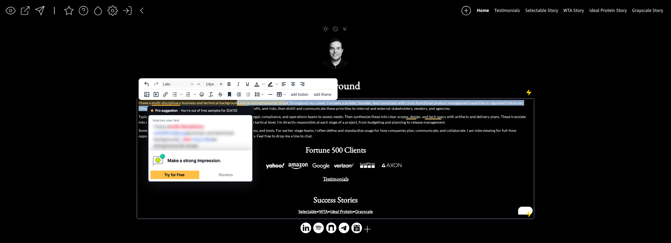
click at [236, 106] on html "saving & publishing saved & published! 👍 saving... Home Testimonials Selectable…" at bounding box center [335, 121] width 671 height 243
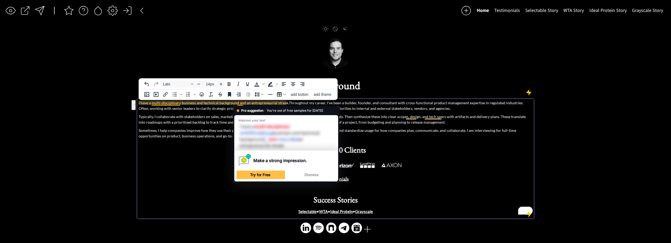
click at [240, 103] on p "I have a multi-disciplinary business and technical background and an entreprene…" at bounding box center [336, 105] width 394 height 11
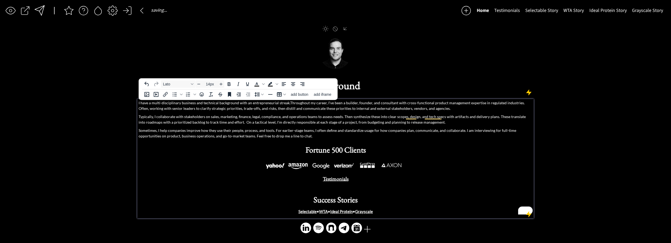
click at [393, 107] on p "I have a multi-disciplinary business and technical background with an entrepren…" at bounding box center [336, 105] width 394 height 11
click at [407, 104] on p "I have a multi-disciplinary business and technical background with an entrepren…" at bounding box center [336, 105] width 394 height 11
click at [470, 104] on p "I have a multi-disciplinary business and technical background with an entrepren…" at bounding box center [336, 105] width 394 height 11
click at [471, 103] on p "I have a multi-disciplinary business and technical background with an entrepren…" at bounding box center [336, 105] width 394 height 11
click at [471, 104] on p "I have a multi-disciplinary business and technical background with an entrepren…" at bounding box center [336, 105] width 394 height 11
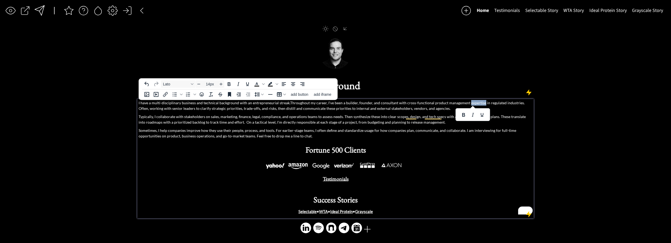
click at [524, 104] on p "I have a multi-disciplinary business and technical background with an entrepren…" at bounding box center [336, 105] width 394 height 11
click at [340, 109] on p "I have a multi-disciplinary business and technical background with an entrepren…" at bounding box center [336, 105] width 394 height 11
click at [189, 107] on p "I have a multi-disciplinary business and technical background with an entrepren…" at bounding box center [336, 105] width 394 height 11
click at [202, 109] on p "I have a multi-disciplinary business and technical background with an entrepren…" at bounding box center [336, 105] width 394 height 11
click at [230, 109] on p "I have a multi-disciplinary business and technical background with an entrepren…" at bounding box center [336, 105] width 394 height 11
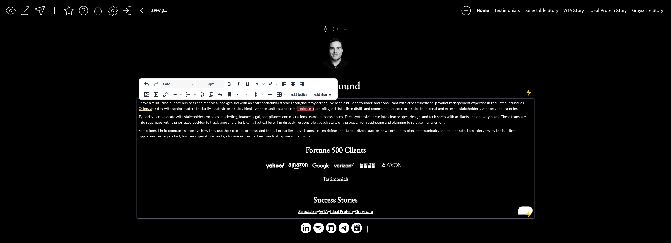
click at [316, 110] on p "I have a multi-disciplinary business and technical background with an entrepren…" at bounding box center [336, 105] width 394 height 11
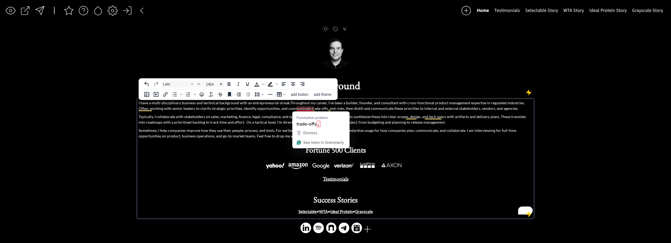
click at [315, 109] on p "I have a multi-disciplinary business and technical background with an entrepren…" at bounding box center [336, 105] width 394 height 11
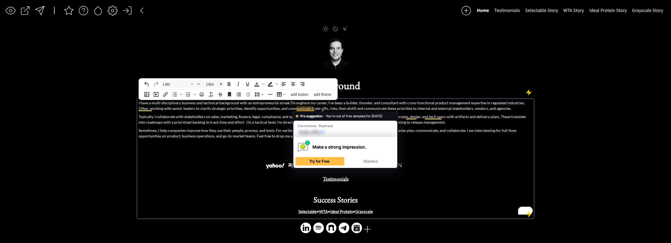
click at [292, 109] on p "I have a multi-disciplinary business and technical background with an entrepren…" at bounding box center [336, 105] width 394 height 11
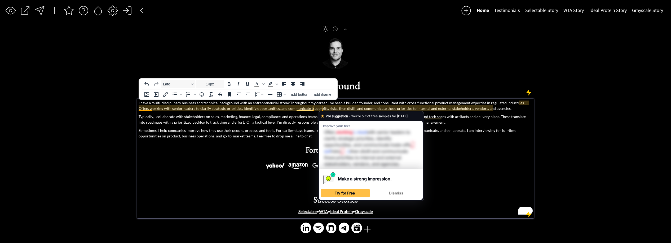
click at [325, 110] on p "I have a multi-disciplinary business and technical background with an entrepren…" at bounding box center [336, 105] width 394 height 11
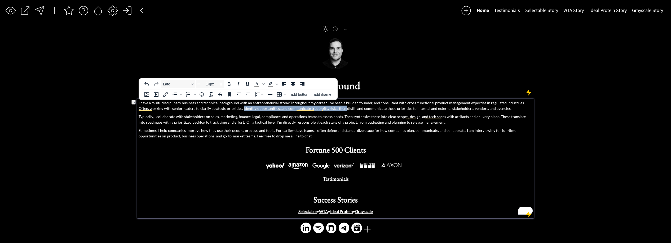
drag, startPoint x: 332, startPoint y: 109, endPoint x: 230, endPoint y: 109, distance: 101.8
click at [230, 109] on p "I have a multi-disciplinary business and technical background with an entrepren…" at bounding box center [336, 105] width 394 height 11
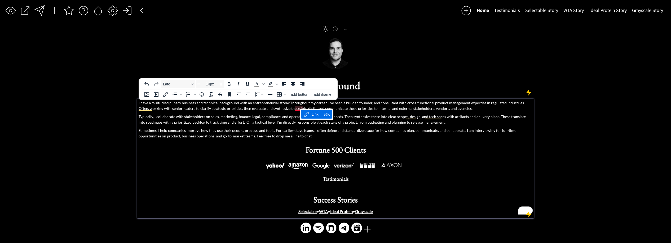
click at [294, 109] on p "I have a multi-disciplinary business and technical background with an entrepren…" at bounding box center [336, 105] width 394 height 11
click at [298, 108] on p "I have a multi-disciplinary business and technical background with an entrepren…" at bounding box center [336, 105] width 394 height 11
click at [296, 108] on p "I have a multi-disciplinary business and technical background with an entrepren…" at bounding box center [336, 105] width 394 height 11
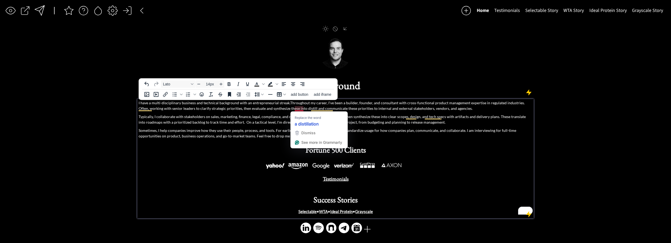
click at [304, 108] on p "I have a multi-disciplinary business and technical background with an entrepren…" at bounding box center [336, 105] width 394 height 11
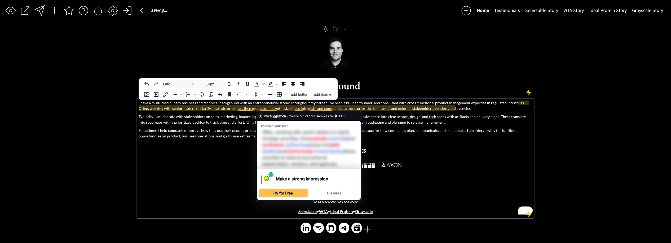
click at [283, 108] on p "I have a multi-disciplinary business and technical background with an entrepren…" at bounding box center [336, 105] width 394 height 11
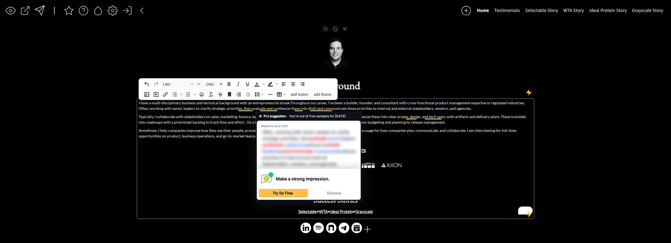
click at [284, 108] on p "I have a multi-disciplinary business and technical background with an entrepren…" at bounding box center [336, 105] width 394 height 11
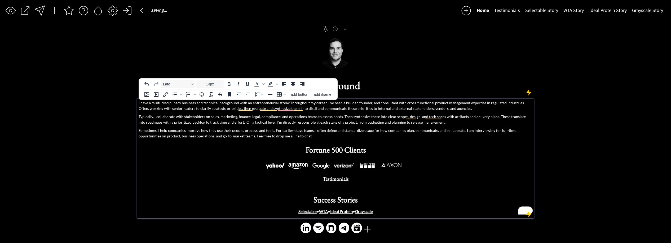
click at [264, 108] on p "I have a multi-disciplinary business and technical background with an entrepren…" at bounding box center [336, 105] width 394 height 11
click at [259, 108] on p "I have a multi-disciplinary business and technical background with an entrepren…" at bounding box center [336, 105] width 394 height 11
click at [261, 108] on p "I have a multi-disciplinary business and technical background with an entrepren…" at bounding box center [336, 105] width 394 height 11
click at [310, 108] on p "I have a multi-disciplinary business and technical background with an entrepren…" at bounding box center [336, 105] width 394 height 11
click at [287, 108] on p "I have a multi-disciplinary business and technical background with an entrepren…" at bounding box center [336, 105] width 394 height 11
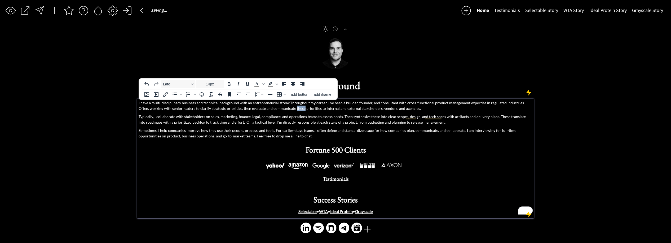
click at [287, 108] on p "I have a multi-disciplinary business and technical background with an entrepren…" at bounding box center [336, 105] width 394 height 11
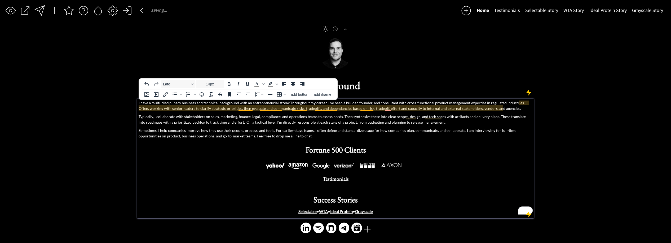
click at [270, 109] on p "I have a multi-disciplinary business and technical background with an entrepren…" at bounding box center [336, 105] width 394 height 11
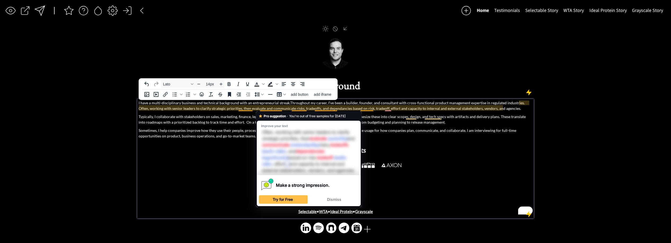
drag, startPoint x: 270, startPoint y: 109, endPoint x: 343, endPoint y: 111, distance: 72.9
click at [270, 109] on p "I have a multi-disciplinary business and technical background with an entrepren…" at bounding box center [336, 105] width 394 height 11
click at [309, 108] on p "I have a multi-disciplinary business and technical background with an entrepren…" at bounding box center [336, 105] width 394 height 11
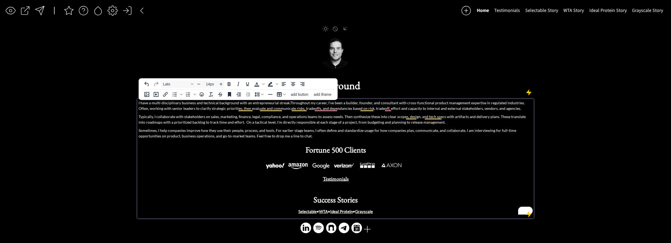
click at [282, 108] on p "I have a multi-disciplinary business and technical background with an entrepren…" at bounding box center [336, 105] width 394 height 11
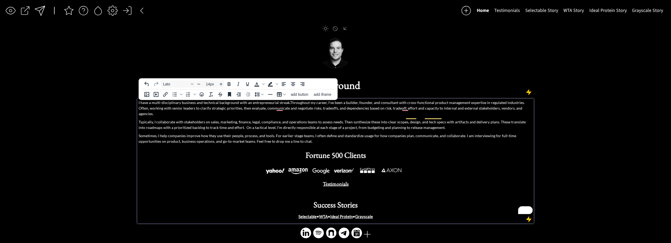
click at [412, 109] on p "I have a multi-disciplinary business and technical background with an entrepren…" at bounding box center [336, 108] width 394 height 17
drag, startPoint x: 394, startPoint y: 108, endPoint x: 354, endPoint y: 109, distance: 40.3
click at [354, 109] on p "I have a multi-disciplinary business and technical background with an entrepren…" at bounding box center [336, 108] width 394 height 17
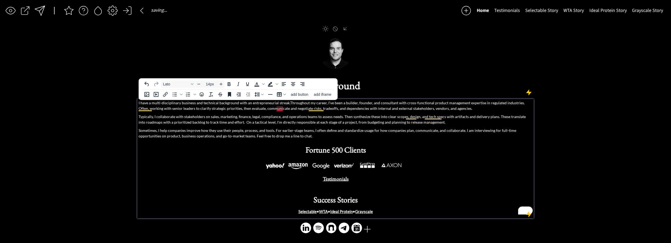
click at [280, 109] on p "I have a multi-disciplinary business and technical background with an entrepren…" at bounding box center [336, 105] width 394 height 11
click at [292, 108] on p "I have a multi-disciplinary business and technical background with an entrepren…" at bounding box center [336, 105] width 394 height 11
click at [344, 117] on p "Typically, I collaborate with stakeholders on sales, marketing, finance, legal,…" at bounding box center [336, 119] width 394 height 11
click at [188, 117] on p "Typically, I collaborate with stakeholders on sales, marketing, finance, legal,…" at bounding box center [336, 119] width 394 height 11
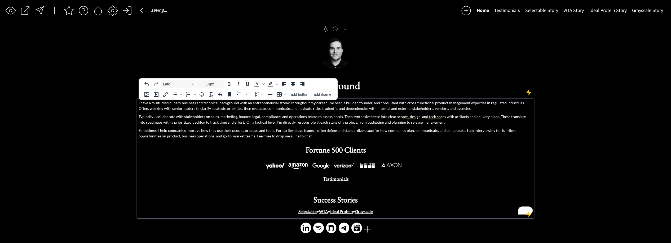
click at [184, 117] on p "Typically, I collaborate with stakeholders on sales, marketing, finance, legal,…" at bounding box center [336, 119] width 394 height 11
click at [183, 118] on p "Typically, I collaborate with stakeholders on sales, marketing, finance, legal,…" at bounding box center [336, 119] width 394 height 11
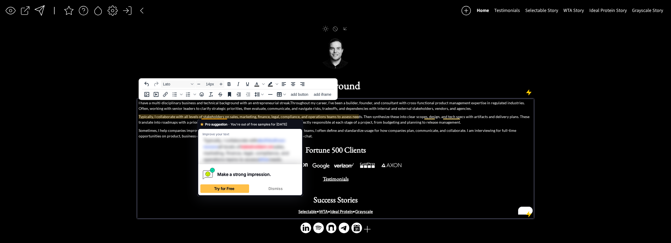
click at [223, 116] on p "Typically, I collaborate with all levels of stakeholders on sales, marketing, f…" at bounding box center [336, 119] width 394 height 11
click at [224, 117] on p "Typically, I collaborate with all levels of stakeholders on sales, marketing, f…" at bounding box center [336, 119] width 394 height 11
drag, startPoint x: 341, startPoint y: 118, endPoint x: 332, endPoint y: 117, distance: 9.2
click at [341, 118] on p "Typically, I collaborate with all levels of stakeholders on sales, marketing, f…" at bounding box center [336, 119] width 394 height 11
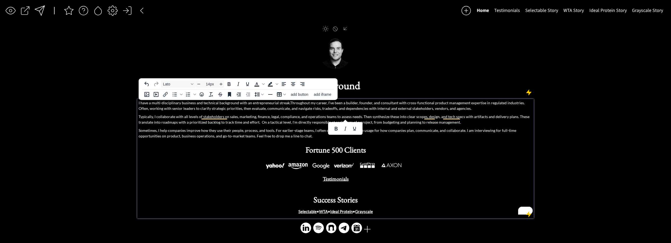
drag, startPoint x: 332, startPoint y: 117, endPoint x: 358, endPoint y: 117, distance: 25.5
click at [358, 117] on p "Typically, I collaborate with all levels of stakeholders on sales, marketing, f…" at bounding box center [336, 119] width 394 height 11
click at [357, 118] on p "Typically, I collaborate with all levels of stakeholders on sales, marketing, f…" at bounding box center [336, 119] width 394 height 11
click at [371, 118] on p "Typically, I collaborate with all levels of stakeholders on sales, marketing, f…" at bounding box center [336, 119] width 394 height 11
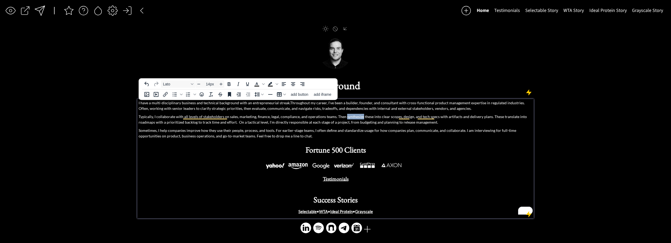
click at [361, 117] on p "Typically, I collaborate with all levels of stakeholders on sales, marketing, f…" at bounding box center [336, 119] width 394 height 11
drag, startPoint x: 426, startPoint y: 116, endPoint x: 414, endPoint y: 117, distance: 12.2
click at [414, 117] on p "Typically, I collaborate with all levels of stakeholders on sales, marketing, f…" at bounding box center [336, 119] width 394 height 11
click at [415, 117] on p "Typically, I collaborate with all levels of stakeholders on sales, marketing, f…" at bounding box center [336, 119] width 394 height 11
drag, startPoint x: 446, startPoint y: 118, endPoint x: 441, endPoint y: 117, distance: 4.6
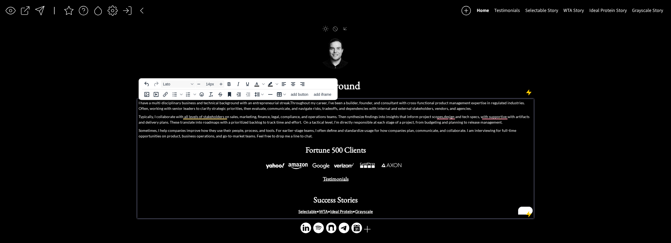
click at [445, 117] on p "Typically, I collaborate with all levels of stakeholders on sales, marketing, f…" at bounding box center [336, 119] width 394 height 11
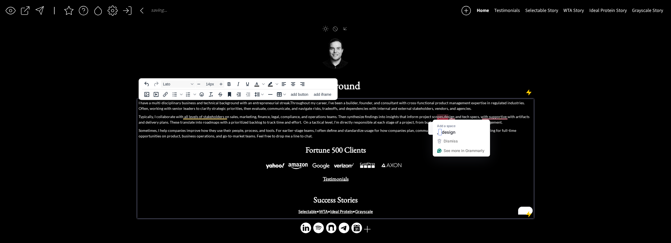
click at [438, 116] on p "Typically, I collaborate with all levels of stakeholders on sales, marketing, f…" at bounding box center [336, 119] width 394 height 11
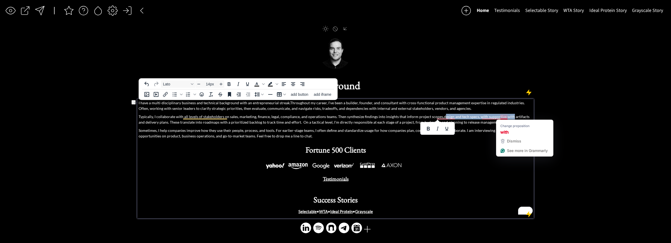
drag, startPoint x: 439, startPoint y: 117, endPoint x: 507, endPoint y: 116, distance: 67.6
click at [507, 116] on p "Typically, I collaborate with all levels of stakeholders on sales, marketing, f…" at bounding box center [336, 119] width 394 height 11
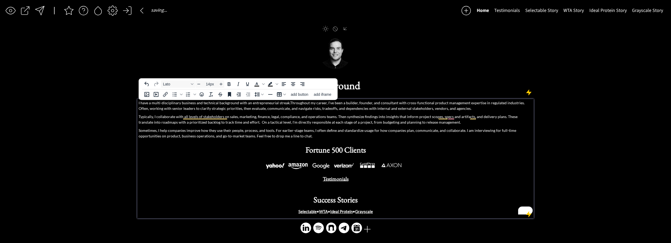
click at [442, 117] on p "Typically, I collaborate with all levels of stakeholders on sales, marketing, f…" at bounding box center [336, 119] width 394 height 11
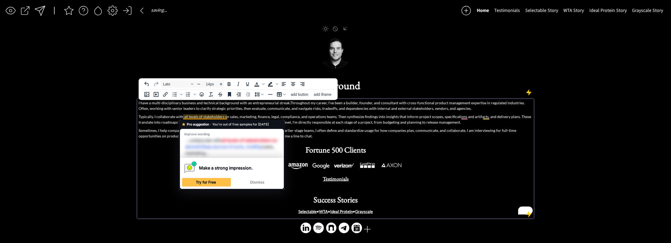
click at [246, 114] on p "Typically, I collaborate with all levels of stakeholders on sales, marketing, f…" at bounding box center [336, 119] width 394 height 11
click at [317, 120] on p "Typically, I collaborate with all levels of stakeholders on sales, marketing, f…" at bounding box center [336, 119] width 394 height 11
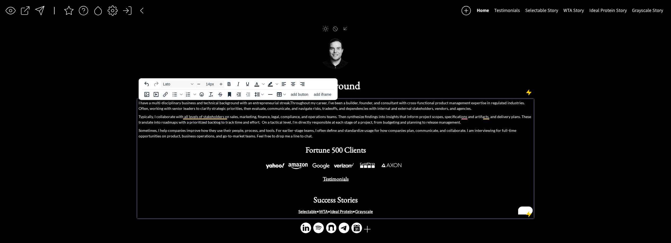
click at [257, 122] on p "Typically, I collaborate with all levels of stakeholders on sales, marketing, f…" at bounding box center [336, 119] width 394 height 11
click at [41, 10] on div at bounding box center [40, 11] width 12 height 12
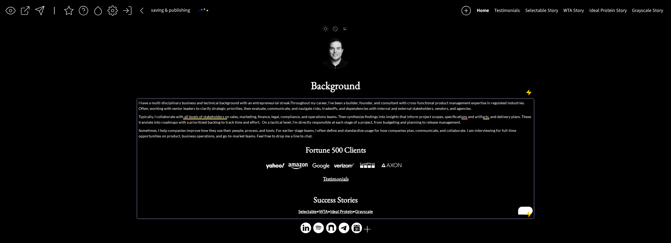
drag, startPoint x: 436, startPoint y: 120, endPoint x: 418, endPoint y: 122, distance: 18.1
click at [436, 120] on p "Typically, I collaborate with all levels of stakeholders on sales, marketing, f…" at bounding box center [336, 119] width 394 height 11
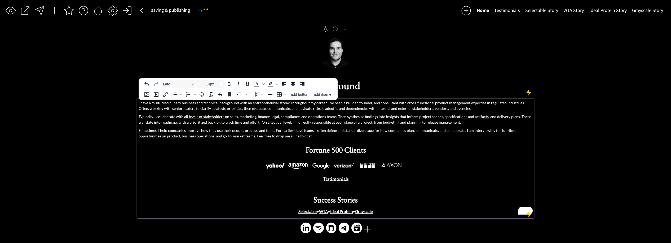
click at [420, 122] on p "Typically, I collaborate with all levels of stakeholders on sales, marketing, f…" at bounding box center [336, 119] width 394 height 11
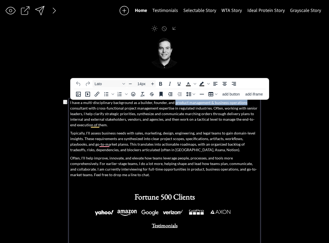
drag, startPoint x: 173, startPoint y: 103, endPoint x: 248, endPoint y: 103, distance: 74.5
click at [248, 103] on p "I have a multi-disciplinary background as a builder, founder, and product manag…" at bounding box center [164, 114] width 189 height 28
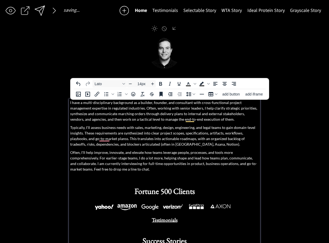
click at [201, 108] on p "I have a multi-disciplinary background as a builder, founder, and consultant wi…" at bounding box center [164, 111] width 189 height 22
click at [121, 115] on p "I have a multi-disciplinary background as a builder, founder, and consultant wi…" at bounding box center [164, 111] width 189 height 22
click at [120, 115] on p "I have a multi-disciplinary background as a builder, founder, and consultant wi…" at bounding box center [164, 111] width 189 height 22
drag, startPoint x: 165, startPoint y: 115, endPoint x: 121, endPoint y: 115, distance: 44.3
click at [120, 115] on p "I have a multi-disciplinary background as a builder, founder, and consultant wi…" at bounding box center [164, 111] width 189 height 22
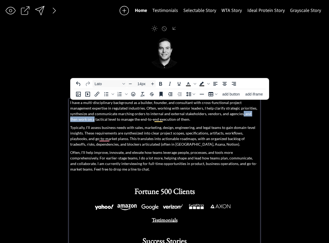
drag, startPoint x: 216, startPoint y: 114, endPoint x: 250, endPoint y: 115, distance: 33.4
click at [250, 115] on p "I have a multi-disciplinary background as a builder, founder, and consultant wi…" at bounding box center [164, 111] width 189 height 22
click at [249, 114] on p "I have a multi-disciplinary background as a builder, founder, and consultant wi…" at bounding box center [164, 111] width 189 height 22
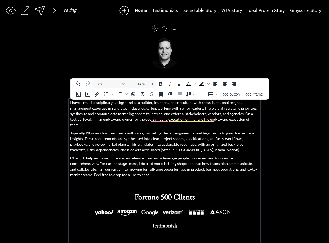
click at [241, 112] on p "I have a multi-disciplinary background as a builder, founder, and consultant wi…" at bounding box center [164, 114] width 189 height 28
click at [219, 115] on p "I have a multi-disciplinary background as a builder, founder, and consultant wi…" at bounding box center [164, 114] width 189 height 28
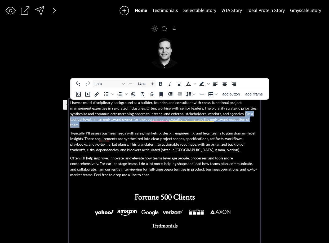
click at [233, 120] on p "I have a multi-disciplinary background as a builder, founder, and consultant wi…" at bounding box center [164, 114] width 189 height 28
click at [242, 117] on p "I have a multi-disciplinary background as a builder, founder, and consultant wi…" at bounding box center [164, 114] width 189 height 28
drag, startPoint x: 239, startPoint y: 117, endPoint x: 218, endPoint y: 113, distance: 21.1
click at [218, 113] on p "I have a multi-disciplinary background as a builder, founder, and consultant wi…" at bounding box center [164, 114] width 189 height 28
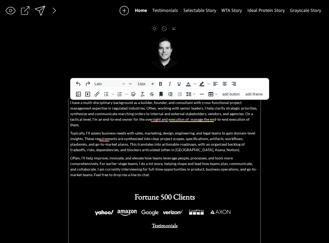
click at [250, 116] on p "I have a multi-disciplinary background as a builder, founder, and consultant wi…" at bounding box center [164, 114] width 189 height 28
click at [246, 115] on p "I have a multi-disciplinary background as a builder, founder, and consultant wi…" at bounding box center [164, 114] width 189 height 28
click at [249, 113] on p "I have a multi-disciplinary background as a builder, founder, and consultant wi…" at bounding box center [164, 114] width 189 height 28
click at [248, 114] on p "I have a multi-disciplinary background as a builder, founder, and consultant wi…" at bounding box center [164, 114] width 189 height 28
click at [256, 113] on p "I have a multi-disciplinary background as a builder, founder, and consultant wi…" at bounding box center [164, 114] width 189 height 28
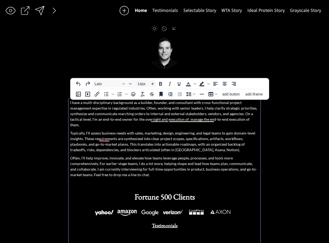
click at [250, 113] on p "I have a multi-disciplinary background as a builder, founder, and consultant wi…" at bounding box center [164, 114] width 189 height 28
click at [248, 114] on p "I have a multi-disciplinary background as a builder, founder, and consultant wi…" at bounding box center [164, 114] width 189 height 28
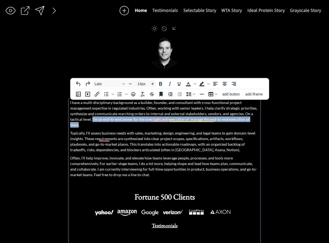
click at [222, 119] on p "I have a multi-disciplinary background as a builder, founder, and consultant wi…" at bounding box center [164, 114] width 189 height 28
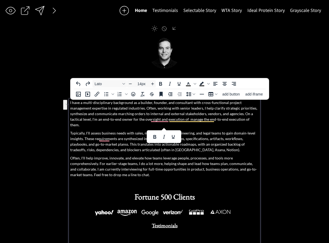
click at [185, 109] on p "I have a multi-disciplinary background as a builder, founder, and consultant wi…" at bounding box center [164, 114] width 189 height 28
click at [246, 109] on p "I have a multi-disciplinary background as a builder, founder, and consultant wi…" at bounding box center [164, 114] width 189 height 28
click at [235, 108] on p "I have a multi-disciplinary background as a builder, founder, and consultant wi…" at bounding box center [164, 114] width 189 height 28
click at [233, 108] on p "I have a multi-disciplinary background as a builder, founder, and consultant wi…" at bounding box center [164, 114] width 189 height 28
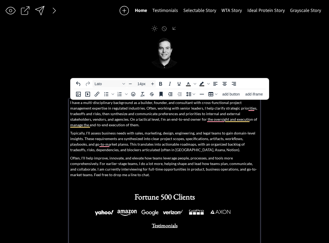
click at [127, 116] on p "I have a multi-disciplinary background as a builder, founder, and consultant wi…" at bounding box center [164, 114] width 189 height 28
click at [116, 120] on p "I have a multi-disciplinary background as a builder, founder, and consultant wi…" at bounding box center [164, 114] width 189 height 28
click at [190, 119] on p "I have a multi-disciplinary background as a builder, founder, and consultant wi…" at bounding box center [164, 114] width 189 height 28
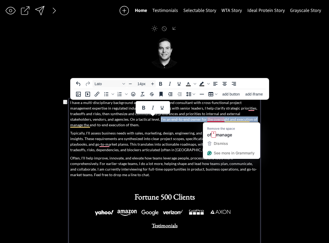
click at [212, 119] on p "I have a multi-disciplinary background as a builder, founder, and consultant wi…" at bounding box center [164, 114] width 189 height 28
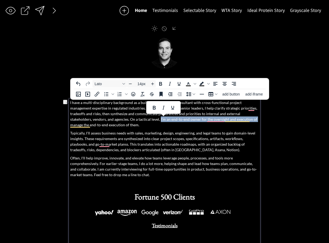
drag, startPoint x: 166, startPoint y: 120, endPoint x: 133, endPoint y: 118, distance: 32.9
click at [165, 120] on p "I have a multi-disciplinary background as a builder, founder, and consultant wi…" at bounding box center [164, 114] width 189 height 28
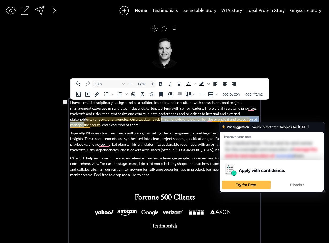
drag, startPoint x: 116, startPoint y: 120, endPoint x: 226, endPoint y: 121, distance: 109.5
click at [226, 121] on p "I have a multi-disciplinary background as a builder, founder, and consultant wi…" at bounding box center [164, 114] width 189 height 28
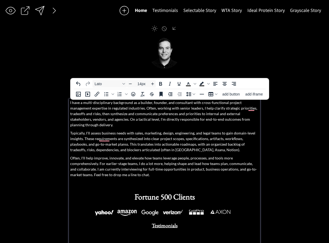
click at [186, 117] on p "I have a multi-disciplinary background as a builder, founder, and consultant wi…" at bounding box center [164, 114] width 189 height 28
click at [232, 115] on p "I have a multi-disciplinary background as a builder, founder, and consultant wi…" at bounding box center [164, 114] width 189 height 28
click at [246, 117] on p "I have a multi-disciplinary background as a builder, founder, and consultant wi…" at bounding box center [164, 114] width 189 height 28
click at [230, 130] on p "Typically, I'll assess business needs with sales, marketing, design, engineerin…" at bounding box center [164, 141] width 189 height 22
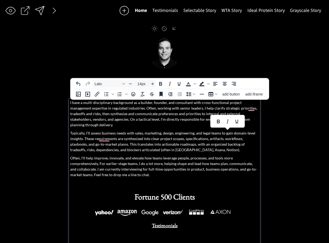
click at [236, 130] on p "Typically, I'll assess business needs with sales, marketing, design, engineerin…" at bounding box center [164, 141] width 189 height 22
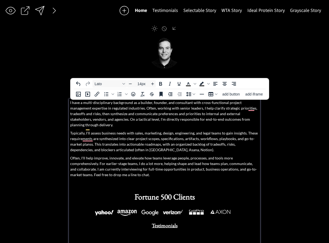
click at [248, 130] on p "Typically, I'll assess business needs with sales, marketing, design, engineerin…" at bounding box center [164, 141] width 189 height 22
click at [174, 146] on p "Typically, I'll assess business needs with sales, marketing, design, engineerin…" at bounding box center [164, 141] width 189 height 22
drag, startPoint x: 246, startPoint y: 127, endPoint x: 100, endPoint y: 135, distance: 146.2
click at [100, 135] on p "Typically, I'll assess business needs with sales, marketing, design, engineerin…" at bounding box center [164, 141] width 189 height 22
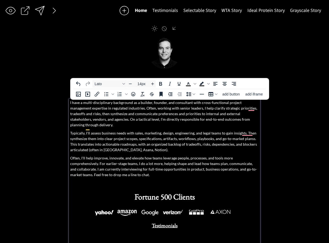
click at [121, 135] on p "Typically, I'll assess business needs with sales, marketing, design, engineerin…" at bounding box center [164, 141] width 189 height 22
click at [244, 133] on p "Typically, I'll assess business needs with sales, marketing, design, engineerin…" at bounding box center [164, 141] width 189 height 22
click at [165, 131] on p "Typically, I'll assess business needs with sales, marketing, design, engineerin…" at bounding box center [164, 141] width 189 height 22
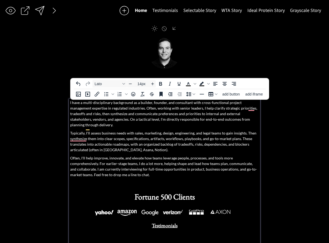
click at [179, 139] on p "Typically, I'll assess business needs with sales, marketing, design, engineerin…" at bounding box center [164, 141] width 189 height 22
click at [177, 139] on p "Typically, I'll assess business needs with sales, marketing, design, engineerin…" at bounding box center [164, 141] width 189 height 22
click at [250, 138] on p "Typically, I'll assess business needs with sales, marketing, design, engineerin…" at bounding box center [164, 141] width 189 height 22
click at [145, 155] on p "Often, I'll help improve, innovate, and elevate how teams leverage people, proc…" at bounding box center [164, 166] width 189 height 22
click at [89, 155] on p "Often, I'll help improve, innovate, and elevate how teams leverage people, proc…" at bounding box center [164, 166] width 189 height 22
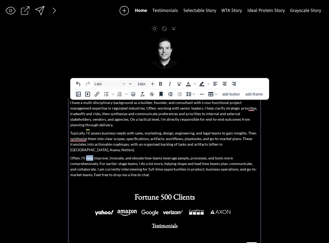
drag, startPoint x: 89, startPoint y: 148, endPoint x: 123, endPoint y: 147, distance: 34.2
click at [90, 155] on p "Often, I'll help improve, innovate, and elevate how teams leverage people, proc…" at bounding box center [164, 166] width 189 height 22
drag, startPoint x: 126, startPoint y: 151, endPoint x: 135, endPoint y: 151, distance: 9.3
click at [126, 155] on p "Often, I help improve, innovate, and elevate how teams leverage people, process…" at bounding box center [164, 166] width 189 height 22
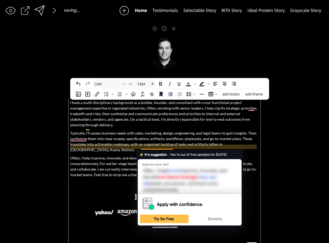
click at [188, 155] on p "Often, I help improve, innovate, and elevate how teams leverage people, process…" at bounding box center [164, 166] width 189 height 22
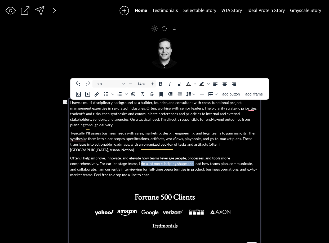
drag, startPoint x: 163, startPoint y: 153, endPoint x: 112, endPoint y: 153, distance: 51.2
click at [112, 155] on p "Often, I help improve, innovate, and elevate how teams leverage people, process…" at bounding box center [164, 166] width 189 height 22
drag, startPoint x: 122, startPoint y: 152, endPoint x: 112, endPoint y: 152, distance: 10.1
click at [121, 155] on p "Often, I help improve, innovate, and elevate how teams leverage people, process…" at bounding box center [164, 166] width 189 height 22
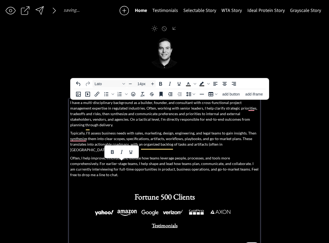
click at [112, 155] on p "Often, I help improve, innovate, and elevate how teams leverage people, process…" at bounding box center [164, 166] width 189 height 22
click at [111, 155] on p "Often, I help improve, innovate, and elevate how teams leverage people, process…" at bounding box center [164, 166] width 189 height 22
click at [120, 155] on p "Often, I help improve, innovate, and elevate how teams leverage people, process…" at bounding box center [164, 166] width 189 height 22
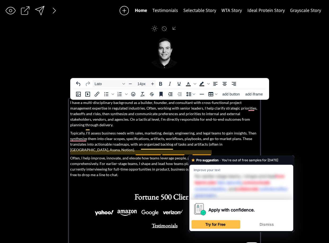
click at [218, 155] on p "Often, I help improve, innovate, and elevate how teams leverage people, process…" at bounding box center [164, 166] width 189 height 22
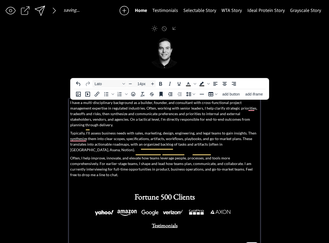
click at [96, 155] on p "Often, I help improve, innovate, and elevate how teams leverage people, process…" at bounding box center [164, 166] width 189 height 22
click at [116, 155] on p "Often, I help improve, innovate, and elevate how teams leverage people, process…" at bounding box center [164, 166] width 189 height 22
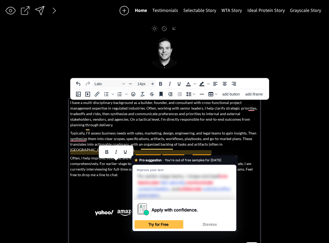
click at [135, 155] on p "Often, I help improve, innovate, and elevate how teams leverage people, process…" at bounding box center [164, 166] width 189 height 22
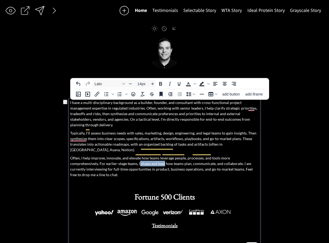
drag, startPoint x: 110, startPoint y: 153, endPoint x: 134, endPoint y: 155, distance: 24.1
click at [135, 155] on p "Often, I help improve, innovate, and elevate how teams leverage people, process…" at bounding box center [164, 166] width 189 height 22
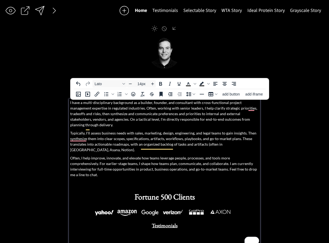
click at [229, 155] on p "Often, I help improve, innovate, and elevate how teams leverage people, process…" at bounding box center [164, 166] width 189 height 22
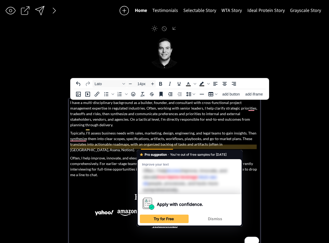
click at [204, 136] on p "Typically, I'll assess business needs with sales, marketing, design, engineerin…" at bounding box center [164, 141] width 189 height 22
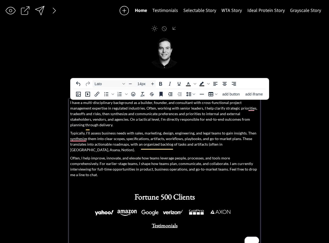
click at [125, 158] on p "Often, I help improve, innovate, and elevate how teams leverage people, process…" at bounding box center [164, 166] width 189 height 22
click at [217, 159] on p "Often, I help improve, innovate, and elevate how teams leverage people, process…" at bounding box center [164, 166] width 189 height 22
click at [102, 158] on p "Often, I help improve, innovate, and elevate how teams leverage people, process…" at bounding box center [164, 166] width 189 height 22
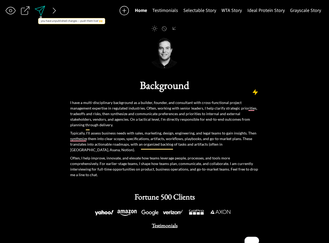
click at [39, 12] on div at bounding box center [40, 11] width 12 height 12
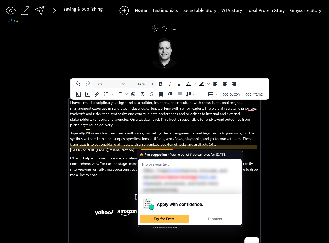
click at [175, 142] on div "I have a multi-disciplinary background as a builder, founder, and consultant wi…" at bounding box center [164, 180] width 189 height 161
click at [158, 155] on p "Often, I help improve, innovate, and elevate how teams leverage people, process…" at bounding box center [164, 166] width 189 height 22
click at [157, 155] on p "Often, I help improve, innovate, and elevate how teams leverage people, process…" at bounding box center [164, 166] width 189 height 22
click at [127, 155] on p "Often, I help improve, innovate, and elevate how teams leverage people, process…" at bounding box center [164, 166] width 189 height 22
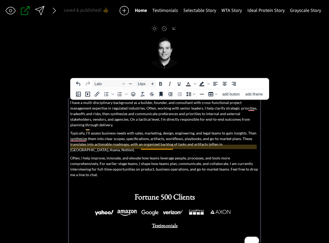
click at [168, 155] on p "Often, I help improve, innovate, and elevate how teams leverage people, process…" at bounding box center [164, 166] width 189 height 22
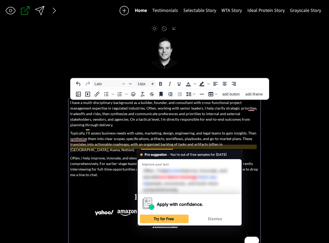
click at [168, 155] on p "Often, I help improve, innovate, and elevate how teams leverage people, process…" at bounding box center [164, 166] width 189 height 22
click at [181, 119] on p "I have a multi-disciplinary background as a builder, founder, and consultant wi…" at bounding box center [164, 114] width 189 height 28
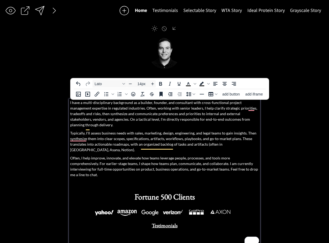
click at [90, 155] on p "Often, I help improve, innovate, and elevate how teams leverage people, process…" at bounding box center [164, 166] width 189 height 22
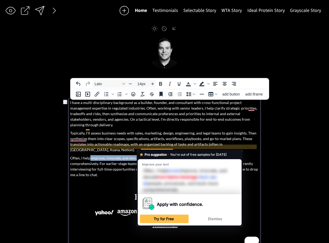
drag, startPoint x: 90, startPoint y: 147, endPoint x: 148, endPoint y: 148, distance: 58.1
click at [148, 155] on p "Often, I help improve, innovate, and elevate how teams leverage people, process…" at bounding box center [164, 166] width 189 height 22
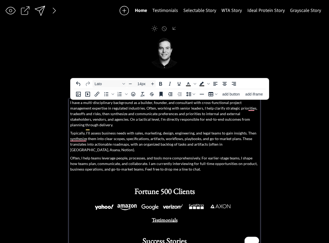
click at [108, 155] on p "Often, I help teams leverage people, processes, and tools more comprehensively.…" at bounding box center [164, 163] width 189 height 17
click at [139, 155] on p "Often, I help teams use their people, processes, and tools more comprehensively…" at bounding box center [164, 163] width 189 height 17
click at [191, 155] on p "Often, I help teams use their people, processes, and tools more comprehensively…" at bounding box center [164, 163] width 189 height 17
click at [84, 155] on p "Often, I help teams use their people, processes, and tools more comprehensively…" at bounding box center [164, 163] width 189 height 17
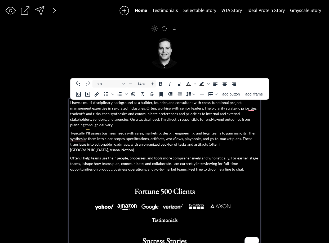
click at [90, 155] on p "Often, I help teams use their people, processes, and tools more comprehensively…" at bounding box center [164, 163] width 189 height 17
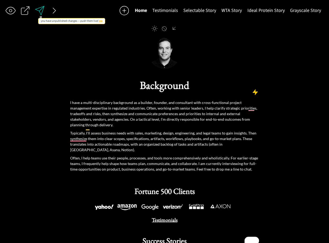
click at [42, 10] on div at bounding box center [39, 10] width 11 height 11
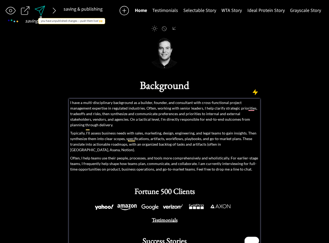
click at [38, 10] on div at bounding box center [40, 11] width 12 height 12
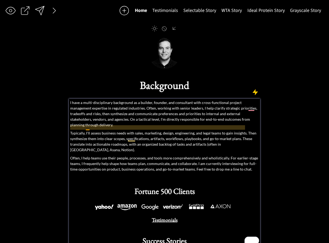
click at [88, 130] on p "Typically, I'll assess business needs with sales, marketing, design, engineerin…" at bounding box center [164, 141] width 189 height 22
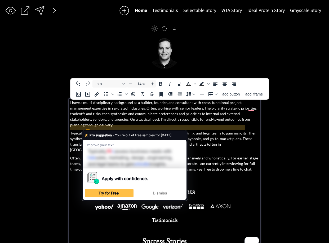
click at [89, 130] on p "Typically, I'll assess business needs with sales, marketing, design, engineerin…" at bounding box center [164, 141] width 189 height 22
click at [94, 130] on p "Typically, I'll assess business needs with sales, marketing, design, engineerin…" at bounding box center [164, 141] width 189 height 22
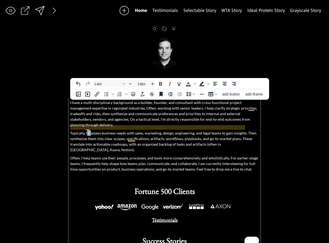
drag, startPoint x: 91, startPoint y: 128, endPoint x: 87, endPoint y: 129, distance: 3.8
click at [87, 130] on p "Typically, I'll assess business needs with sales, marketing, design, engineerin…" at bounding box center [164, 141] width 189 height 22
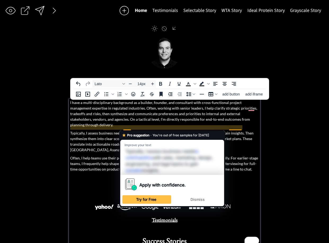
click at [190, 130] on p "Typically, I assess business needs with sales, marketing, design, engineering, …" at bounding box center [164, 141] width 189 height 22
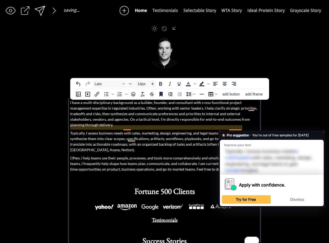
click at [224, 130] on p "Typically, I assess business needs with sales, marketing, design, engineering, …" at bounding box center [164, 141] width 189 height 22
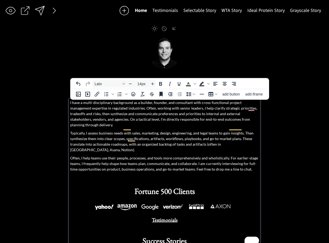
click at [222, 130] on p "Typically, I assess business needs with sales, marketing, design, engineering, …" at bounding box center [164, 141] width 189 height 22
click at [228, 130] on p "Typically, I assess business needs with sales, marketing, design, engineering, …" at bounding box center [164, 141] width 189 height 22
click at [90, 134] on p "Typically, I assess business needs with sales, marketing, design, engineering, …" at bounding box center [164, 141] width 189 height 22
click at [89, 135] on p "Typically, I assess business needs with sales, marketing, design, engineering, …" at bounding box center [164, 141] width 189 height 22
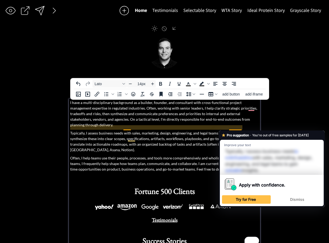
click at [236, 130] on p "Typically, I assess business needs with sales, marketing, design, engineering, …" at bounding box center [164, 141] width 189 height 22
click at [163, 135] on p "Typically, I assess business needs with sales, marketing, design, engineering, …" at bounding box center [164, 141] width 189 height 22
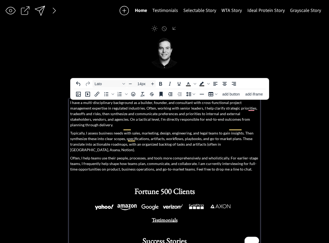
click at [80, 135] on p "Typically, I assess business needs with sales, marketing, design, engineering, …" at bounding box center [164, 141] width 189 height 22
click at [80, 133] on p "Typically, I assess business needs with sales, marketing, design, engineering, …" at bounding box center [164, 141] width 189 height 22
click at [101, 134] on p "Typically, I assess business needs with sales, marketing, design, engineering, …" at bounding box center [164, 141] width 189 height 22
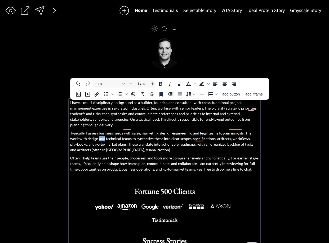
click at [101, 134] on p "Typically, I assess business needs with sales, marketing, design, engineering, …" at bounding box center [164, 141] width 189 height 22
click at [199, 135] on p "Typically, I assess business needs with sales, marketing, design, engineering, …" at bounding box center [164, 141] width 189 height 22
click at [129, 139] on p "Typically, I assess business needs with sales, marketing, design, engineering, …" at bounding box center [164, 141] width 189 height 22
click at [128, 139] on p "Typically, I assess business needs with sales, marketing, design, engineering, …" at bounding box center [164, 141] width 189 height 22
click at [193, 139] on p "Typically, I assess business needs with sales, marketing, design, engineering, …" at bounding box center [164, 141] width 189 height 22
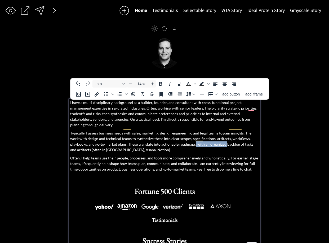
click at [225, 139] on p "Typically, I assess business needs with sales, marketing, design, engineering, …" at bounding box center [164, 141] width 189 height 22
click at [232, 136] on p "Typically, I assess business needs with sales, marketing, design, engineering, …" at bounding box center [164, 141] width 189 height 22
click at [164, 139] on p "Typically, I assess business needs with sales, marketing, design, engineering, …" at bounding box center [164, 141] width 189 height 22
click at [161, 138] on p "Typically, I assess business needs with sales, marketing, design, engineering, …" at bounding box center [164, 141] width 189 height 22
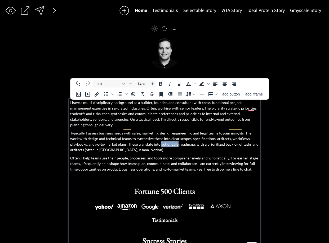
click at [161, 138] on p "Typically, I assess business needs with sales, marketing, design, engineering, …" at bounding box center [164, 141] width 189 height 22
drag, startPoint x: 185, startPoint y: 139, endPoint x: 199, endPoint y: 140, distance: 13.8
click at [185, 139] on p "Typically, I assess business needs with sales, marketing, design, engineering, …" at bounding box center [164, 141] width 189 height 22
click at [253, 139] on p "Typically, I assess business needs with sales, marketing, design, engineering, …" at bounding box center [164, 141] width 189 height 22
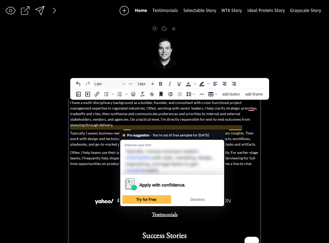
click at [205, 130] on p "Typically, I assess business needs with sales, marketing, design, engineering, …" at bounding box center [164, 138] width 189 height 17
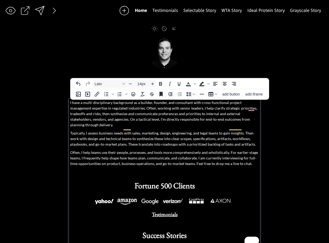
click at [203, 133] on p "Typically, I assess business needs with sales, marketing, design, engineering, …" at bounding box center [164, 138] width 189 height 17
click at [216, 139] on p "Typically, I assess business needs with sales, marketing, design, engineering, …" at bounding box center [164, 138] width 189 height 17
click at [219, 139] on p "Typically, I assess business needs with sales, marketing, design, engineering, …" at bounding box center [164, 138] width 189 height 17
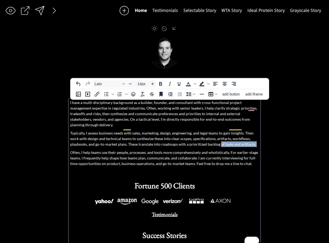
drag, startPoint x: 219, startPoint y: 140, endPoint x: 252, endPoint y: 141, distance: 32.4
click at [252, 141] on div "I have a multi-disciplinary background as a builder, founder, and consultant wi…" at bounding box center [164, 175] width 189 height 150
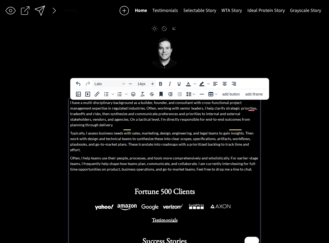
click at [224, 130] on p "Typically, I assess business needs with sales, marketing, design, engineering, …" at bounding box center [164, 141] width 189 height 22
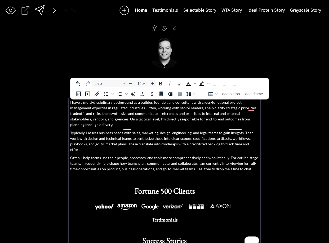
scroll to position [1, 0]
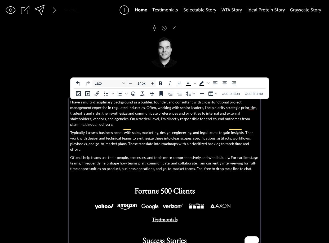
click at [103, 155] on span "Often, I help teams use their people, processes, and tools more comprehensively…" at bounding box center [164, 163] width 188 height 16
click at [86, 155] on span "Often, I help teams use their people, processes, and tools more comprehensively…" at bounding box center [164, 163] width 188 height 16
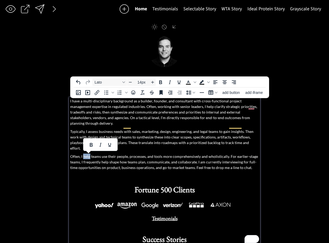
drag, startPoint x: 86, startPoint y: 146, endPoint x: 115, endPoint y: 150, distance: 28.6
click at [86, 154] on span "Often, I help teams use their people, processes, and tools more comprehensively…" at bounding box center [164, 162] width 188 height 16
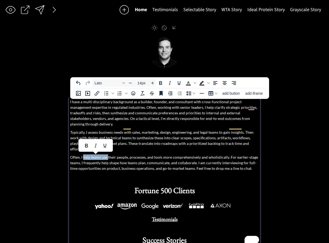
click at [107, 155] on span "Often, I help teams use their people, processes, and tools more comprehensively…" at bounding box center [164, 163] width 188 height 16
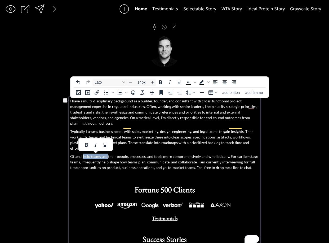
scroll to position [3, 0]
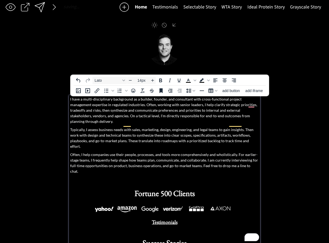
click at [184, 152] on span "Often, I help companies use their people, processes, and tools more comprehensi…" at bounding box center [164, 162] width 188 height 21
click at [212, 152] on span "Often, I help companies use their people, processes, and tools more comprehensi…" at bounding box center [164, 162] width 188 height 21
click at [170, 152] on span "Often, I help companies use their people, processes, and tools more efficiently…" at bounding box center [164, 162] width 188 height 21
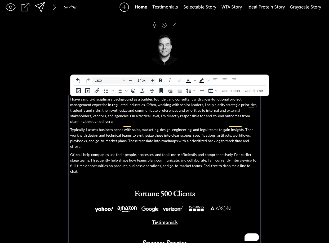
click at [112, 152] on span "Often, I help companies use their people, processes, and tools more efficiently…" at bounding box center [164, 162] width 188 height 21
click at [228, 152] on span "Often, I help companies use their people, processes, and tools more efficiently…" at bounding box center [164, 162] width 188 height 21
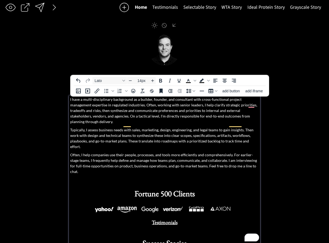
click at [190, 156] on span "Often, I help companies use their people, processes, and tools more efficiently…" at bounding box center [163, 162] width 187 height 21
click at [150, 152] on p "Often, I help companies use their people, processes, and tools more efficiently…" at bounding box center [164, 163] width 189 height 22
click at [38, 8] on div at bounding box center [39, 7] width 11 height 11
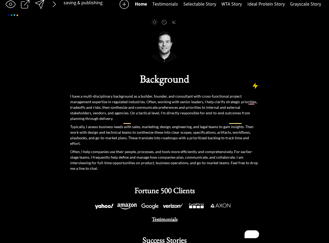
scroll to position [6, 0]
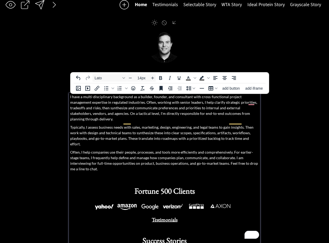
click at [135, 98] on p "I have a multi-disciplinary background as a builder, founder, and consultant wi…" at bounding box center [164, 108] width 189 height 28
click at [133, 98] on body "saving & publishing saved & published! 👍 saving... Home Testimonials Selectable…" at bounding box center [164, 115] width 329 height 243
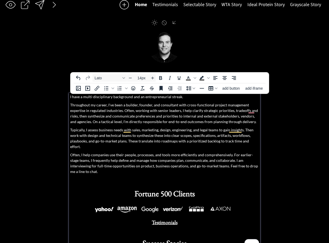
click at [213, 106] on p "Throughout my career, I've been a builder, founder, and consultant with cross-f…" at bounding box center [164, 113] width 189 height 22
drag, startPoint x: 249, startPoint y: 106, endPoint x: 214, endPoint y: 107, distance: 35.0
click at [214, 107] on p "Throughout my career, I've been a builder, founder, and consultant with cross-f…" at bounding box center [164, 113] width 189 height 22
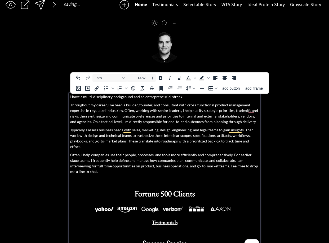
click at [133, 107] on p "Throughout my career, I've been a builder, founder, and consultant with cross-f…" at bounding box center [164, 113] width 189 height 22
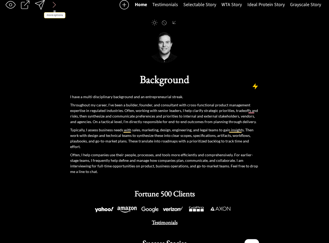
click at [54, 5] on div at bounding box center [54, 4] width 11 height 11
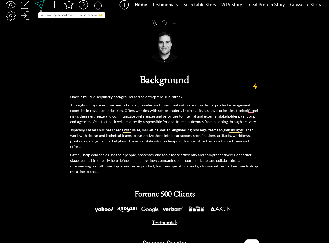
click at [44, 5] on div at bounding box center [39, 4] width 11 height 11
click at [40, 5] on div at bounding box center [39, 4] width 11 height 11
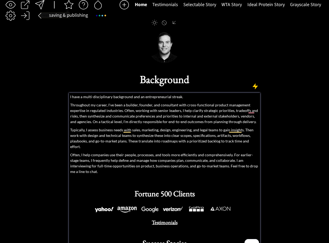
click at [166, 104] on p "Throughout my career, I've been a builder, founder, and consultant with cross-f…" at bounding box center [164, 113] width 189 height 22
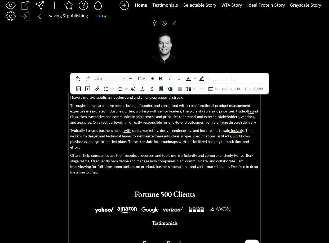
click at [221, 111] on p "Throughout my career, I've been a builder, founder, and consultant with cross-f…" at bounding box center [164, 114] width 189 height 22
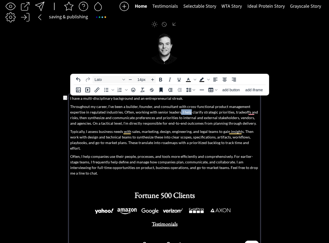
drag, startPoint x: 180, startPoint y: 112, endPoint x: 190, endPoint y: 113, distance: 9.6
click at [190, 113] on p "Throughout my career, I've been a builder, founder, and consultant with cross-f…" at bounding box center [164, 115] width 189 height 22
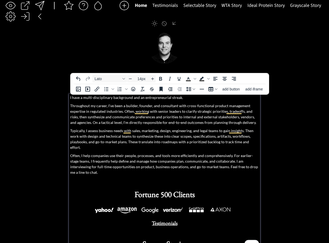
click at [105, 117] on p "Throughout my career, I've been a builder, founder, and consultant with cross-f…" at bounding box center [164, 114] width 189 height 22
click at [104, 118] on p "Throughout my career, I've been a builder, founder, and consultant with cross-f…" at bounding box center [164, 114] width 189 height 22
click at [127, 118] on p "Throughout my career, I've been a builder, founder, and consultant with cross-f…" at bounding box center [164, 114] width 189 height 22
click at [126, 118] on p "Throughout my career, I've been a builder, founder, and consultant with cross-f…" at bounding box center [164, 114] width 189 height 22
click at [183, 116] on p "Throughout my career, I've been a builder, founder, and consultant with cross-f…" at bounding box center [164, 114] width 189 height 22
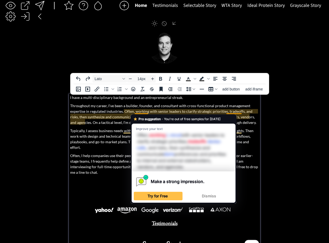
drag, startPoint x: 138, startPoint y: 111, endPoint x: 151, endPoint y: 112, distance: 13.3
click at [138, 111] on p "Throughout my career, I've been a builder, founder, and consultant with cross-f…" at bounding box center [164, 114] width 189 height 22
click at [201, 111] on p "Throughout my career, I've been a builder, founder, and consultant with cross-f…" at bounding box center [164, 114] width 189 height 22
click at [136, 112] on p "Throughout my career, I've been a builder, founder, and consultant with cross-f…" at bounding box center [164, 114] width 189 height 22
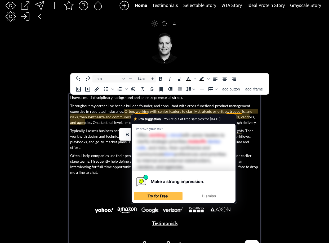
click at [134, 111] on p "Throughout my career, I've been a builder, founder, and consultant with cross-f…" at bounding box center [164, 114] width 189 height 22
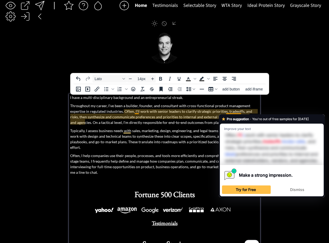
click at [234, 112] on p "Throughout my career, I've been a builder, founder, and consultant with cross-f…" at bounding box center [164, 114] width 189 height 22
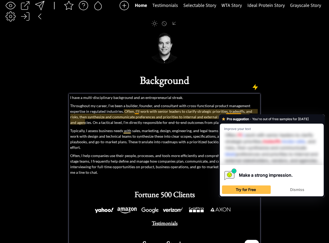
click at [237, 108] on p "Throughout my career, I've been a builder, founder, and consultant with cross-f…" at bounding box center [164, 114] width 189 height 22
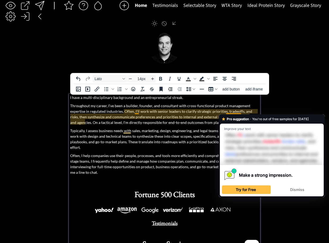
click at [235, 113] on p "Throughout my career, I've been a builder, founder, and consultant with cross-f…" at bounding box center [164, 114] width 189 height 22
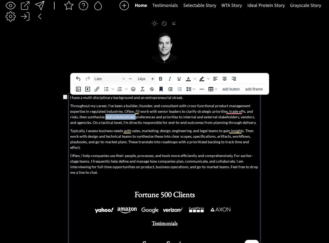
drag, startPoint x: 126, startPoint y: 118, endPoint x: 96, endPoint y: 117, distance: 29.4
click at [96, 117] on p "Throughout my career, I've been a builder, founder, and consultant with cross-f…" at bounding box center [164, 114] width 189 height 22
click at [84, 116] on p "Throughout my career, I've been a builder, founder, and consultant with cross-f…" at bounding box center [164, 114] width 189 height 22
click at [117, 118] on p "Throughout my career, I've been a builder, founder, and consultant with cross-f…" at bounding box center [164, 114] width 189 height 22
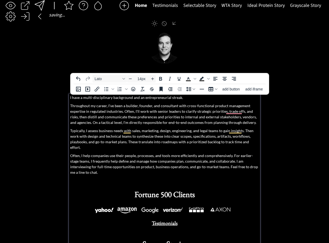
scroll to position [5, 0]
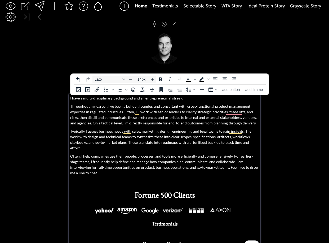
click at [148, 118] on p "Throughout my career, I've been a builder, founder, and consultant with cross-f…" at bounding box center [164, 114] width 189 height 22
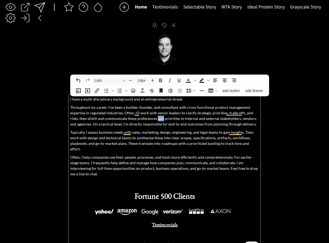
click at [148, 118] on p "Throughout my career, I've been a builder, founder, and consultant with cross-f…" at bounding box center [164, 115] width 189 height 22
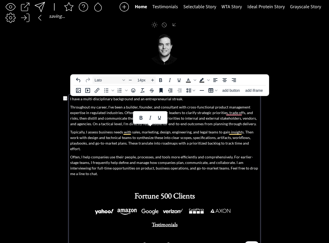
drag, startPoint x: 133, startPoint y: 119, endPoint x: 127, endPoint y: 119, distance: 5.3
click at [131, 119] on p "Throughout my career, I've been a builder, founder, and consultant with cross-f…" at bounding box center [164, 115] width 189 height 22
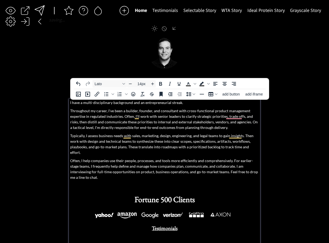
scroll to position [4, 0]
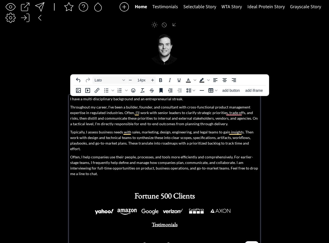
click at [221, 125] on p "Throughout my career, I've been a builder, founder, and consultant with cross-f…" at bounding box center [164, 115] width 189 height 22
click at [178, 125] on p "Throughout my career, I've been a builder, founder, and consultant with cross-f…" at bounding box center [164, 115] width 189 height 22
click at [177, 125] on p "Throughout my career, I've been a builder, founder, and consultant with cross-f…" at bounding box center [164, 115] width 189 height 22
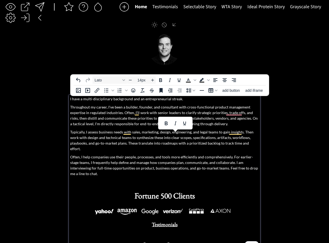
click at [117, 125] on p "Throughout my career, I've been a builder, founder, and consultant with cross-f…" at bounding box center [164, 115] width 189 height 22
click at [134, 125] on p "Throughout my career, I've been a builder, founder, and consultant with cross-f…" at bounding box center [164, 115] width 189 height 22
click at [130, 125] on p "Throughout my career, I've been a builder, founder, and consultant with cross-f…" at bounding box center [164, 115] width 189 height 22
drag, startPoint x: 131, startPoint y: 125, endPoint x: 223, endPoint y: 124, distance: 92.8
click at [223, 124] on p "Throughout my career, I've been a builder, founder, and consultant with cross-f…" at bounding box center [164, 115] width 189 height 22
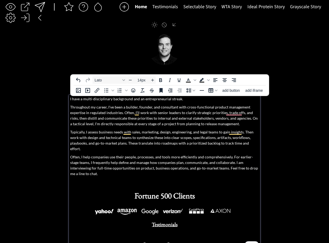
click at [183, 124] on p "Throughout my career, I've been a builder, founder, and consultant with cross-f…" at bounding box center [164, 115] width 189 height 22
click at [181, 125] on p "Throughout my career, I've been a builder, founder, and consultant with cross-f…" at bounding box center [164, 115] width 189 height 22
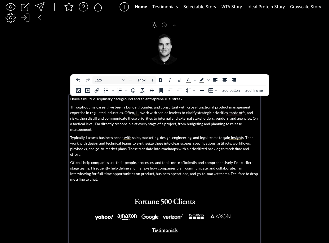
click at [131, 125] on p "Throughout my career, I've been a builder, founder, and consultant with cross-f…" at bounding box center [164, 118] width 189 height 28
click at [139, 125] on p "Throughout my career, I've been a builder, founder, and consultant with cross-f…" at bounding box center [164, 118] width 189 height 28
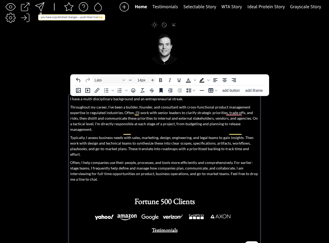
click at [40, 4] on div at bounding box center [39, 7] width 11 height 11
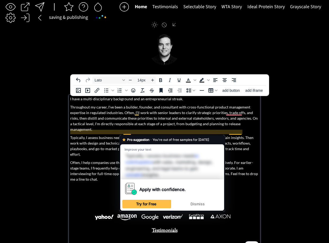
click at [102, 135] on p "Typically, I assess business needs with sales, marketing, design, engineering, …" at bounding box center [164, 146] width 189 height 22
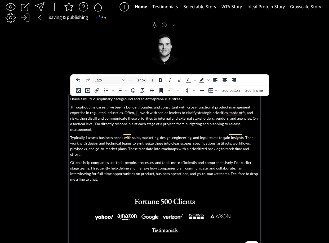
click at [87, 135] on p "Typically, I assess business needs with sales, marketing, design, engineering, …" at bounding box center [164, 146] width 189 height 22
click at [122, 135] on p "Typically, I assess business needs with sales, marketing, design, engineering, …" at bounding box center [164, 146] width 189 height 22
click at [132, 135] on p "Typically, I assess business needs with sales, marketing, design, engineering, …" at bounding box center [164, 146] width 189 height 22
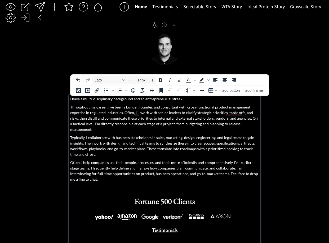
click at [118, 135] on p "Typically, I collaborate with business stakeholders in sales, marketing, design…" at bounding box center [164, 146] width 189 height 22
drag, startPoint x: 118, startPoint y: 133, endPoint x: 122, endPoint y: 133, distance: 3.7
click at [118, 135] on p "Typically, I collaborate with business stakeholders in sales, marketing, design…" at bounding box center [164, 146] width 189 height 22
click at [122, 135] on p "Typically, I collaborate with business stakeholders in sales, marketing, design…" at bounding box center [164, 146] width 189 height 22
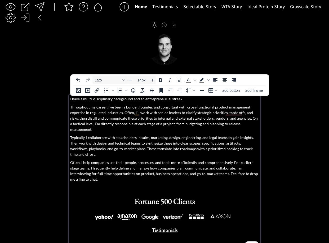
click at [243, 135] on p "Typically, I collaborate with stakeholders in sales, marketing, design, enginee…" at bounding box center [164, 146] width 189 height 22
drag, startPoint x: 243, startPoint y: 133, endPoint x: 236, endPoint y: 135, distance: 6.9
click at [243, 135] on p "Typically, I collaborate with stakeholders in sales, marketing, design, enginee…" at bounding box center [164, 146] width 189 height 22
click at [232, 135] on p "Typically, I collaborate with stakeholders in sales, marketing, design, enginee…" at bounding box center [164, 146] width 189 height 22
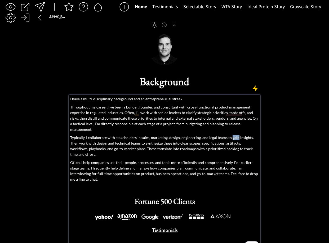
click at [232, 135] on p "Typically, I collaborate with stakeholders in sales, marketing, design, enginee…" at bounding box center [164, 146] width 189 height 22
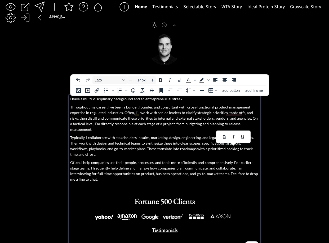
click at [232, 135] on p "Typically, I collaborate with stakeholders in sales, marketing, design, enginee…" at bounding box center [164, 146] width 189 height 22
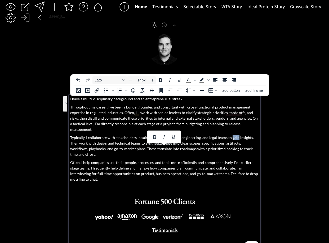
click at [243, 135] on p "Typically, I collaborate with stakeholders in sales, marketing, design, enginee…" at bounding box center [164, 146] width 189 height 22
click at [242, 135] on p "Typically, I collaborate with stakeholders in sales, marketing, design, enginee…" at bounding box center [164, 146] width 189 height 22
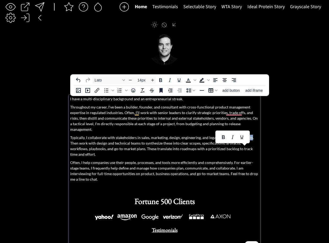
click at [230, 135] on p "Typically, I collaborate with stakeholders in sales, marketing, design, enginee…" at bounding box center [164, 146] width 189 height 22
click at [167, 135] on p "Typically, I collaborate with stakeholders in sales, marketing, design, enginee…" at bounding box center [164, 146] width 189 height 22
click at [169, 135] on p "Typically, I collaborate with stakeholders in sales, marketing, data, engineeri…" at bounding box center [164, 146] width 189 height 22
click at [168, 135] on p "Typically, I collaborate with stakeholders in sales, marketing, data, engineeri…" at bounding box center [164, 146] width 189 height 22
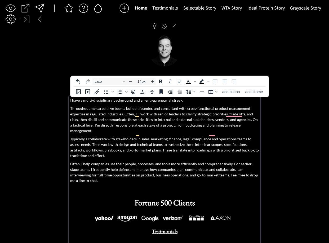
scroll to position [1, 0]
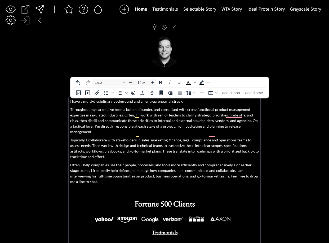
click at [138, 137] on p "Typically, I collaborate with stakeholders in sales, marketing, finance, legal,…" at bounding box center [164, 148] width 189 height 22
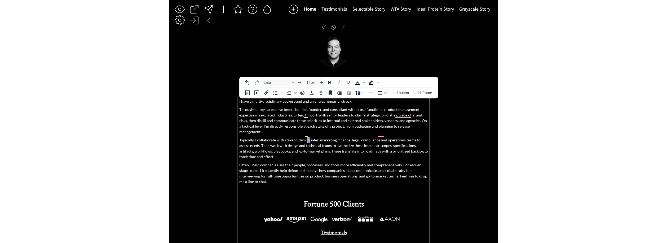
scroll to position [1, 0]
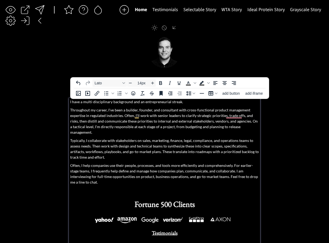
click at [101, 141] on p "Typically, I collaborate with stakeholders on sales, marketing, finance, legal,…" at bounding box center [164, 149] width 189 height 22
drag, startPoint x: 101, startPoint y: 141, endPoint x: 166, endPoint y: 143, distance: 65.0
click at [166, 142] on p "Typically, I collaborate with stakeholders on sales, marketing, finance, legal,…" at bounding box center [164, 149] width 189 height 22
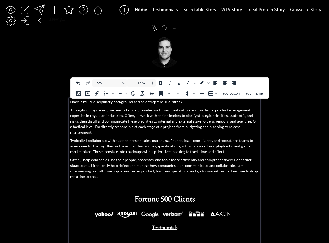
click at [157, 141] on p "Typically, I collaborate with stakeholders on sales, marketing, finance, legal,…" at bounding box center [164, 146] width 189 height 17
click at [157, 140] on p "Typically, I collaborate with stakeholders on sales, marketing, finance, legal,…" at bounding box center [164, 146] width 189 height 17
drag, startPoint x: 214, startPoint y: 141, endPoint x: 262, endPoint y: 140, distance: 48.0
click at [262, 140] on div "saving & publishing saved & published! 👍 saving... Home Testimonials Selectable…" at bounding box center [164, 145] width 329 height 292
click at [92, 146] on p "Typically, I collaborate with stakeholders on sales, marketing, finance, legal,…" at bounding box center [164, 146] width 189 height 17
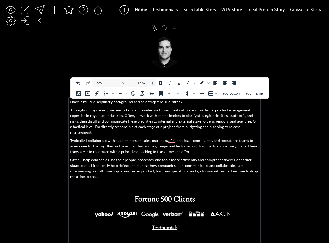
click at [241, 121] on p "Throughout my career, I've been a builder, founder, and consultant with cross-f…" at bounding box center [164, 121] width 189 height 28
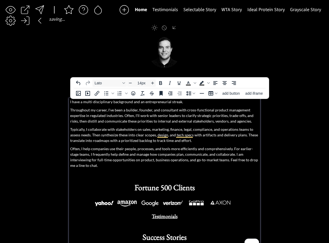
click at [217, 142] on p "Typically, I collaborate with stakeholders on sales, marketing, finance, legal,…" at bounding box center [164, 134] width 189 height 17
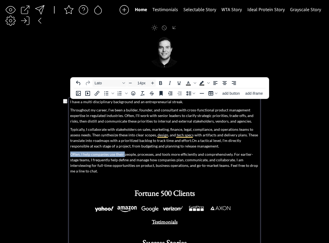
drag, startPoint x: 125, startPoint y: 154, endPoint x: 67, endPoint y: 156, distance: 57.6
click at [68, 156] on div "saving & publishing saved & published! 👍 saving... Home Testimonials Selectable…" at bounding box center [164, 142] width 329 height 286
click at [86, 153] on span "Often, I help companies use their people, processes, and tools more efficiently…" at bounding box center [164, 162] width 188 height 21
click at [85, 155] on span "Often, I help companies use their people, processes, and tools more efficiently…" at bounding box center [164, 162] width 188 height 21
click at [111, 154] on span "Often, I help companies use their people, processes, and tools more efficiently…" at bounding box center [164, 162] width 188 height 21
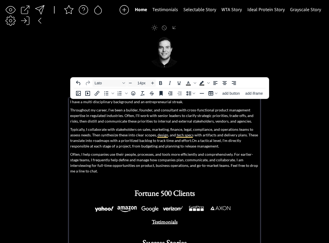
click at [110, 154] on span "Often, I help companies use their people, processes, and tools more efficiently…" at bounding box center [164, 162] width 188 height 21
click at [212, 152] on span "Often, I help companies improve the ways they utiliize their people, processes,…" at bounding box center [163, 162] width 187 height 21
click at [220, 153] on span "Often, I help companies improve the ways they utiliize their people, processes,…" at bounding box center [163, 162] width 187 height 21
click at [227, 156] on span "Often, I help companies improve the ways they utilize their people, processes, …" at bounding box center [163, 162] width 187 height 21
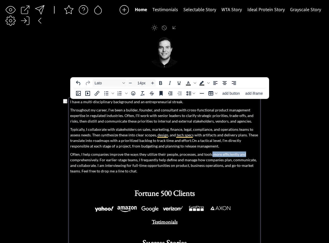
drag, startPoint x: 210, startPoint y: 155, endPoint x: 257, endPoint y: 152, distance: 47.0
click at [256, 153] on p "Often, I help companies improve the ways they utilize their people, processes, …" at bounding box center [164, 162] width 189 height 22
drag, startPoint x: 115, startPoint y: 156, endPoint x: 135, endPoint y: 156, distance: 20.4
click at [115, 156] on span "Often, I help companies improve the ways they utilize their people, processes, …" at bounding box center [164, 162] width 188 height 21
click at [249, 154] on span "Often, I help companies improve the ways they utilize their people, processes, …" at bounding box center [164, 162] width 188 height 21
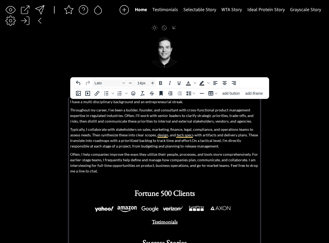
click at [107, 160] on span "Often, I help companies improve the ways they utilize their people, processes, …" at bounding box center [164, 162] width 188 height 21
drag, startPoint x: 98, startPoint y: 159, endPoint x: 88, endPoint y: 159, distance: 9.8
click at [98, 159] on span "Often, I help companies improve the ways they utilize their people, processes, …" at bounding box center [164, 162] width 188 height 21
drag, startPoint x: 81, startPoint y: 155, endPoint x: 54, endPoint y: 154, distance: 27.6
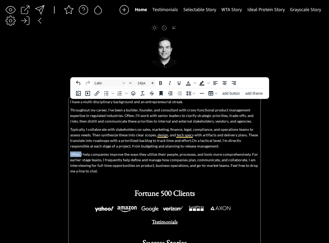
click at [54, 154] on div "saving & publishing saved & published! 👍 saving... Home Testimonials Selectable…" at bounding box center [164, 142] width 329 height 286
click at [157, 156] on span "Sometimes, I help companies improve the ways they utilize their people, process…" at bounding box center [163, 162] width 187 height 21
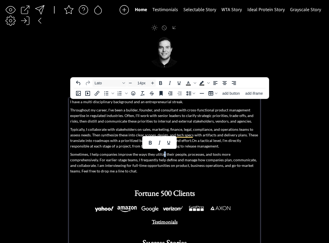
click at [162, 153] on span "Sometimes, I help companies improve the ways they utilize their people, process…" at bounding box center [163, 162] width 187 height 21
click at [128, 157] on p "Sometimes, I help companies improve the ways they utilize their people, process…" at bounding box center [164, 162] width 189 height 22
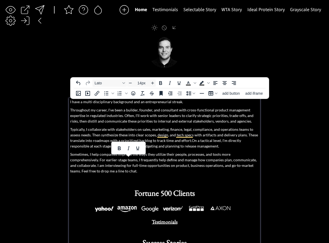
click at [125, 156] on p "Sometimes, I help companies improve the ways they utilize their people, process…" at bounding box center [164, 162] width 189 height 22
click at [72, 153] on span "Sometimes, I help companies improve the ways they utilize their people, process…" at bounding box center [163, 162] width 187 height 21
click at [116, 155] on span "Sometimes, I help companies improve the ways they utilize their people, process…" at bounding box center [163, 162] width 187 height 21
drag, startPoint x: 100, startPoint y: 155, endPoint x: 153, endPoint y: 156, distance: 53.3
click at [153, 156] on span "Sometimes, I help companies improve the ways they utilize their people, process…" at bounding box center [163, 162] width 187 height 21
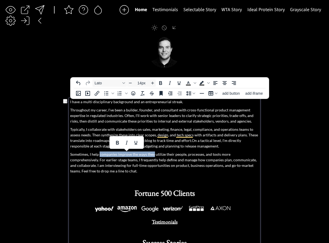
drag, startPoint x: 153, startPoint y: 156, endPoint x: 145, endPoint y: 156, distance: 8.0
click at [153, 156] on span "Sometimes, I help companies improve the ways they utilize their people, process…" at bounding box center [163, 162] width 187 height 21
drag, startPoint x: 131, startPoint y: 155, endPoint x: 154, endPoint y: 155, distance: 23.1
click at [155, 155] on span "Sometimes, I help companies improve the ways they utilize their people, process…" at bounding box center [163, 162] width 187 height 21
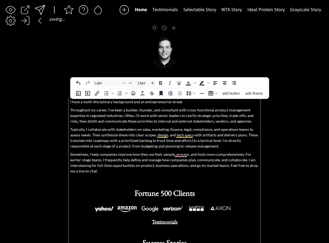
click at [203, 152] on span "Sometimes, I help companies improve how they use their people, process, and too…" at bounding box center [164, 162] width 188 height 21
click at [243, 154] on span "Sometimes, I help companies improve how they use their people, process, and too…" at bounding box center [164, 162] width 188 height 21
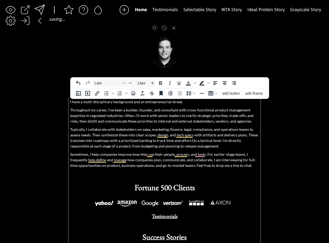
click at [80, 160] on span "Sometimes, I help companies improve how they use their people, process, and too…" at bounding box center [163, 160] width 186 height 16
click at [78, 160] on span "Sometimes, I help companies improve how they use their people, process, and too…" at bounding box center [163, 160] width 187 height 16
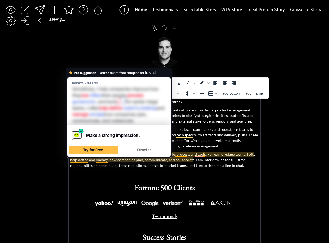
click at [84, 161] on span "Sometimes, I help companies improve how they use their people, process, and too…" at bounding box center [163, 160] width 187 height 16
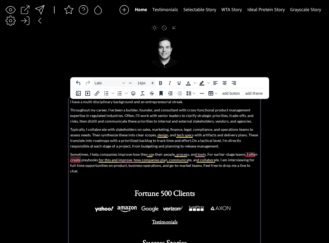
click at [73, 160] on span "Sometimes, I help companies improve how they use their people, process, and too…" at bounding box center [164, 162] width 188 height 21
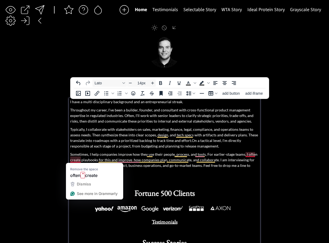
click at [72, 160] on span "Sometimes, I help companies improve how they use their people, process, and too…" at bounding box center [164, 162] width 188 height 21
click at [73, 160] on span "Sometimes, I help companies improve how they use their people, process, and too…" at bounding box center [164, 162] width 188 height 21
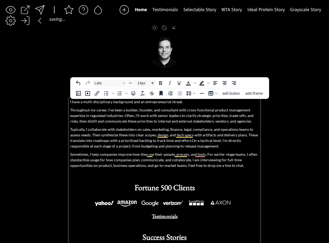
click at [71, 160] on span "Sometimes, I help companies improve how they use their people, process, and too…" at bounding box center [163, 160] width 187 height 16
click at [206, 161] on span "Sometimes, I help companies improve how they use their people, process, and too…" at bounding box center [163, 160] width 187 height 16
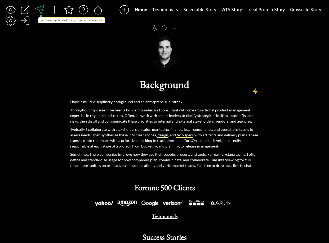
click at [36, 8] on div at bounding box center [39, 10] width 11 height 11
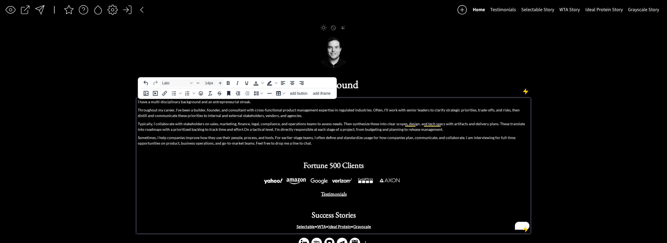
click at [325, 142] on p "Sometimes, I help companies improve how they use their people, process, and too…" at bounding box center [333, 140] width 391 height 11
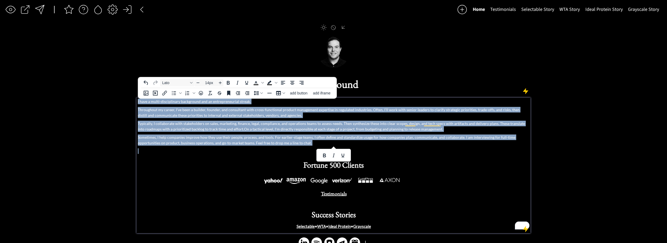
drag, startPoint x: 320, startPoint y: 145, endPoint x: 113, endPoint y: 89, distance: 213.9
click at [113, 89] on div "saving & publishing saved & published! 👍 saving... Home Testimonials Selectable…" at bounding box center [333, 128] width 667 height 258
copy div "L ipsu d sitam-consectetura elitseddoe tem in utlaboreetdolor magnaa. Enimadmin…"
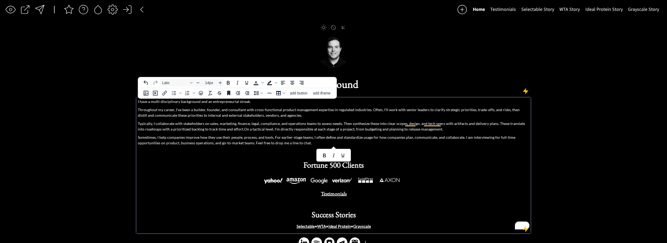
click at [210, 130] on p "Typically, I collaborate with stakeholders on sales, marketing, finance, legal,…" at bounding box center [333, 126] width 391 height 11
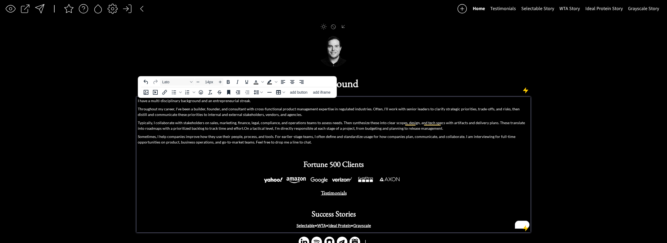
click at [180, 113] on p "Throughout my career, I've been a builder, founder, and consultant with cross-f…" at bounding box center [333, 111] width 391 height 11
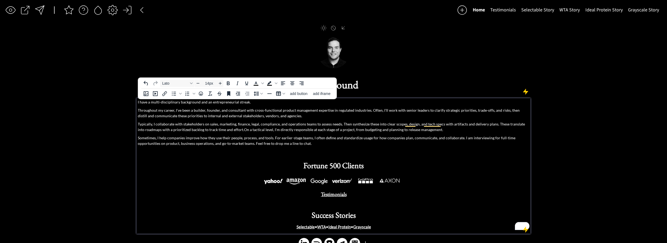
click at [250, 104] on div "I have a multi-disciplinary background and an entrepreneurial streak. Throughou…" at bounding box center [333, 164] width 391 height 131
click at [252, 102] on p "I have a multi-disciplinary background and an entrepreneurial streak." at bounding box center [333, 102] width 391 height 6
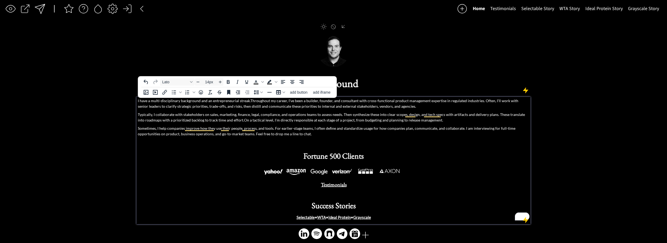
scroll to position [1, 0]
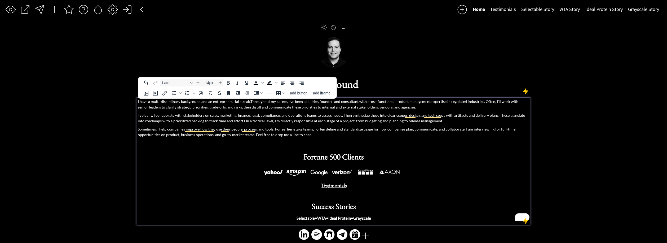
click at [329, 102] on p "I have a multi-disciplinary background and an entrepreneurial streak. Throughou…" at bounding box center [333, 104] width 391 height 11
click at [329, 103] on p "I have a multi-disciplinary background and an entrepreneurial streak. Throughou…" at bounding box center [333, 104] width 391 height 11
click at [329, 104] on p "I have a multi-disciplinary background and an entrepreneurial streak. Throughou…" at bounding box center [333, 104] width 391 height 11
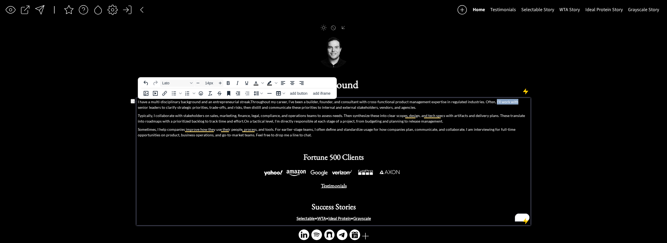
click at [329, 102] on p "I have a multi-disciplinary background and an entrepreneurial streak. Throughou…" at bounding box center [333, 104] width 391 height 11
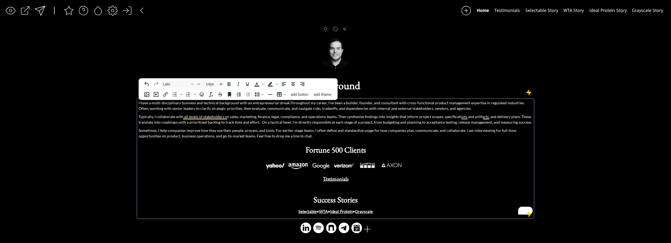
click at [419, 123] on p "Typically, I collaborate with all levels of stakeholders on sales, marketing, f…" at bounding box center [336, 119] width 394 height 11
click at [418, 123] on p "Typically, I collaborate with all levels of stakeholders on sales, marketing, f…" at bounding box center [336, 119] width 394 height 11
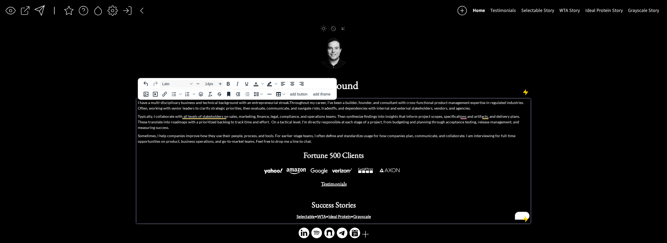
click at [299, 121] on p "Typically, I collaborate with all levels of stakeholders on sales, marketing, f…" at bounding box center [333, 121] width 391 height 17
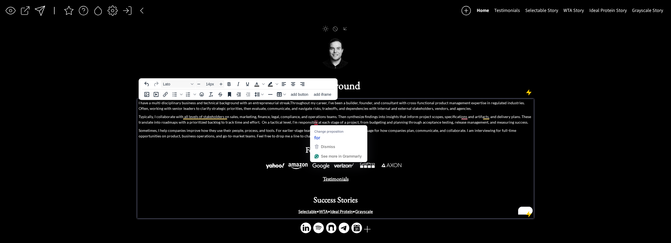
click at [316, 124] on p "Typically, I collaborate with all levels of stakeholders on sales, marketing, f…" at bounding box center [336, 119] width 394 height 11
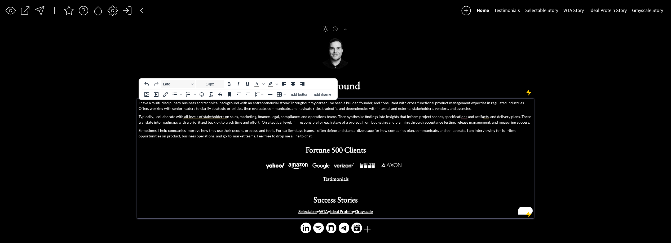
click at [373, 133] on p "Sometimes, I help companies improve how they use their people, process, and too…" at bounding box center [336, 132] width 394 height 11
click at [389, 130] on span "Sometimes, I help companies improve how they use their people, process, and too…" at bounding box center [327, 133] width 376 height 10
click at [389, 131] on span "Sometimes, I help companies improve how they use their people, process, and too…" at bounding box center [327, 133] width 376 height 10
click at [390, 131] on span "Sometimes, I help companies improve how they use their people, process, and too…" at bounding box center [327, 133] width 376 height 10
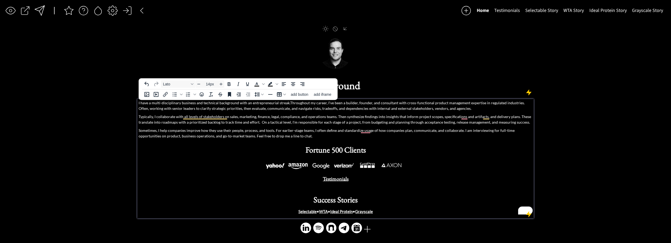
click at [390, 131] on span "Sometimes, I help companies improve how they use their people, process, and too…" at bounding box center [327, 133] width 376 height 10
click at [463, 130] on span "Sometimes, I help companies improve how they use their people, process, and too…" at bounding box center [334, 133] width 391 height 10
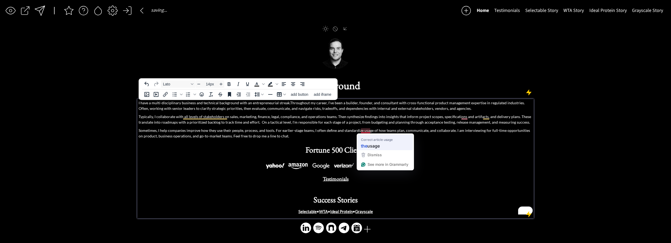
drag, startPoint x: 366, startPoint y: 131, endPoint x: 372, endPoint y: 145, distance: 15.4
click at [367, 131] on span "Sometimes, I help companies improve how they use their people, process, and too…" at bounding box center [334, 133] width 391 height 10
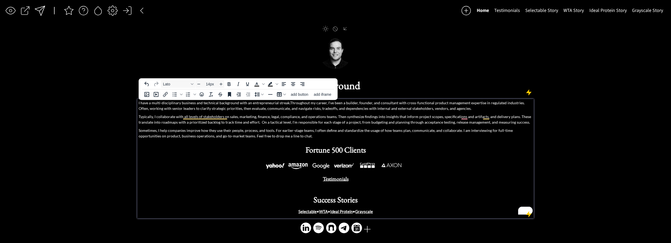
click at [468, 130] on span "Sometimes, I help companies improve how they use their people, process, and too…" at bounding box center [326, 133] width 374 height 10
click at [458, 130] on span "Sometimes, I help companies improve how they use their people, process, and too…" at bounding box center [326, 133] width 374 height 10
drag, startPoint x: 465, startPoint y: 130, endPoint x: 459, endPoint y: 130, distance: 6.6
click at [459, 130] on span "Sometimes, I help companies improve how they use their people, process, and too…" at bounding box center [326, 133] width 374 height 10
click at [479, 129] on span "Sometimes, I help companies improve how they use their people, process, and too…" at bounding box center [326, 133] width 374 height 10
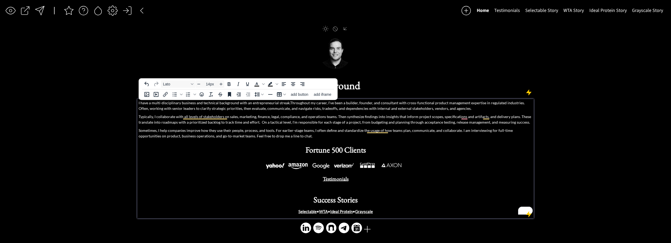
click at [478, 131] on span "Sometimes, I help companies improve how they use their people, process, and too…" at bounding box center [326, 133] width 374 height 10
click at [491, 131] on span "Sometimes, I help companies improve how they use their people, process, and too…" at bounding box center [326, 133] width 374 height 10
click at [520, 130] on span "Sometimes, I help companies improve how they use their people, process, and too…" at bounding box center [335, 133] width 392 height 10
type input "14px"
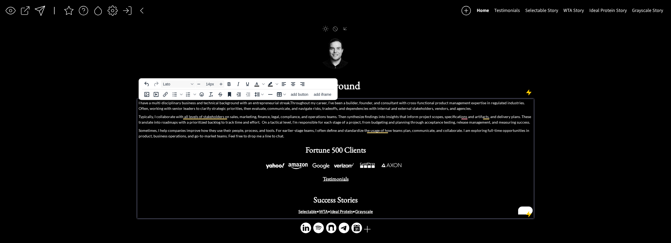
click at [393, 131] on span "Sometimes, I help companies improve how they use their people, process, and too…" at bounding box center [334, 133] width 391 height 10
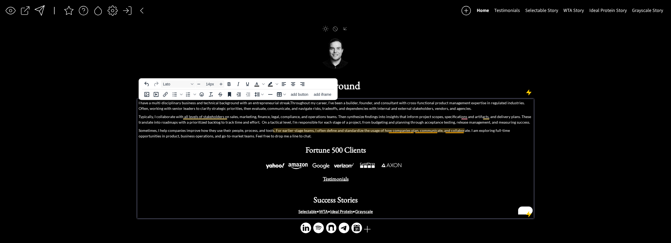
click at [398, 130] on span "Sometimes, I help companies improve how they use their people, process, and too…" at bounding box center [324, 133] width 371 height 10
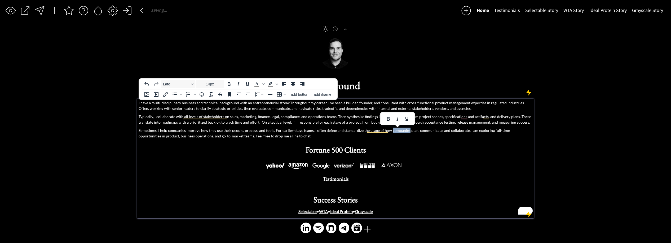
click at [44, 8] on div at bounding box center [39, 10] width 11 height 11
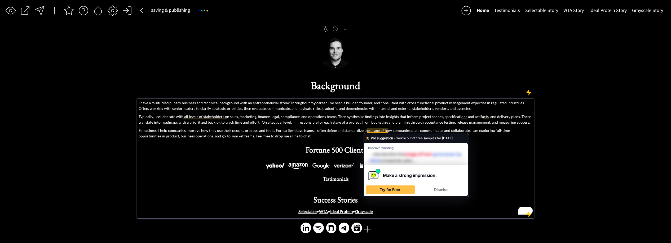
click at [336, 131] on span "Sometimes, I help companies improve how they use their people, process, and too…" at bounding box center [324, 133] width 371 height 10
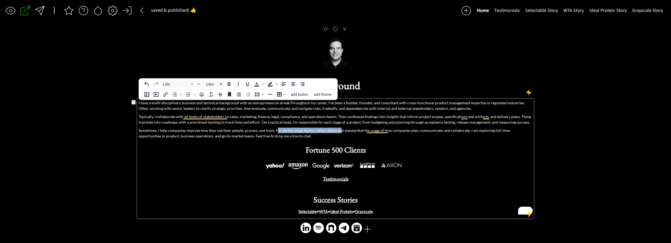
drag, startPoint x: 274, startPoint y: 131, endPoint x: 339, endPoint y: 131, distance: 64.4
click at [339, 131] on span "Sometimes, I help companies improve how they use their people, process, and too…" at bounding box center [324, 133] width 371 height 10
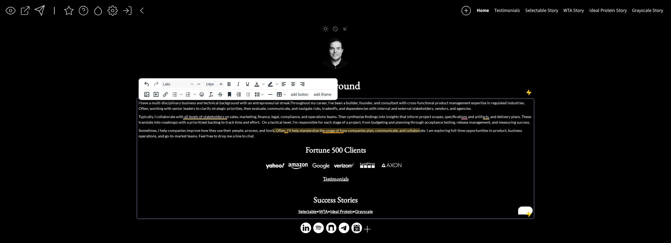
drag, startPoint x: 339, startPoint y: 131, endPoint x: 353, endPoint y: 130, distance: 13.8
click at [339, 130] on span "Sometimes, I help companies improve how they use their people, process, and too…" at bounding box center [331, 133] width 384 height 10
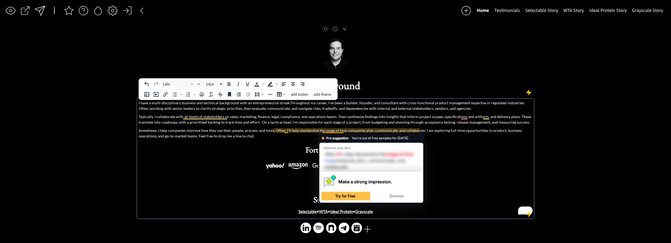
click at [354, 130] on span "Sometimes, I help companies improve how they use their people, process, and too…" at bounding box center [331, 133] width 384 height 10
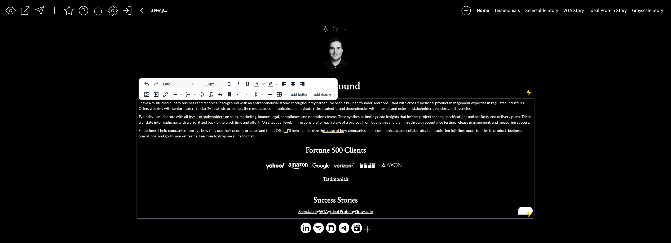
click at [402, 131] on span "Sometimes, I help companies improve how they use their people, process, and too…" at bounding box center [331, 133] width 384 height 10
click at [401, 131] on span "Sometimes, I help companies improve how they use their people, process, and too…" at bounding box center [331, 133] width 384 height 10
click at [419, 131] on span "Sometimes, I help companies improve how they use their people, process, and too…" at bounding box center [331, 133] width 384 height 10
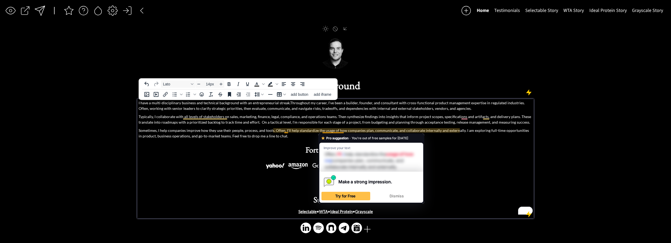
click at [292, 129] on span "Sometimes, I help companies improve how they use their people, process, and too…" at bounding box center [334, 133] width 390 height 10
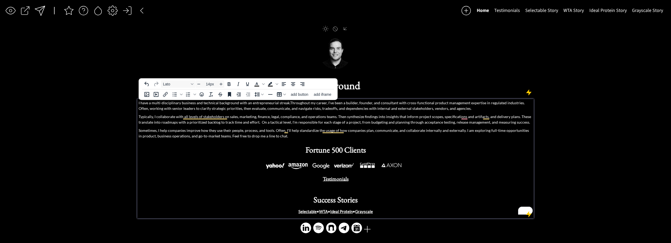
click at [292, 130] on span "Sometimes, I help companies improve how they use their people, process, and too…" at bounding box center [334, 133] width 390 height 10
drag, startPoint x: 318, startPoint y: 131, endPoint x: 309, endPoint y: 131, distance: 9.0
click at [309, 131] on span "Sometimes, I help companies improve how they use their people, process, and too…" at bounding box center [332, 133] width 386 height 10
click at [319, 131] on span "Sometimes, I help companies improve how they use their people, process, and too…" at bounding box center [329, 133] width 381 height 10
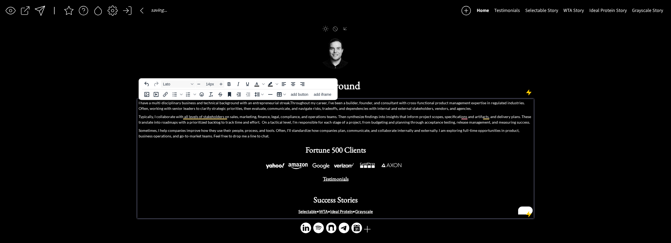
click at [316, 132] on span "Sometimes, I help companies improve how they use their people, process, and too…" at bounding box center [329, 133] width 381 height 10
click at [317, 131] on span "Sometimes, I help companies improve how they use their people, process, and too…" at bounding box center [329, 133] width 381 height 10
click at [296, 131] on span "Sometimes, I help companies improve how they use their people, process, and too…" at bounding box center [329, 133] width 381 height 10
click at [307, 130] on span "Sometimes, I help companies improve how they use their people, process, and too…" at bounding box center [329, 133] width 381 height 10
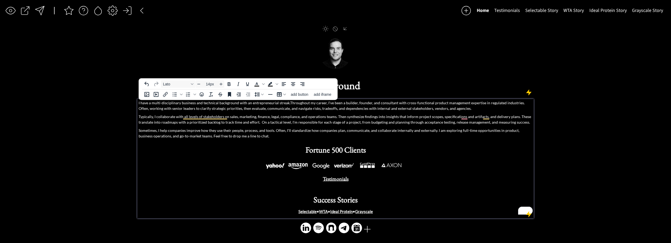
click at [308, 130] on span "Sometimes, I help companies improve how they use their people, process, and too…" at bounding box center [329, 133] width 381 height 10
drag, startPoint x: 274, startPoint y: 131, endPoint x: 128, endPoint y: 129, distance: 146.1
click at [128, 129] on div "saving & publishing saved & published! 👍 saving... Home Testimonials Selectable…" at bounding box center [335, 121] width 671 height 243
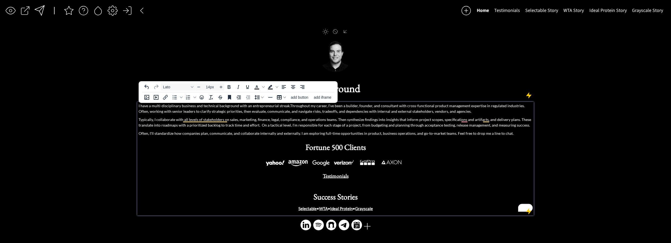
click at [299, 134] on span "Often, I'll standardize how companies plan, communicate, and collaborate intern…" at bounding box center [326, 133] width 375 height 5
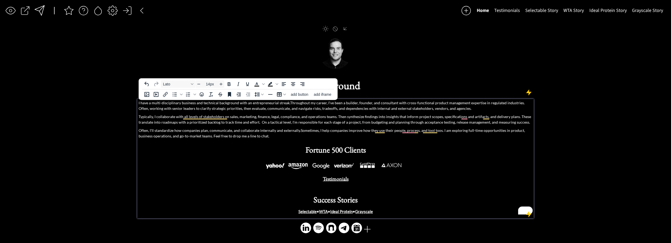
drag, startPoint x: 162, startPoint y: 131, endPoint x: 189, endPoint y: 133, distance: 26.6
click at [162, 131] on span "Often, I'll standardize how companies plan, communicate, and collaborate intern…" at bounding box center [332, 133] width 386 height 10
click at [192, 131] on span "Often, I'll standardize how companies plan, communicate, and collaborate intern…" at bounding box center [332, 133] width 386 height 10
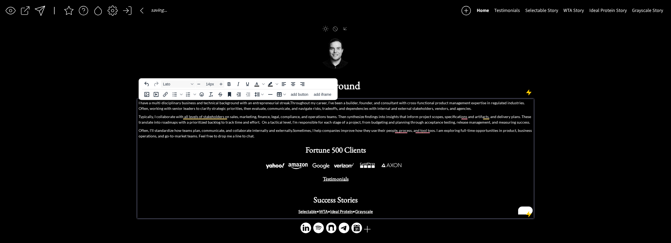
click at [253, 130] on span "Often, I'll standardize how teams plan, communicate, and collaborate internally…" at bounding box center [335, 133] width 393 height 10
click at [289, 129] on span "Often, I'll standardize how teams plan, communicate, and collaborate internally…" at bounding box center [335, 133] width 393 height 10
click at [385, 130] on span "Often, I'll standardize how teams plan, communicate, and collaborate. Sometimes…" at bounding box center [334, 133] width 390 height 10
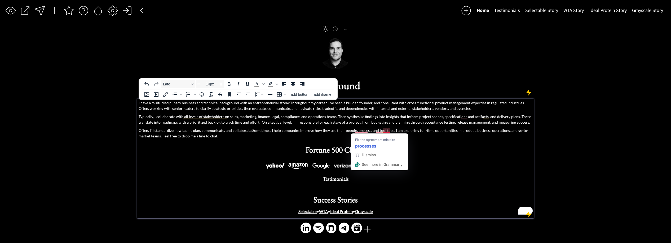
click at [380, 131] on span "Often, I'll standardize how teams plan, communicate, and collaborate. Sometimes…" at bounding box center [334, 133] width 390 height 10
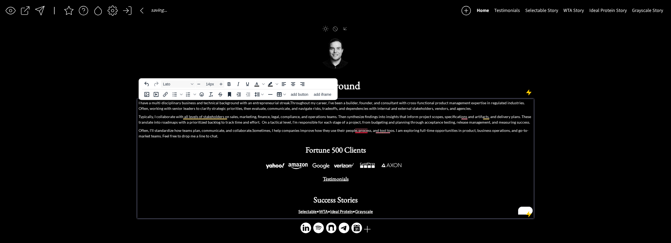
click at [361, 131] on span "Often, I'll standardize how teams plan, communicate, and collaborate. Sometimes…" at bounding box center [334, 133] width 390 height 10
click at [383, 131] on span "Often, I'll standardize how teams plan, communicate, and collaborate. Sometimes…" at bounding box center [335, 133] width 393 height 10
click at [43, 12] on div at bounding box center [40, 11] width 10 height 10
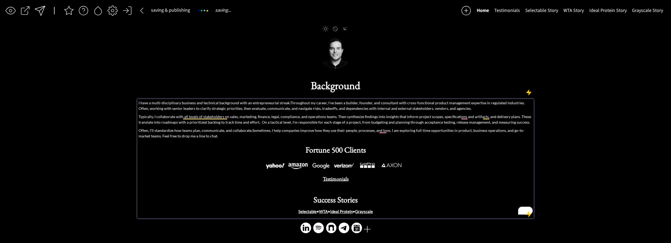
click at [207, 116] on p "Typically, I collaborate with all levels of stakeholders on sales, marketing, f…" at bounding box center [336, 119] width 394 height 11
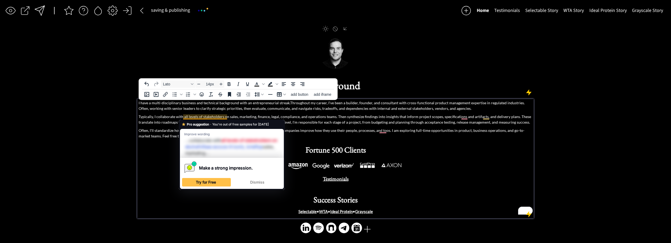
click at [186, 117] on p "Typically, I collaborate with all levels of stakeholders on sales, marketing, f…" at bounding box center [336, 119] width 394 height 11
click at [152, 115] on p "Typically, I collaborate with all levels of stakeholders on sales, marketing, f…" at bounding box center [336, 119] width 394 height 11
click at [184, 117] on p "Typically, I collaborate with all levels of stakeholders on sales, marketing, f…" at bounding box center [336, 119] width 394 height 11
click at [227, 117] on p "Typically, I collaborate with all levels of stakeholders on sales, marketing, f…" at bounding box center [336, 119] width 394 height 11
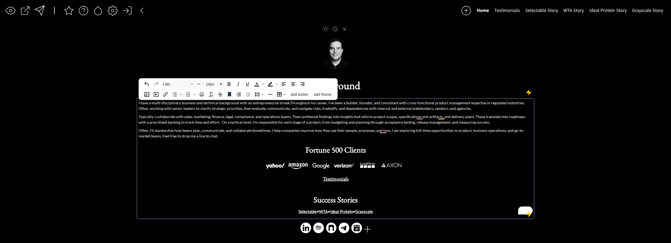
click at [40, 12] on div at bounding box center [40, 11] width 12 height 12
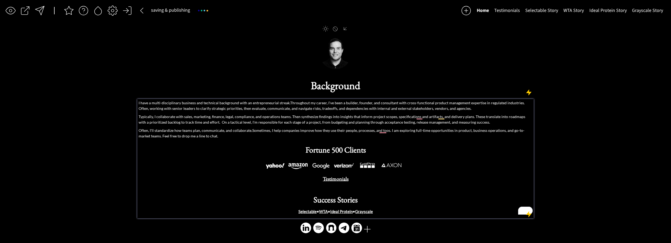
click at [294, 119] on p "Typically, I collaborate with sales, marketing, finance, legal, compliance, and…" at bounding box center [336, 119] width 394 height 11
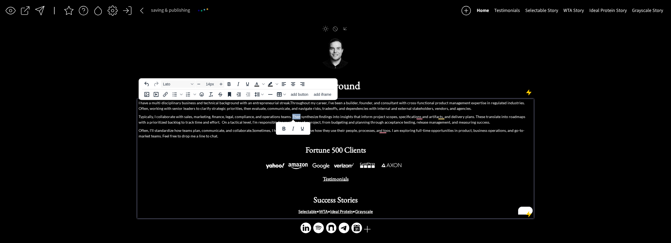
click at [294, 119] on body "saving & publishing saved & published! 👍 saving... Home Testimonials Selectable…" at bounding box center [335, 121] width 671 height 243
click at [301, 119] on p "Typically, I collaborate with sales, marketing, finance, legal, compliance, and…" at bounding box center [336, 119] width 394 height 11
click at [295, 121] on p "Typically, I collaborate with sales, marketing, finance, legal, compliance, and…" at bounding box center [336, 119] width 394 height 11
click at [295, 118] on p "Typically, I collaborate with sales, marketing, finance, legal, compliance, and…" at bounding box center [336, 119] width 394 height 11
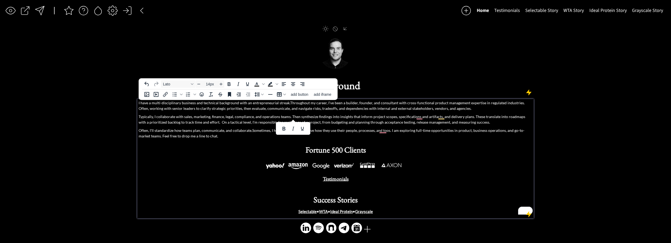
click at [359, 119] on p "Typically, I collaborate with sales, marketing, finance, legal, compliance, and…" at bounding box center [336, 119] width 394 height 11
drag, startPoint x: 358, startPoint y: 117, endPoint x: 289, endPoint y: 118, distance: 68.4
click at [289, 118] on p "Typically, I collaborate with sales, marketing, finance, legal, compliance, and…" at bounding box center [336, 119] width 394 height 11
click at [395, 117] on p "Typically, I collaborate with sales, marketing, finance, legal, compliance, and…" at bounding box center [336, 119] width 394 height 11
click at [398, 117] on p "Typically, I collaborate with sales, marketing, finance, legal, compliance, and…" at bounding box center [336, 119] width 394 height 11
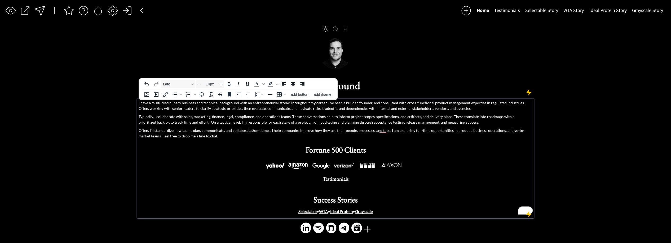
click at [403, 117] on p "Typically, I collaborate with sales, marketing, finance, legal, compliance, and…" at bounding box center [336, 119] width 394 height 11
click at [397, 117] on p "Typically, I collaborate with sales, marketing, finance, legal, compliance, and…" at bounding box center [336, 119] width 394 height 11
click at [450, 118] on p "Typically, I collaborate with sales, marketing, finance, legal, compliance, and…" at bounding box center [336, 119] width 394 height 11
click at [450, 118] on body "saving & publishing saved & published! 👍 saving... Home Testimonials Selectable…" at bounding box center [335, 121] width 671 height 243
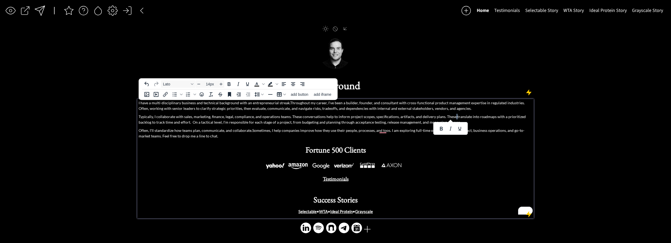
click at [447, 118] on p "Typically, I collaborate with sales, marketing, finance, legal, compliance, and…" at bounding box center [336, 119] width 394 height 11
click at [462, 118] on p "Typically, I collaborate with sales, marketing, finance, legal, compliance, and…" at bounding box center [336, 119] width 394 height 11
click at [472, 117] on p "Typically, I collaborate with sales, marketing, finance, legal, compliance, and…" at bounding box center [336, 119] width 394 height 11
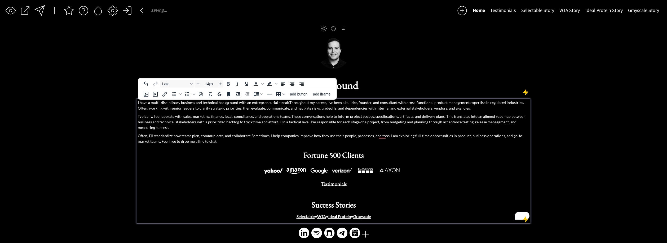
click at [329, 122] on p "Typically, I collaborate with sales, marketing, finance, legal, compliance, and…" at bounding box center [333, 121] width 391 height 17
click at [363, 115] on p "Typically, I collaborate with sales, marketing, finance, legal, compliance, and…" at bounding box center [333, 121] width 391 height 17
click at [376, 122] on p "Typically, I collaborate with sales, marketing, finance, legal, compliance, and…" at bounding box center [333, 121] width 391 height 17
click at [443, 123] on p "Typically, I collaborate with sales, marketing, finance, legal, compliance, and…" at bounding box center [333, 121] width 391 height 17
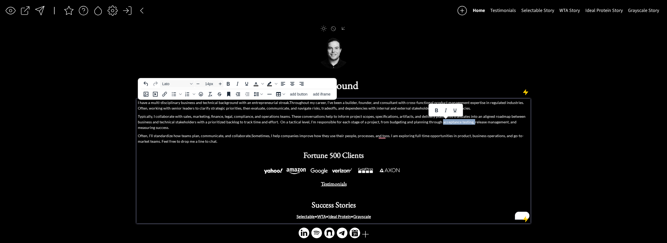
click at [468, 122] on p "Typically, I collaborate with sales, marketing, finance, legal, compliance, and…" at bounding box center [333, 121] width 391 height 17
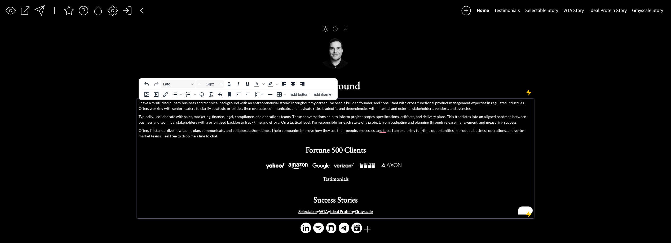
click at [472, 124] on p "Typically, I collaborate with sales, marketing, finance, legal, compliance, and…" at bounding box center [336, 119] width 394 height 11
click at [473, 123] on p "Typically, I collaborate with sales, marketing, finance, legal, compliance, and…" at bounding box center [336, 119] width 394 height 11
click at [259, 130] on span "Often, I'll standardize how teams plan, communicate, and collaborate. Sometimes…" at bounding box center [332, 133] width 386 height 10
click at [388, 131] on span "Often, I'll standardize how teams plan, communicate, and collaborate. Sometimes…" at bounding box center [332, 133] width 386 height 10
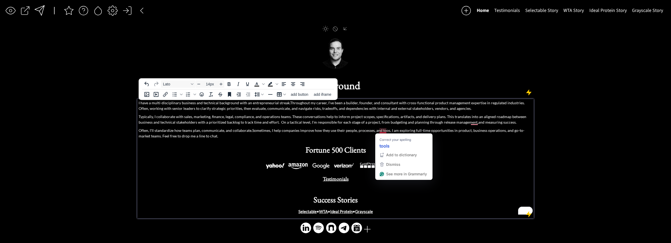
click at [248, 130] on span "Often, I'll standardize how teams plan, communicate, and collaborate. Sometimes…" at bounding box center [332, 133] width 386 height 10
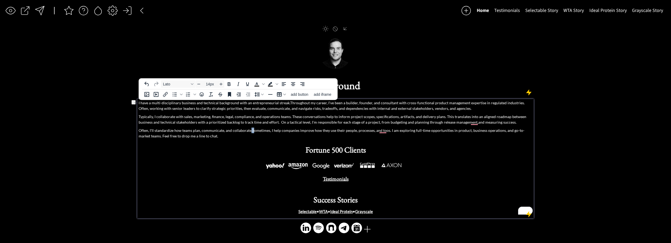
click at [250, 130] on span "Often, I'll standardize how teams plan, communicate, and collaborate. Sometimes…" at bounding box center [332, 133] width 386 height 10
drag, startPoint x: 251, startPoint y: 130, endPoint x: 127, endPoint y: 130, distance: 123.8
click at [128, 129] on div "saving & publishing saved & published! 👍 saving... Home Testimonials Selectable…" at bounding box center [335, 121] width 671 height 243
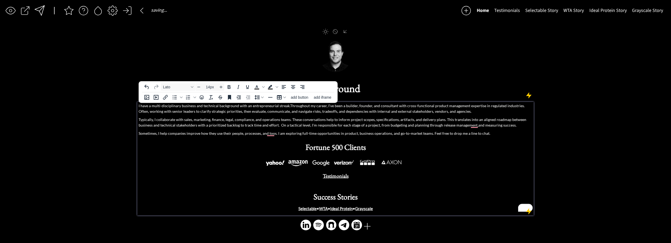
click at [276, 134] on span "Sometimes, I help companies improve how they use their people, processes, and t…" at bounding box center [315, 133] width 352 height 5
click at [276, 133] on span "Sometimes, I help companies improve how they use their people, processes, and t…" at bounding box center [315, 133] width 352 height 5
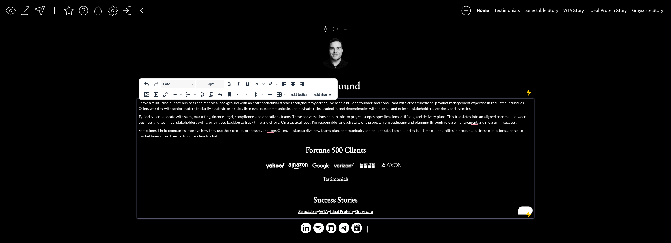
click at [42, 12] on div at bounding box center [40, 11] width 12 height 12
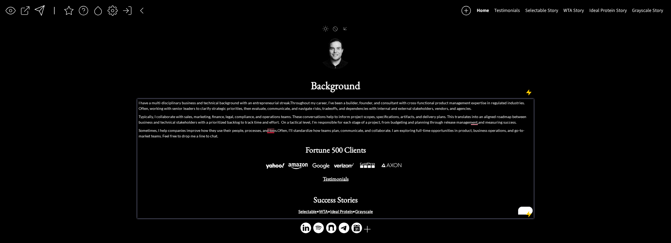
drag, startPoint x: 271, startPoint y: 131, endPoint x: 274, endPoint y: 133, distance: 3.1
click at [272, 131] on span "Sometimes, I help companies improve how they use their people, processes, and t…" at bounding box center [332, 133] width 386 height 10
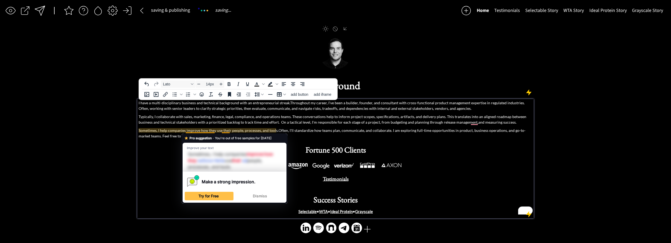
click at [201, 129] on span "Sometimes, I help companies improve how they use their people, processes, and t…" at bounding box center [332, 133] width 387 height 10
drag, startPoint x: 213, startPoint y: 118, endPoint x: 191, endPoint y: 131, distance: 25.1
click at [211, 118] on p "Typically, I collaborate with sales, marketing, finance, legal, compliance, and…" at bounding box center [336, 119] width 394 height 11
click at [191, 131] on span "Sometimes, I help companies improve how they use their people, processes, and t…" at bounding box center [332, 133] width 387 height 10
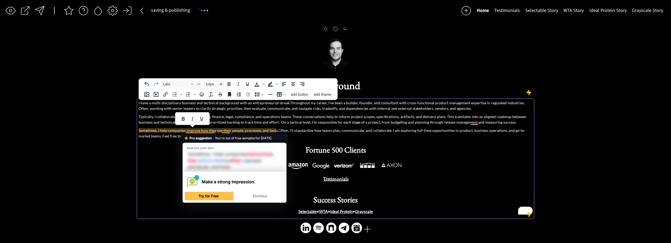
click at [214, 131] on span "Sometimes, I help companies improve how they use their people, processes, and t…" at bounding box center [332, 133] width 387 height 10
click at [224, 132] on span "Sometimes, I help companies improve how they use their people, processes, and t…" at bounding box center [332, 133] width 387 height 10
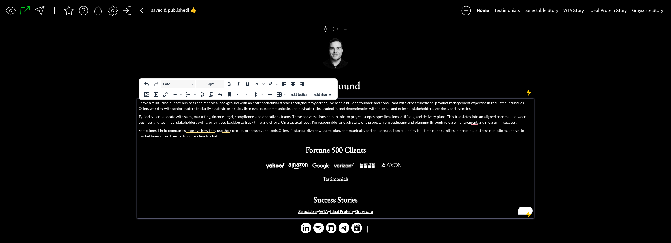
click at [226, 131] on span "Sometimes, I help companies improve how they use their people, processes, and t…" at bounding box center [332, 133] width 387 height 10
click at [225, 131] on span "Sometimes, I help companies improve how they use their people, processes, and t…" at bounding box center [332, 133] width 387 height 10
click at [204, 131] on span "Sometimes, I help companies improve how they use people, processes, and tools. …" at bounding box center [334, 133] width 390 height 10
click at [209, 131] on span "Sometimes, I help companies improve how they use people, processes, and tools. …" at bounding box center [334, 133] width 390 height 10
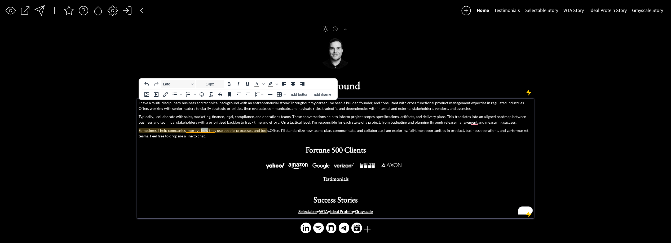
click at [209, 131] on span "Sometimes, I help companies improve how they use people, processes, and tools. …" at bounding box center [334, 133] width 390 height 10
click at [271, 132] on span "Sometimes, I help companies improve how to leverage people, processes, and tool…" at bounding box center [330, 133] width 383 height 10
click at [384, 128] on span "Sometimes, I help companies improve how to leverage people, processes, and tool…" at bounding box center [335, 133] width 392 height 10
click at [411, 131] on span "Sometimes, I help companies improve how to leverage people, processes, and tool…" at bounding box center [335, 133] width 392 height 10
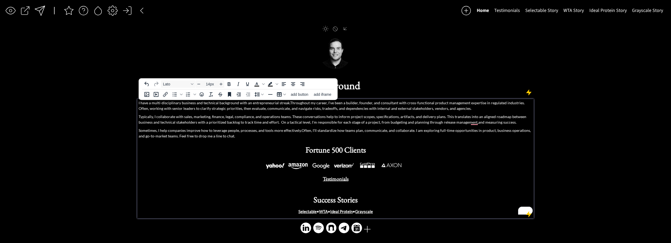
click at [410, 131] on span "Sometimes, I help companies improve how to leverage people, processes, and tool…" at bounding box center [335, 133] width 392 height 10
click at [284, 131] on span "Sometimes, I help companies improve how to leverage people, processes, and tool…" at bounding box center [335, 133] width 392 height 10
click at [315, 124] on p "Typically, I collaborate with sales, marketing, finance, legal, compliance, and…" at bounding box center [336, 119] width 394 height 11
click at [320, 129] on span "Sometimes, I help companies improve how to leverage people, processes, and tool…" at bounding box center [327, 133] width 376 height 10
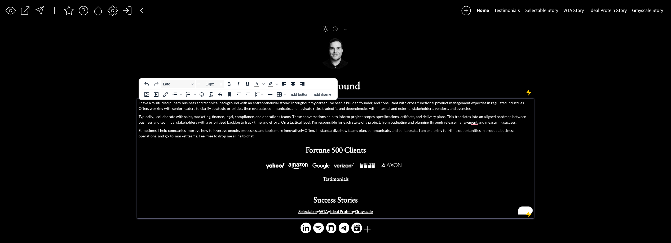
click at [215, 131] on span "Sometimes, I help companies improve how to leverage people, processes, and tool…" at bounding box center [327, 133] width 376 height 10
click at [214, 130] on span "Sometimes, I help companies improve how to leverage people, processes, and tool…" at bounding box center [327, 133] width 376 height 10
click at [215, 130] on span "Sometimes, I help companies improve how to leverage people, processes, and tool…" at bounding box center [327, 133] width 376 height 10
click at [380, 130] on span "Sometimes, I help companies improve how to use people, processes, and tools mor…" at bounding box center [336, 133] width 394 height 10
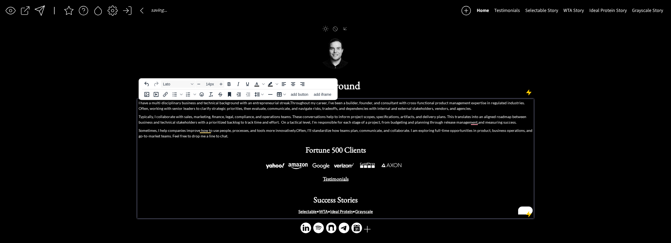
drag, startPoint x: 304, startPoint y: 132, endPoint x: 308, endPoint y: 131, distance: 3.8
click at [304, 132] on span "Sometimes, I help companies improve how to use people, processes, and tools mor…" at bounding box center [336, 133] width 394 height 10
click at [335, 130] on span "Sometimes, I help companies improve how to use people, processes, and tools mor…" at bounding box center [336, 133] width 394 height 10
click at [384, 131] on span "Sometimes, I help companies improve how to use people, processes, and tools mor…" at bounding box center [331, 133] width 385 height 10
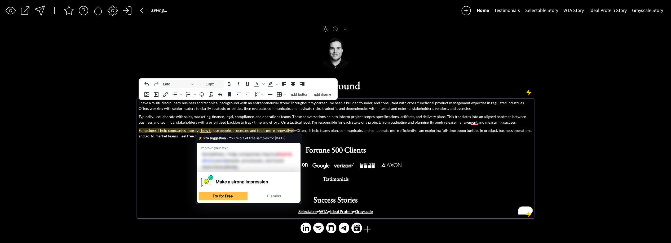
click at [208, 128] on span "Sometimes, I help companies improve how to use people, processes, and tools mor…" at bounding box center [336, 133] width 394 height 10
click at [153, 128] on span "Sometimes, I help companies improve how to use people, processes, and tools mor…" at bounding box center [336, 133] width 394 height 10
click at [199, 131] on span "Sometimes, I help companies improve how to use people, processes, and tools mor…" at bounding box center [336, 133] width 394 height 10
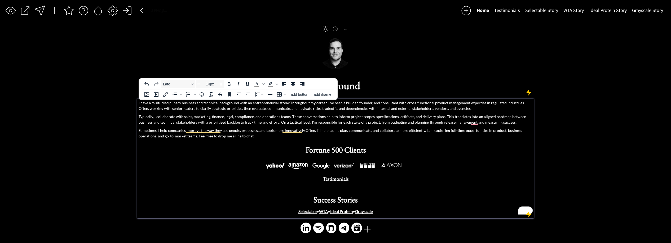
click at [214, 132] on span "Sometimes, I help companies improve the way they use people, processes, and too…" at bounding box center [331, 133] width 384 height 10
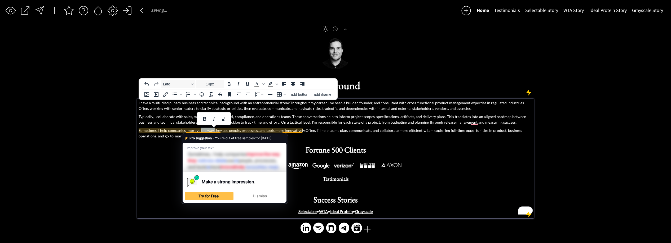
drag, startPoint x: 213, startPoint y: 131, endPoint x: 200, endPoint y: 131, distance: 13.0
click at [201, 131] on span "Sometimes, I help companies improve the way they use people, processes, and too…" at bounding box center [331, 133] width 384 height 10
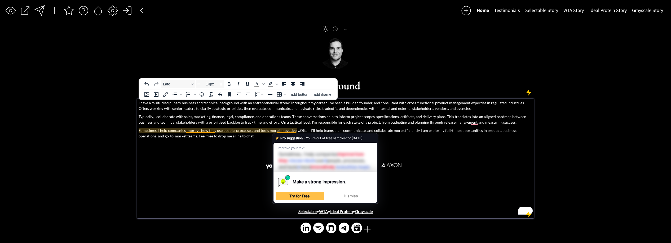
click at [269, 131] on span "Sometimes, I help companies improve how they use people, processes, and tools m…" at bounding box center [328, 133] width 378 height 10
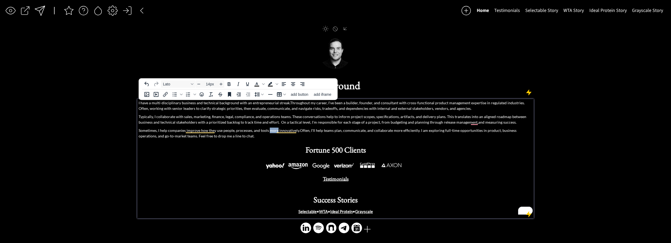
click at [269, 131] on span "Sometimes, I help companies improve how they use people, processes, and tools m…" at bounding box center [328, 133] width 378 height 10
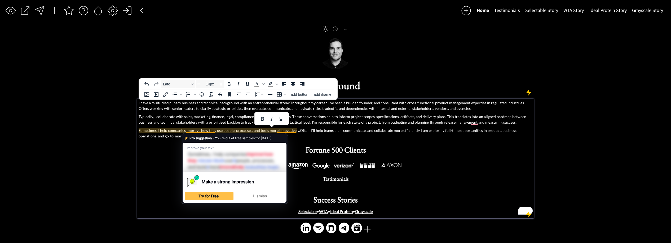
click at [200, 131] on span "Sometimes, I help companies improve how they use people, processes, and tools m…" at bounding box center [328, 133] width 378 height 10
click at [209, 131] on span "Sometimes, I help companies improve how they use people, processes, and tools m…" at bounding box center [328, 133] width 378 height 10
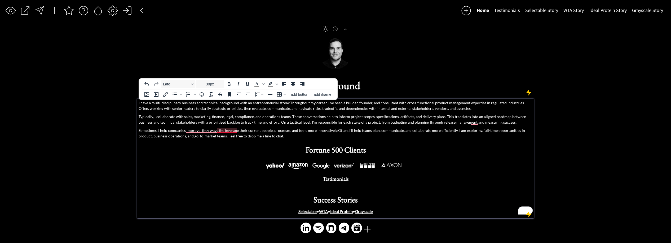
drag, startPoint x: 218, startPoint y: 142, endPoint x: 211, endPoint y: 129, distance: 14.6
click at [218, 142] on p "Fortune 500 Clients" at bounding box center [336, 149] width 394 height 16
click at [220, 131] on span "Sometimes, I help companies improve the ways the leverage their current people,…" at bounding box center [331, 133] width 384 height 10
click at [356, 126] on div "I have a multi-disciplinary business and technical background with an entrepren…" at bounding box center [336, 157] width 394 height 114
click at [361, 131] on span "Sometimes, I help companies improve the ways they leverage their current people…" at bounding box center [332, 133] width 386 height 10
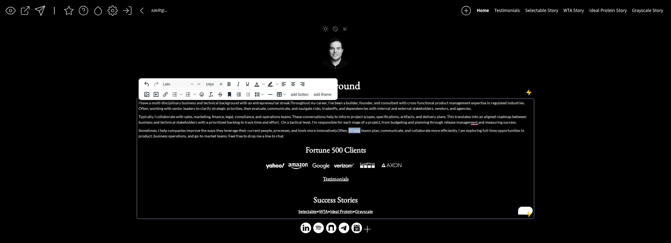
drag, startPoint x: 358, startPoint y: 131, endPoint x: 345, endPoint y: 132, distance: 12.8
click at [346, 131] on span "Sometimes, I help companies improve the ways they leverage their current people…" at bounding box center [332, 133] width 386 height 10
click at [426, 131] on span "Sometimes, I help companies improve the ways they leverage their current people…" at bounding box center [332, 133] width 386 height 10
click at [394, 140] on div "I have a multi-disciplinary business and technical background with an entrepren…" at bounding box center [336, 157] width 394 height 114
type input "14px"
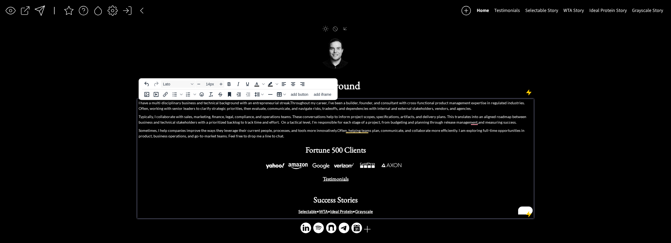
click at [394, 137] on p "Sometimes, I help companies improve the ways they leverage their current people…" at bounding box center [336, 132] width 394 height 11
click at [39, 9] on div at bounding box center [40, 11] width 12 height 12
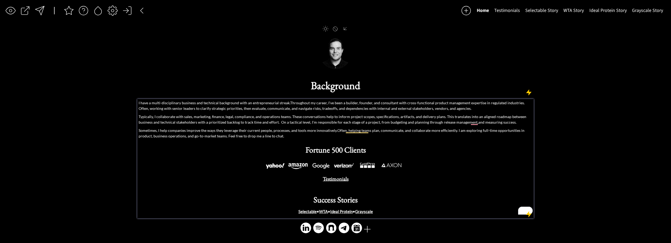
click at [250, 132] on span "Sometimes, I help companies improve the ways they leverage their current people…" at bounding box center [332, 133] width 386 height 10
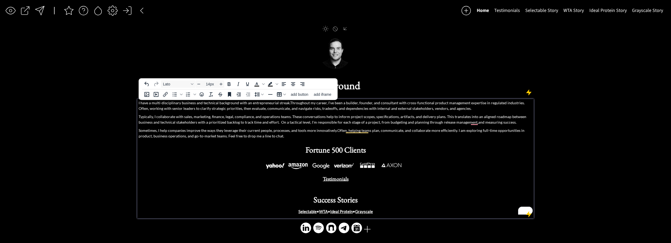
click at [322, 134] on p "Sometimes, I help companies improve the ways they leverage their current people…" at bounding box center [336, 132] width 394 height 11
click at [322, 131] on span "Sometimes, I help companies improve the ways they leverage their current people…" at bounding box center [332, 133] width 386 height 10
click at [421, 131] on span "Sometimes, I help companies improve the ways they leverage their current people…" at bounding box center [331, 133] width 385 height 10
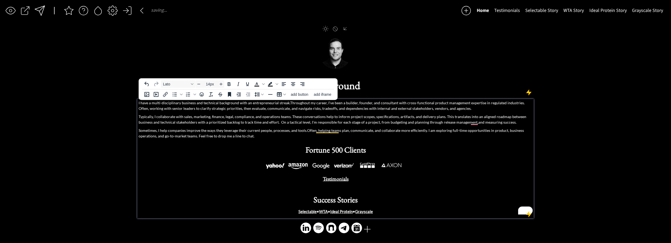
click at [422, 131] on span "Sometimes, I help companies improve the ways they leverage their current people…" at bounding box center [331, 133] width 385 height 10
click at [422, 132] on span "Sometimes, I help companies improve the ways they leverage their current people…" at bounding box center [331, 133] width 385 height 10
click at [38, 8] on div at bounding box center [40, 11] width 10 height 10
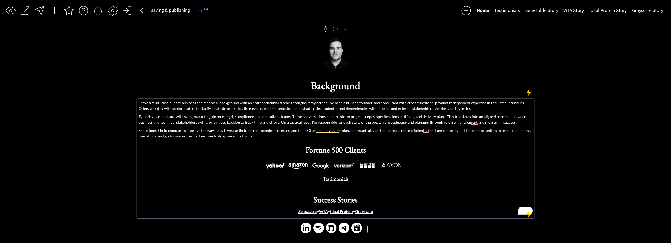
click at [199, 137] on span "Sometimes, I help companies improve the ways they leverage their current people…" at bounding box center [335, 133] width 392 height 10
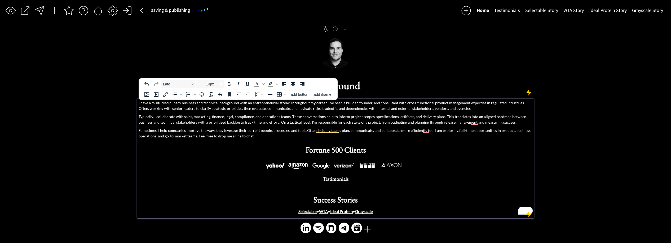
drag, startPoint x: 197, startPoint y: 135, endPoint x: 213, endPoint y: 134, distance: 16.8
click at [197, 136] on span "Sometimes, I help companies improve the ways they leverage their current people…" at bounding box center [335, 133] width 392 height 10
click at [196, 136] on span "Sometimes, I help companies improve the ways they leverage their current people…" at bounding box center [335, 133] width 392 height 10
click at [223, 137] on span "Sometimes, I help companies improve the ways they leverage their current people…" at bounding box center [335, 133] width 392 height 10
click at [221, 137] on span "Sometimes, I help companies improve the ways they leverage their current people…" at bounding box center [335, 133] width 392 height 10
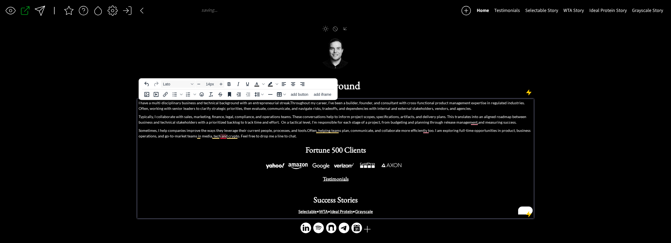
click at [219, 137] on span "Sometimes, I help companies improve the ways they leverage their current people…" at bounding box center [335, 133] width 392 height 10
click at [235, 132] on span "Sometimes, I help companies improve the ways they leverage their current people…" at bounding box center [335, 133] width 392 height 10
click at [426, 130] on span "Sometimes, I help companies improve the ways they leverage their current people…" at bounding box center [335, 133] width 392 height 10
click at [425, 133] on p "Sometimes, I help companies improve the ways they leverage their current people…" at bounding box center [336, 132] width 394 height 11
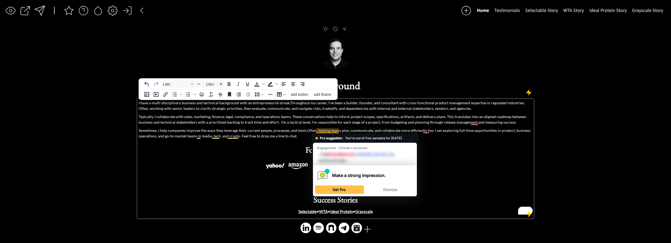
click at [425, 133] on p "Sometimes, I help companies improve the ways they leverage their current people…" at bounding box center [336, 132] width 394 height 11
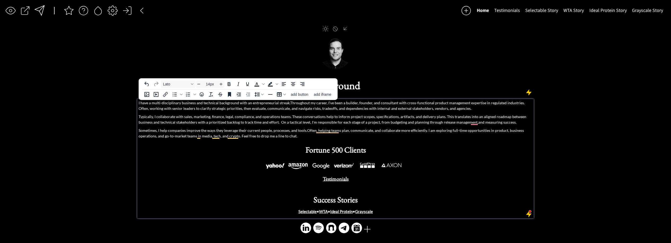
click at [41, 11] on div at bounding box center [40, 11] width 12 height 12
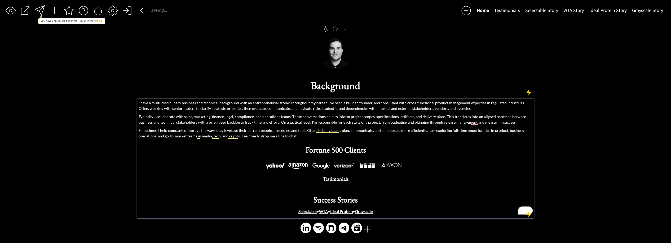
click at [476, 123] on p "Typically, I collaborate with sales, marketing, finance, legal, compliance, and…" at bounding box center [336, 119] width 394 height 11
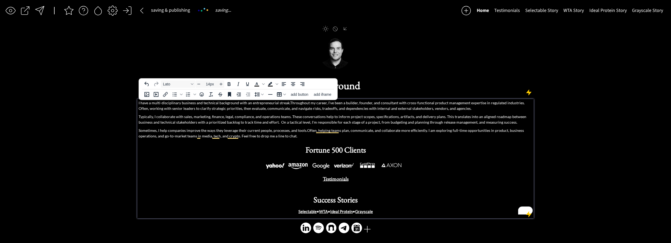
click at [41, 8] on div at bounding box center [39, 10] width 11 height 11
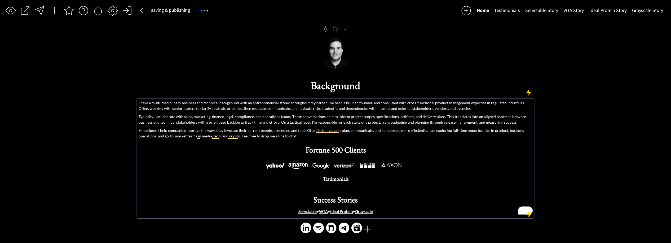
click at [40, 10] on div at bounding box center [39, 10] width 11 height 11
